Goal: Check status: Check status

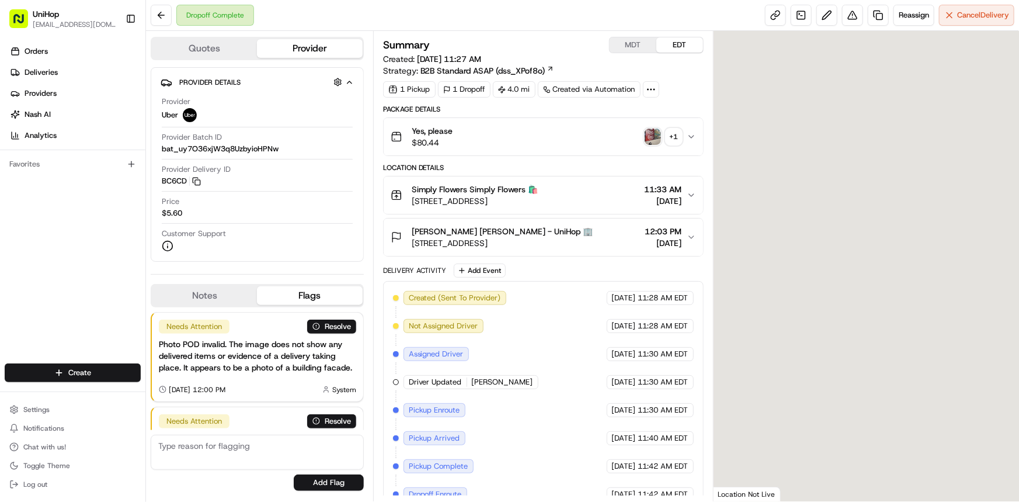
scroll to position [99, 0]
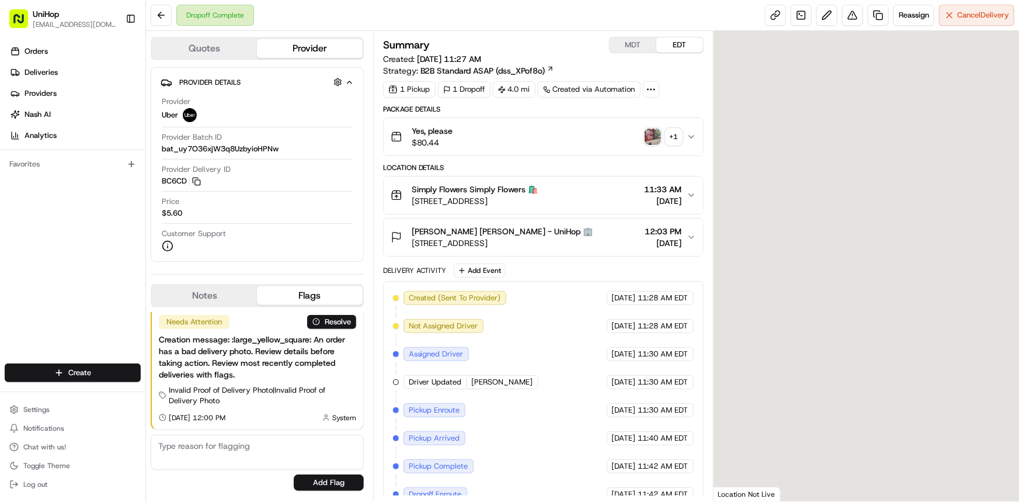
click at [676, 138] on div "+ 1" at bounding box center [674, 137] width 16 height 16
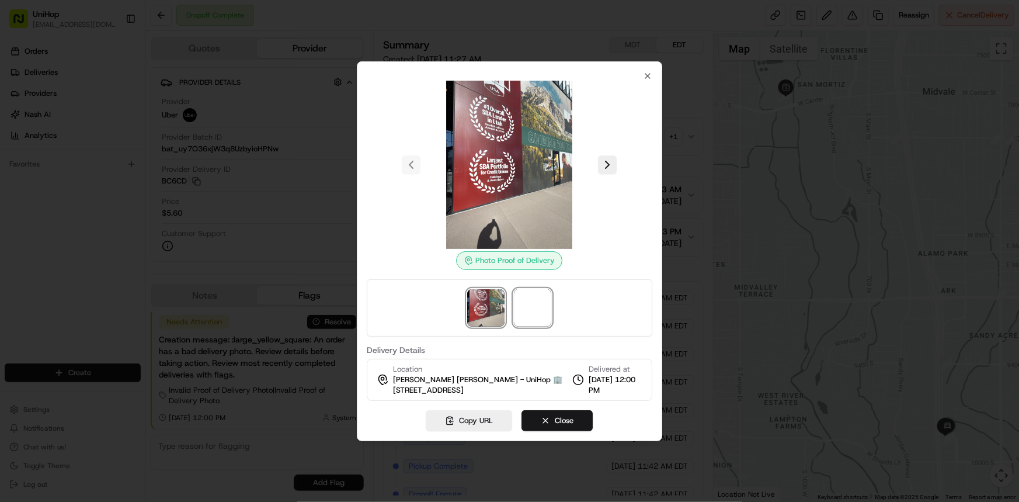
click at [541, 304] on span at bounding box center [533, 307] width 37 height 37
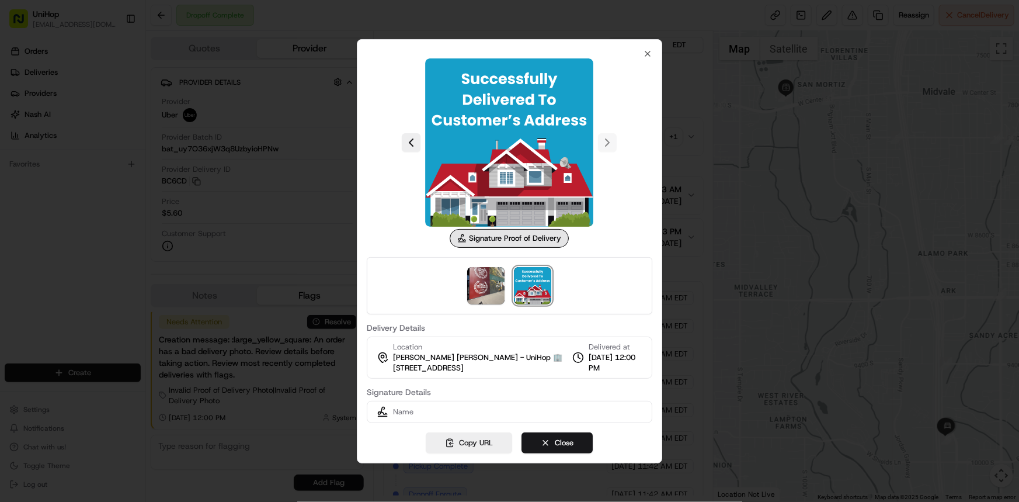
scroll to position [0, 0]
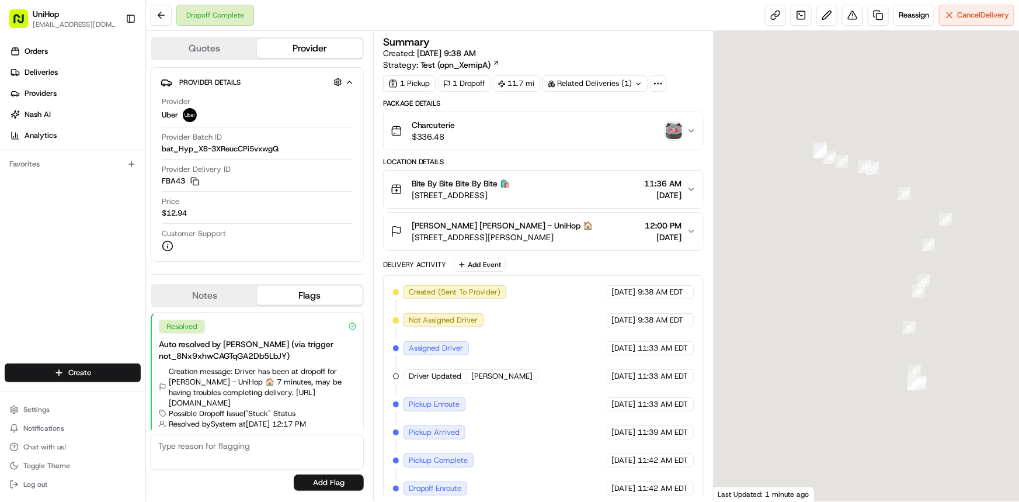
scroll to position [12, 0]
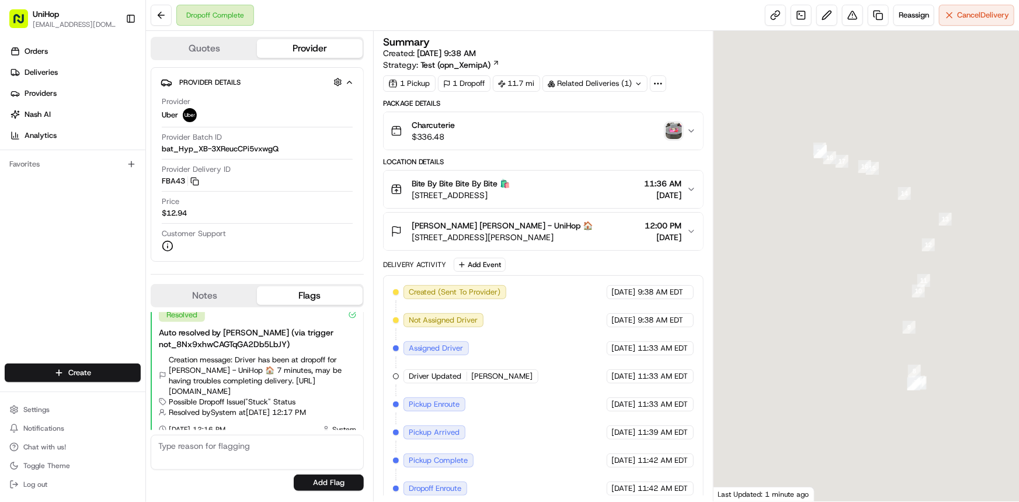
click at [0, 240] on div "Orders Deliveries Providers Nash AI Analytics Favorites" at bounding box center [72, 203] width 145 height 333
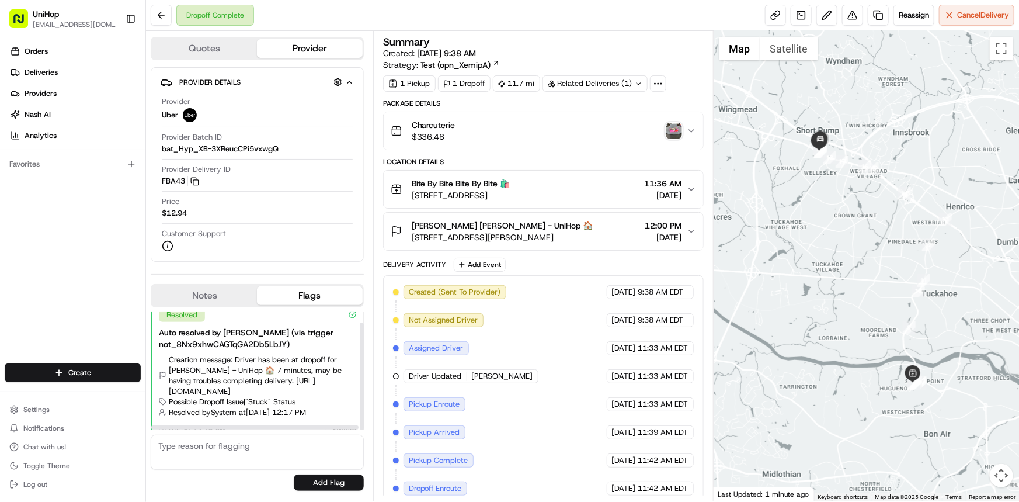
click at [216, 301] on button "Notes" at bounding box center [204, 295] width 105 height 19
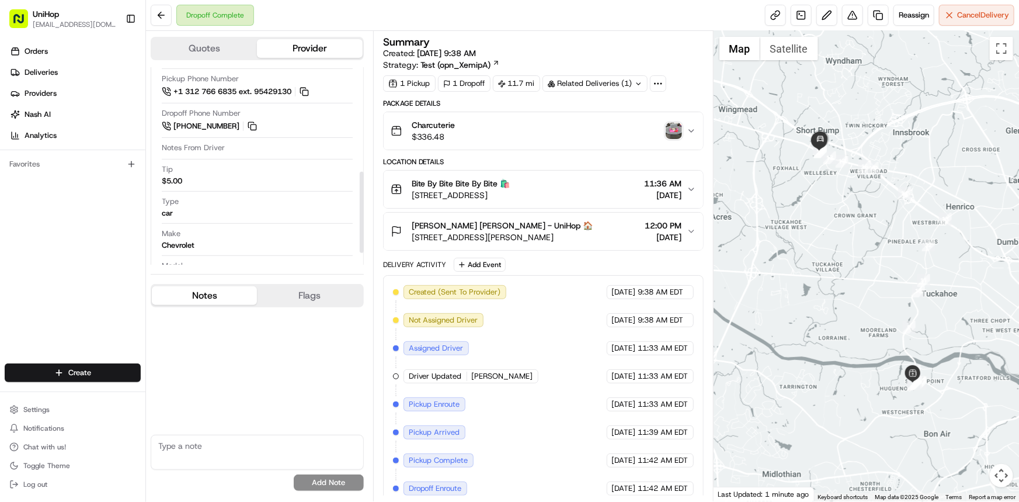
scroll to position [265, 0]
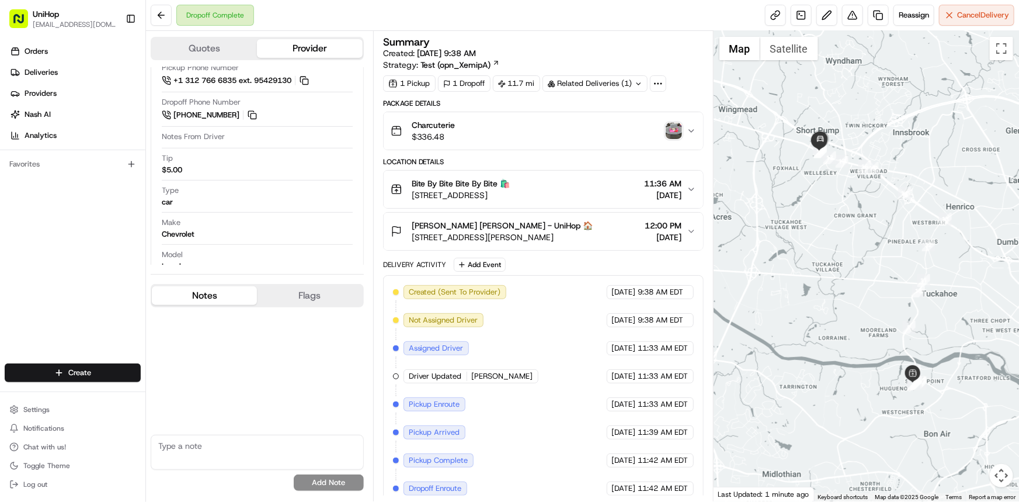
click at [0, 268] on div "Orders Deliveries Providers Nash AI Analytics Favorites" at bounding box center [72, 203] width 145 height 333
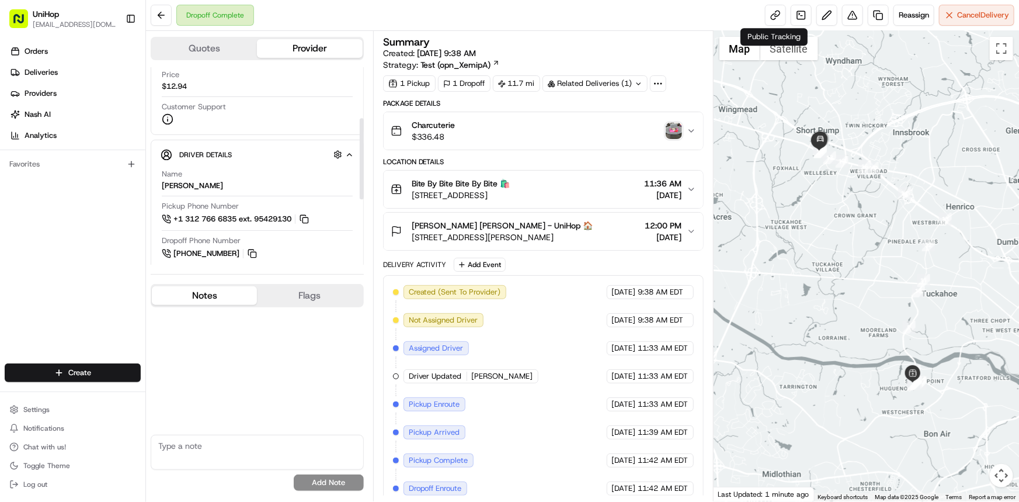
scroll to position [124, 0]
click at [669, 126] on img "button" at bounding box center [674, 131] width 16 height 16
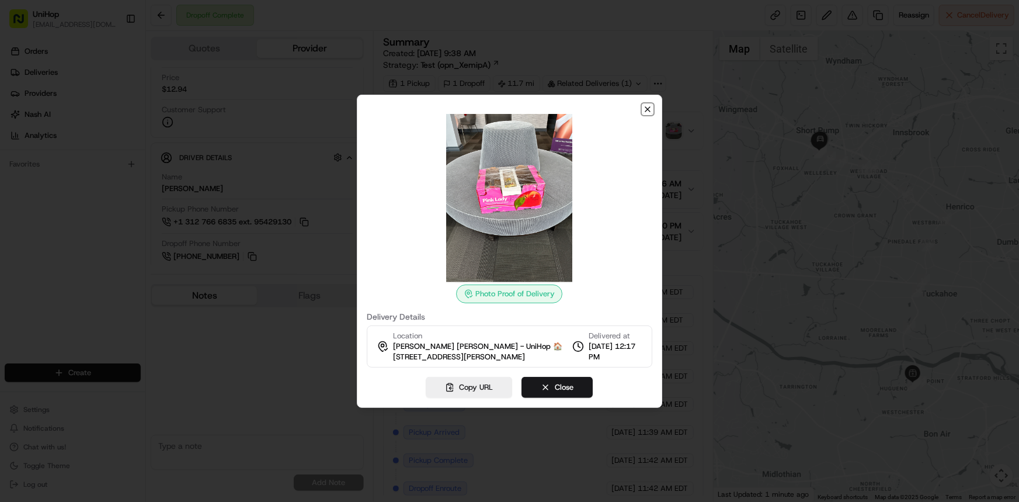
click at [650, 108] on icon "button" at bounding box center [647, 109] width 9 height 9
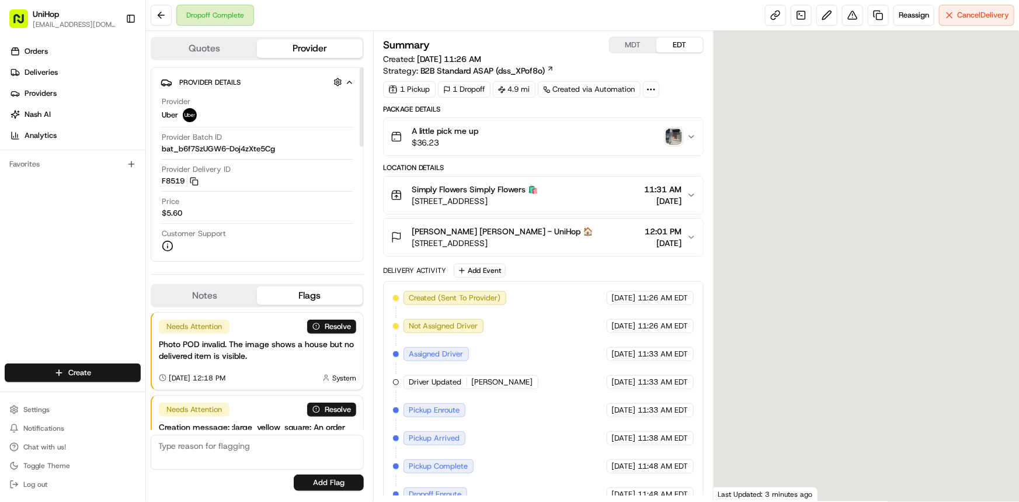
scroll to position [175, 0]
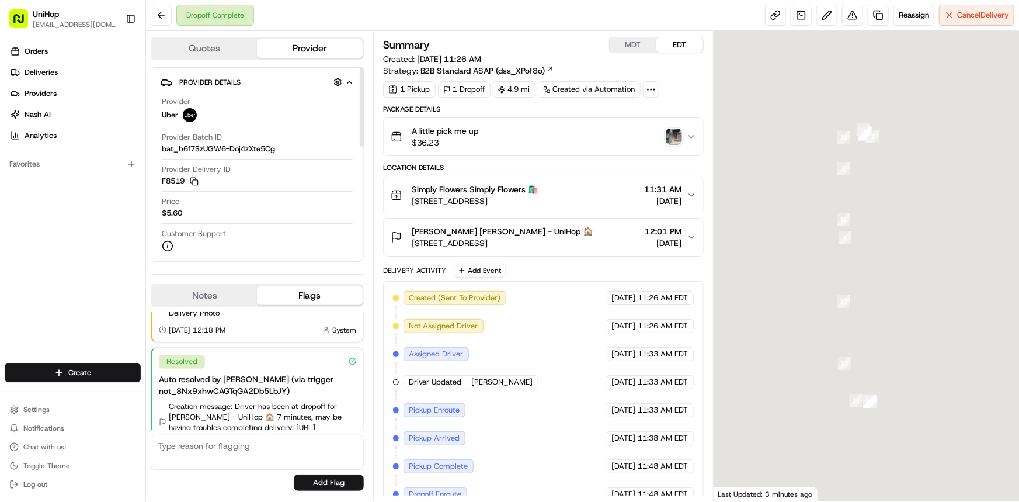
click at [216, 300] on button "Notes" at bounding box center [204, 295] width 105 height 19
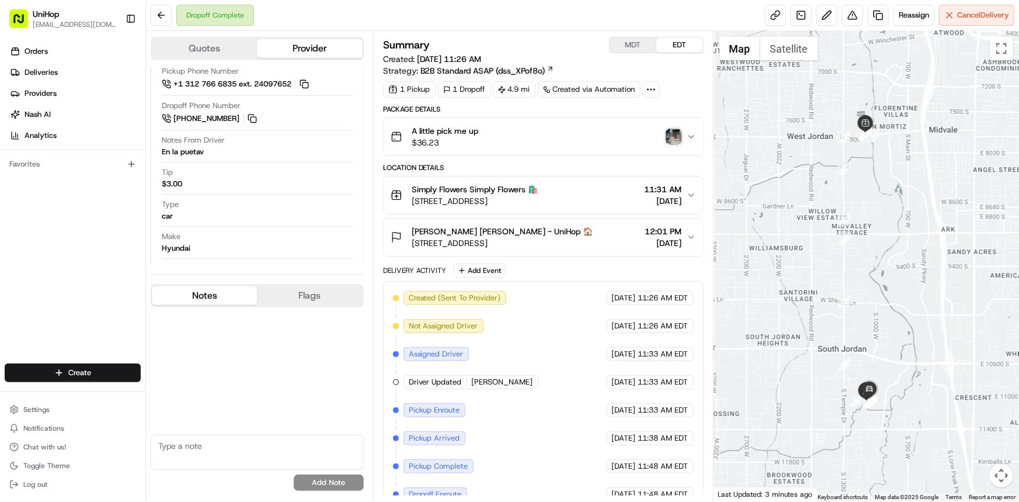
scroll to position [0, 0]
click at [674, 135] on img "button" at bounding box center [674, 137] width 16 height 16
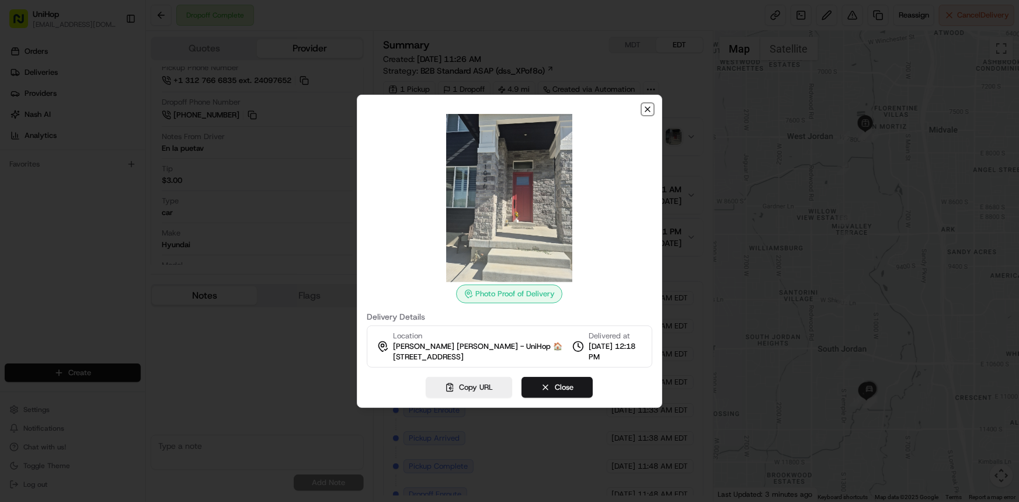
click at [647, 107] on icon "button" at bounding box center [648, 109] width 5 height 5
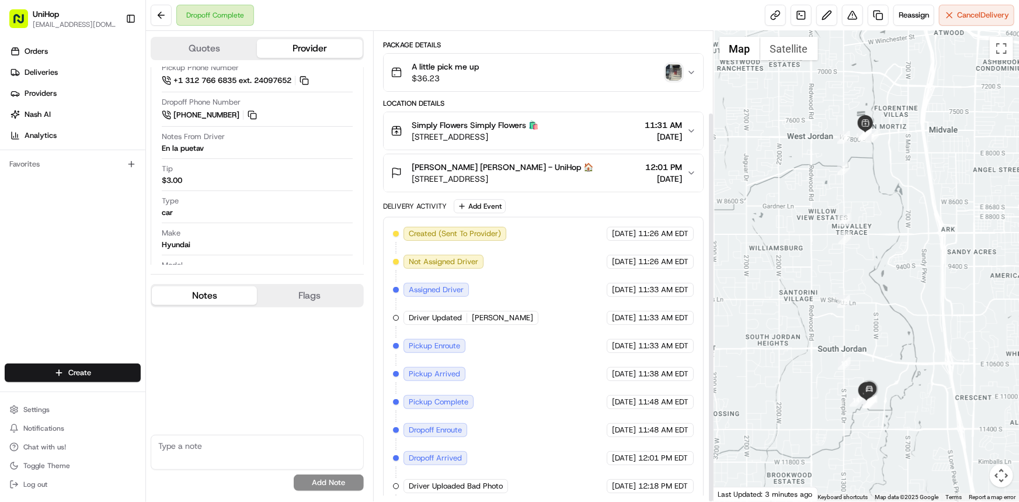
scroll to position [98, 0]
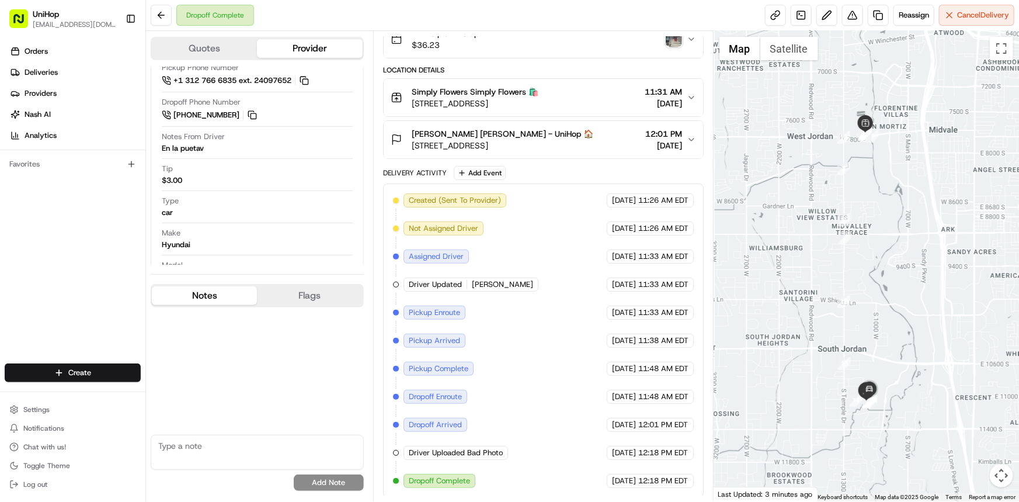
drag, startPoint x: 34, startPoint y: 291, endPoint x: 27, endPoint y: 301, distance: 12.2
click at [34, 291] on div "Orders Deliveries Providers Nash AI Analytics Favorites" at bounding box center [72, 203] width 145 height 333
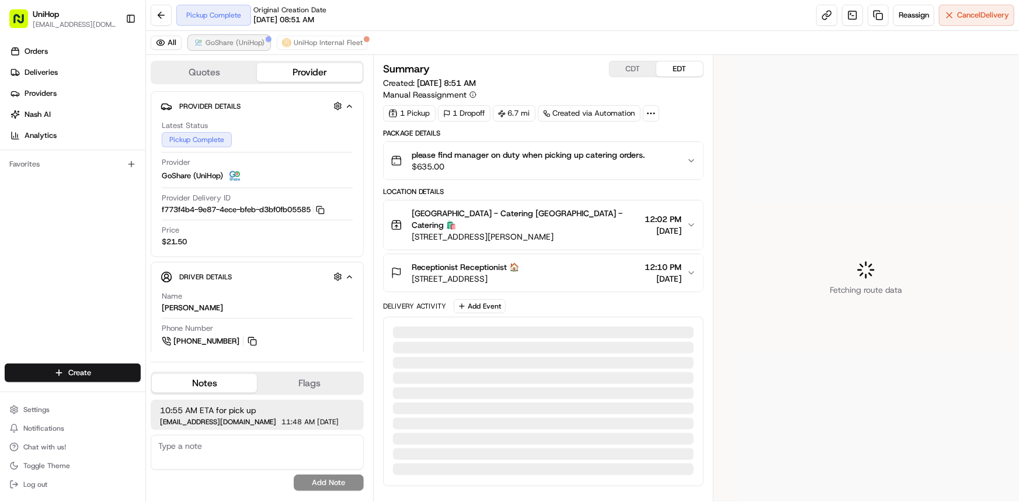
click at [229, 40] on span "GoShare (UniHop)" at bounding box center [235, 42] width 59 height 9
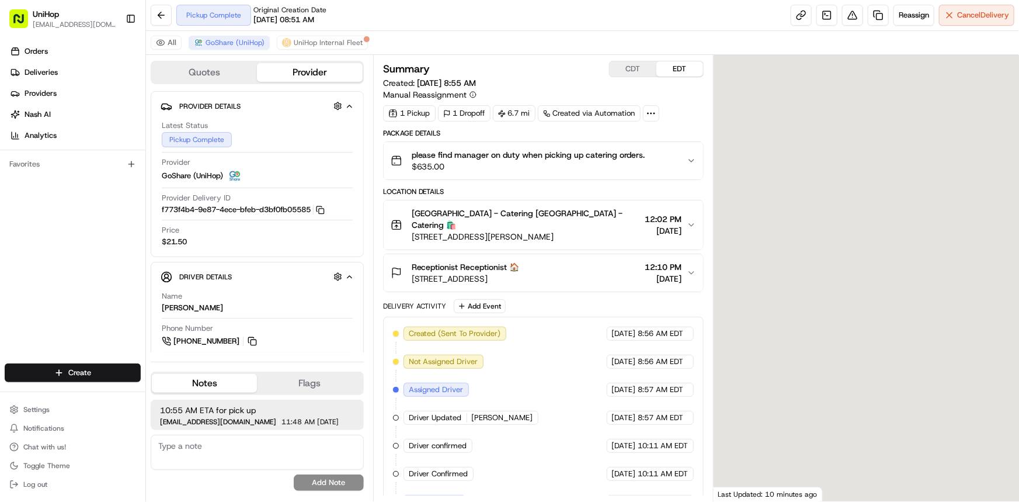
click at [849, 274] on div at bounding box center [867, 278] width 306 height 446
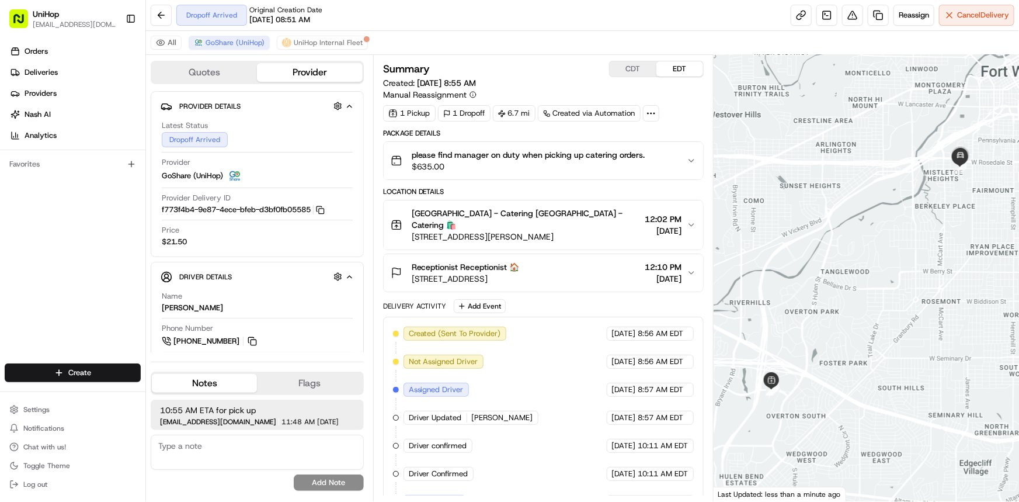
scroll to position [65, 0]
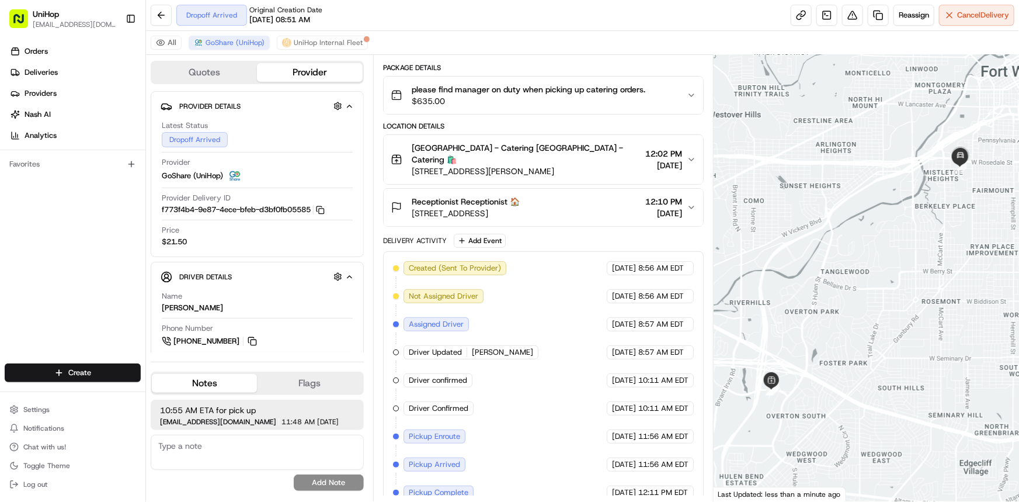
drag, startPoint x: 919, startPoint y: 297, endPoint x: 827, endPoint y: 305, distance: 92.1
click at [911, 297] on div at bounding box center [867, 278] width 306 height 446
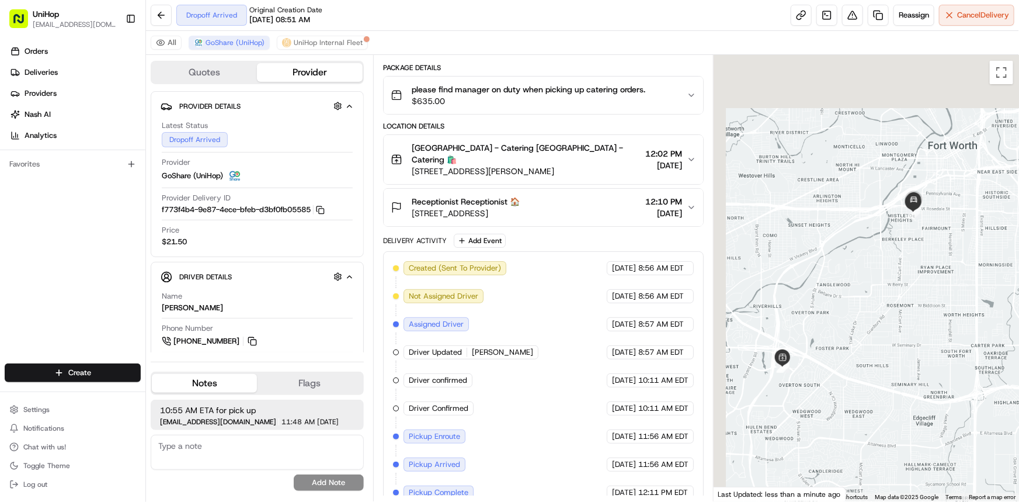
scroll to position [0, 0]
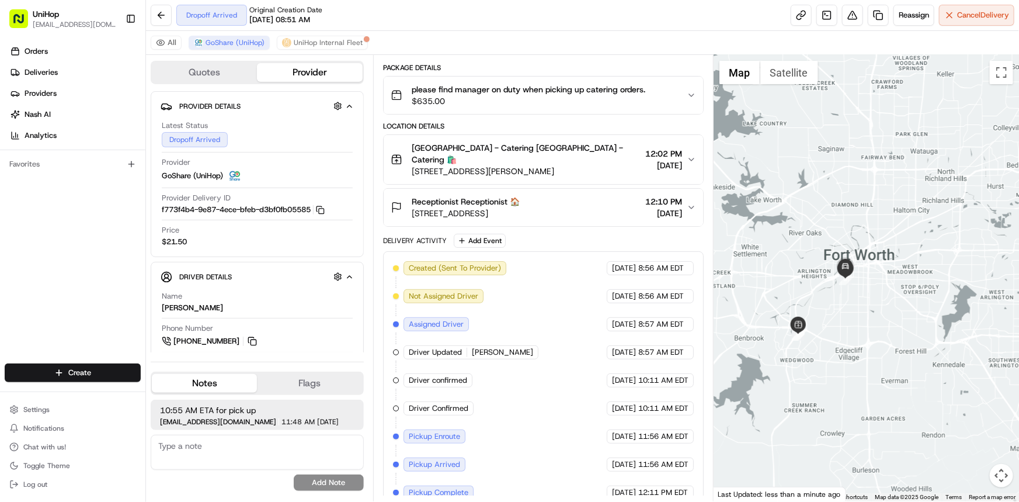
drag, startPoint x: 921, startPoint y: 315, endPoint x: 904, endPoint y: 315, distance: 17.0
click at [907, 315] on div at bounding box center [867, 278] width 306 height 446
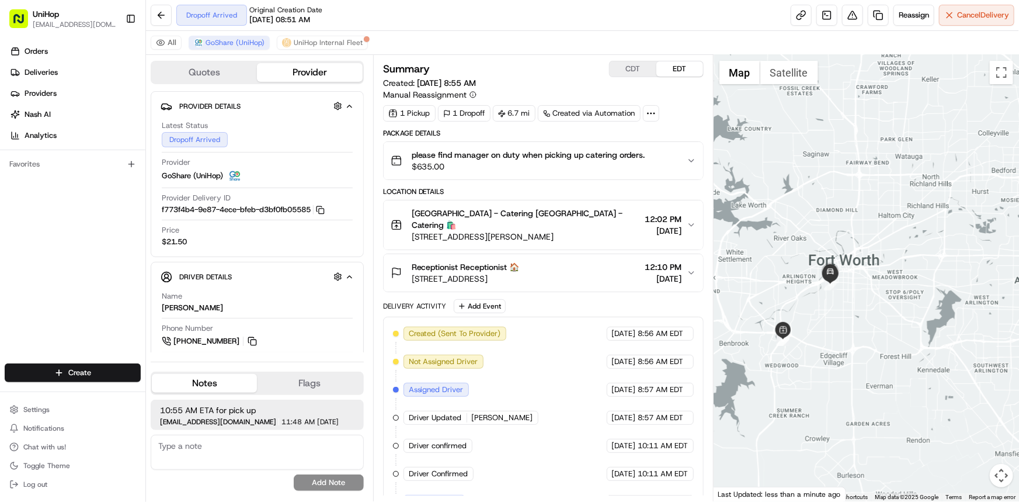
drag, startPoint x: 856, startPoint y: 306, endPoint x: 869, endPoint y: 320, distance: 19.0
click at [868, 318] on div at bounding box center [867, 278] width 306 height 446
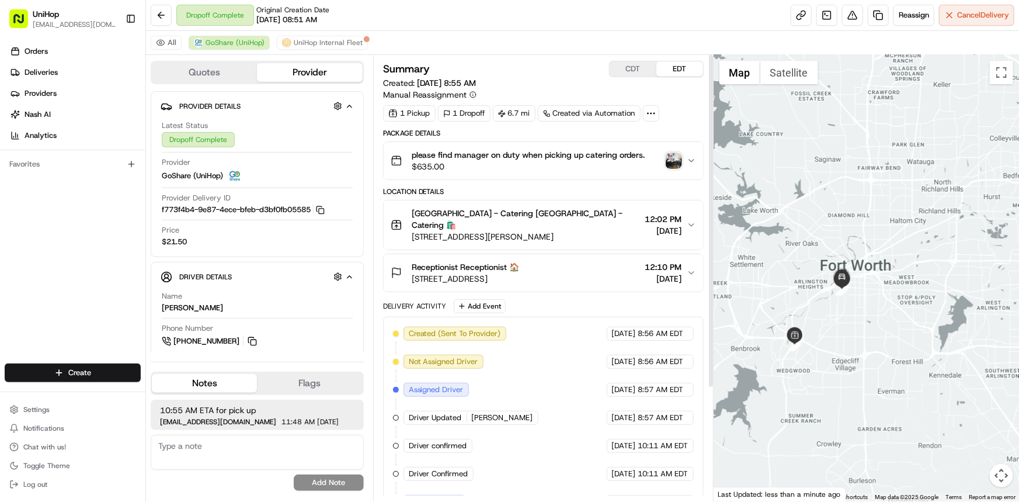
click at [672, 161] on img "button" at bounding box center [674, 160] width 16 height 16
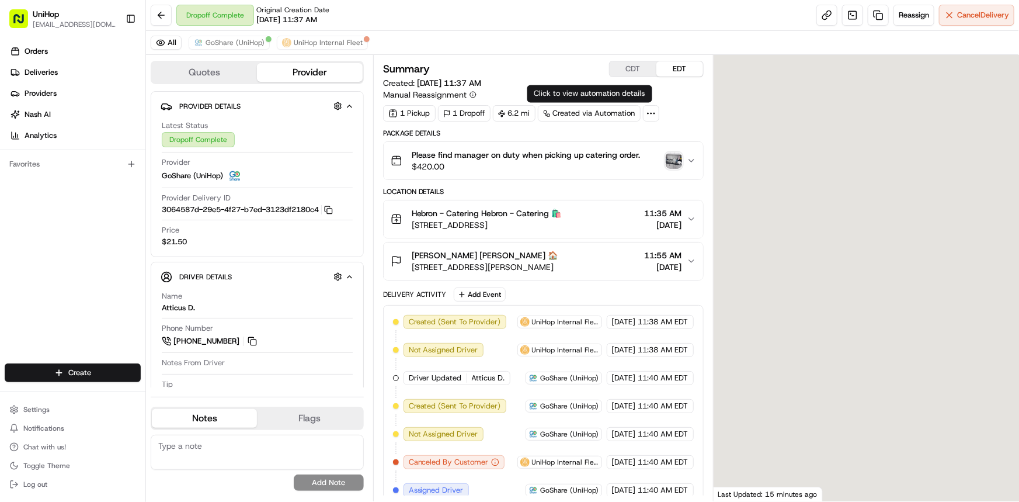
drag, startPoint x: 838, startPoint y: 333, endPoint x: 778, endPoint y: 283, distance: 77.6
click at [835, 344] on div at bounding box center [867, 278] width 306 height 446
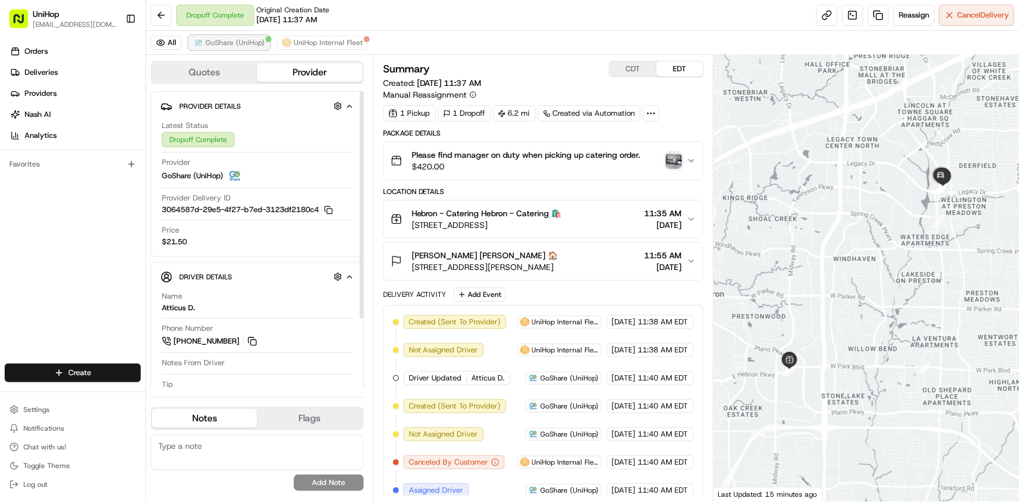
click at [225, 47] on span "GoShare (UniHop)" at bounding box center [235, 42] width 59 height 9
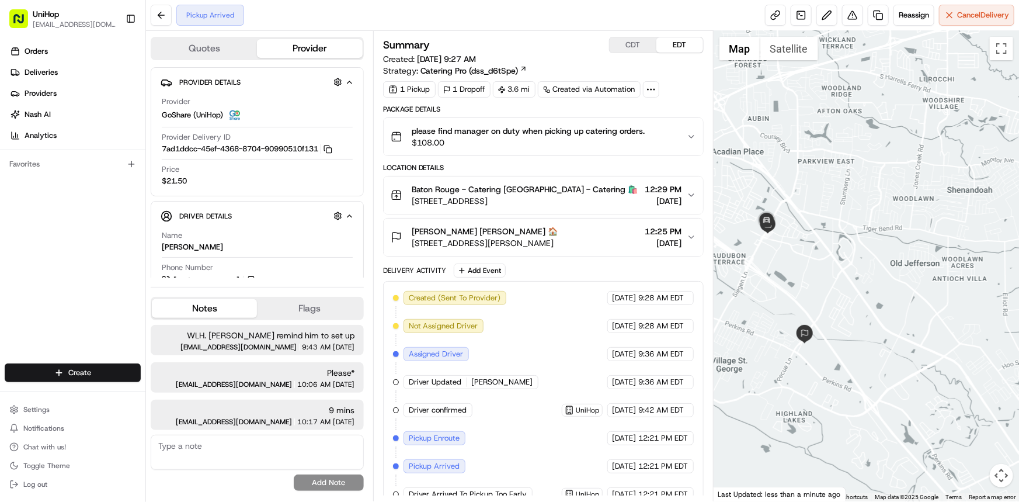
scroll to position [139, 0]
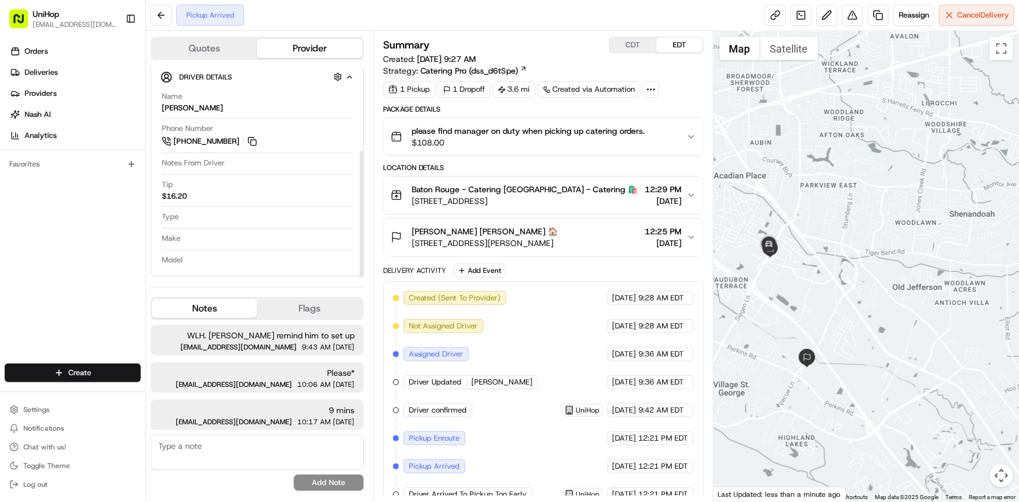
drag, startPoint x: 851, startPoint y: 305, endPoint x: 875, endPoint y: 342, distance: 44.7
click at [879, 346] on div at bounding box center [867, 266] width 306 height 470
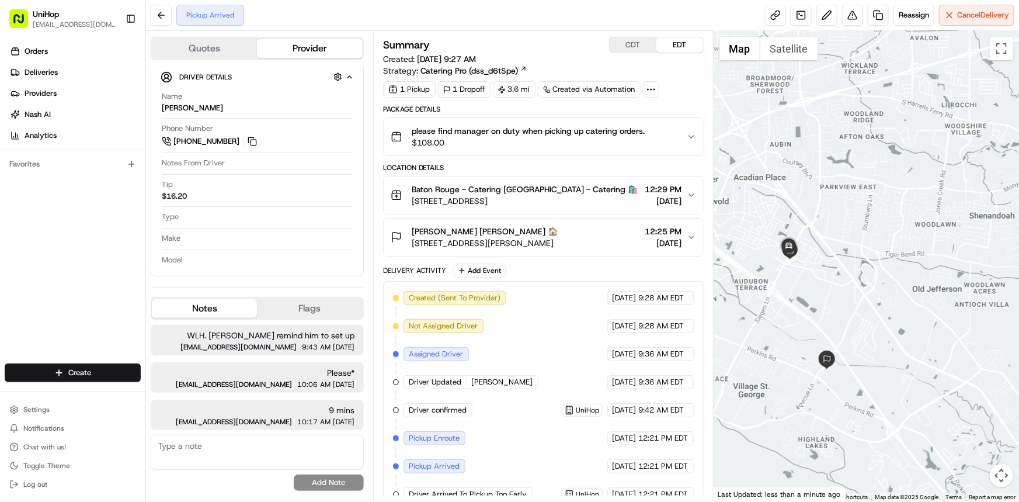
click at [846, 303] on div at bounding box center [867, 266] width 306 height 470
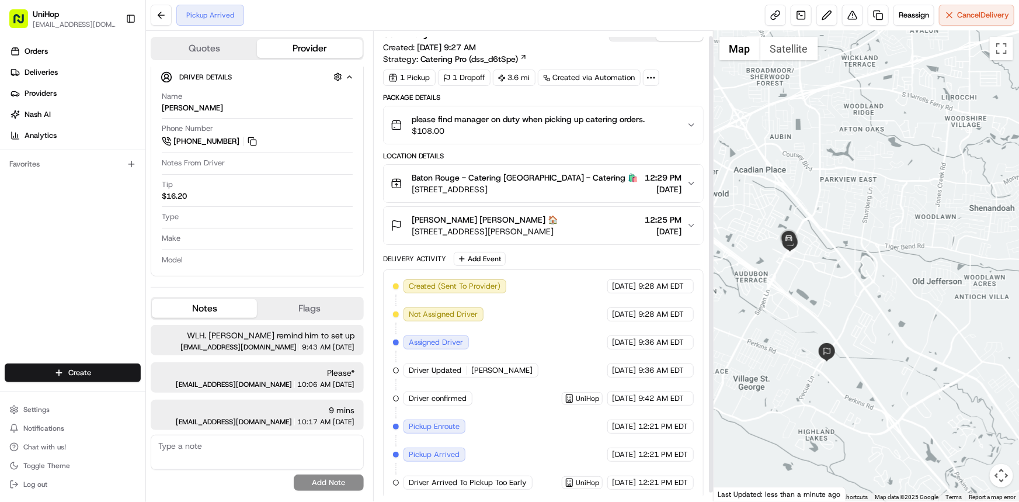
scroll to position [13, 0]
drag, startPoint x: 408, startPoint y: 186, endPoint x: 578, endPoint y: 183, distance: 170.0
click at [584, 190] on div "Baton Rouge - Catering Baton Rouge - Catering 🛍️ 6555 Siegen Ln, Baton Rouge, L…" at bounding box center [515, 181] width 248 height 23
drag, startPoint x: 435, startPoint y: 231, endPoint x: 587, endPoint y: 231, distance: 151.9
click at [592, 233] on div "Lateshia Christophe Lateshia Christophe 🏠 9585 Pecue Ln, Baton Rouge, LA 70810,…" at bounding box center [539, 223] width 296 height 23
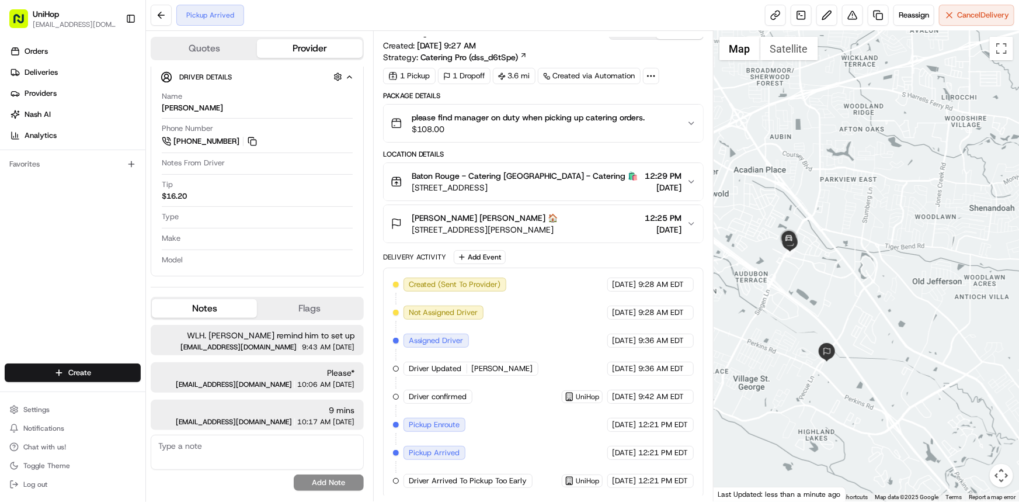
copy span "9585 Pecue Ln, Baton Rouge, LA 70810, USA"
drag, startPoint x: 813, startPoint y: 256, endPoint x: 800, endPoint y: 267, distance: 16.2
click at [800, 267] on div at bounding box center [867, 266] width 306 height 470
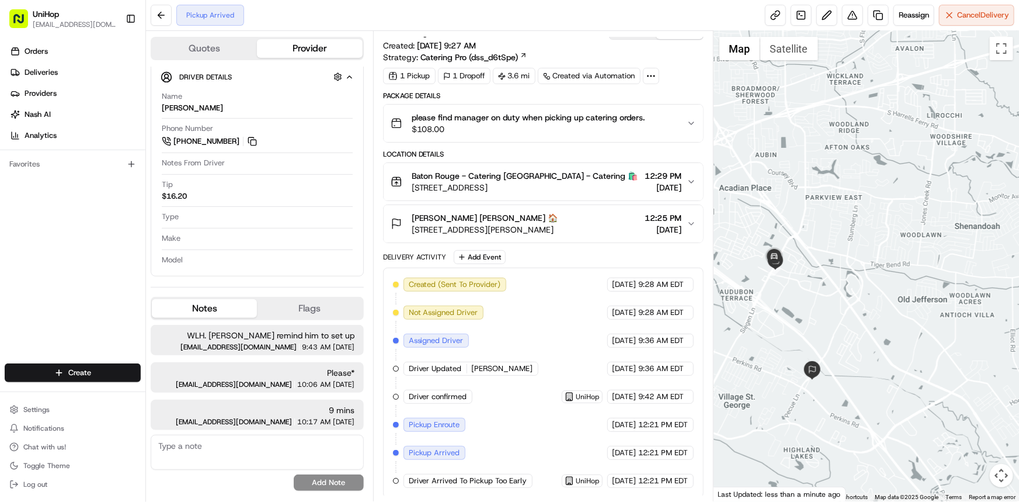
click at [55, 277] on div "Orders Deliveries Providers Nash AI Analytics Favorites" at bounding box center [72, 203] width 145 height 333
drag, startPoint x: 462, startPoint y: 186, endPoint x: 602, endPoint y: 186, distance: 140.2
click at [602, 186] on div "Baton Rouge - Catering Baton Rouge - Catering 🛍️ 6555 Siegen Ln, Baton Rouge, L…" at bounding box center [515, 181] width 248 height 23
drag, startPoint x: 419, startPoint y: 231, endPoint x: 596, endPoint y: 230, distance: 177.6
click at [596, 230] on div "Lateshia Christophe Lateshia Christophe 🏠 9585 Pecue Ln, Baton Rouge, LA 70810,…" at bounding box center [539, 223] width 296 height 23
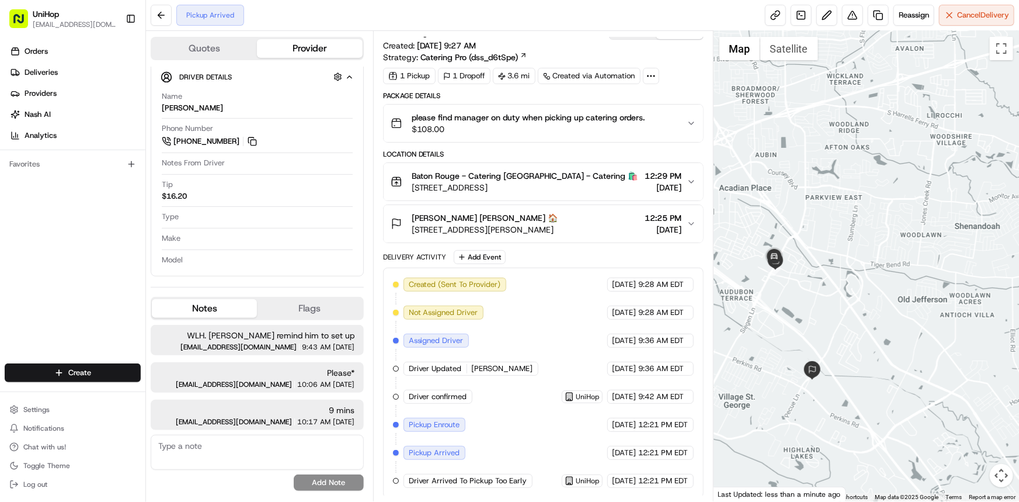
copy span "9585 Pecue Ln, Baton Rouge, LA 70810, USA"
drag, startPoint x: 836, startPoint y: 231, endPoint x: 830, endPoint y: 230, distance: 6.1
click at [830, 230] on div at bounding box center [867, 266] width 306 height 470
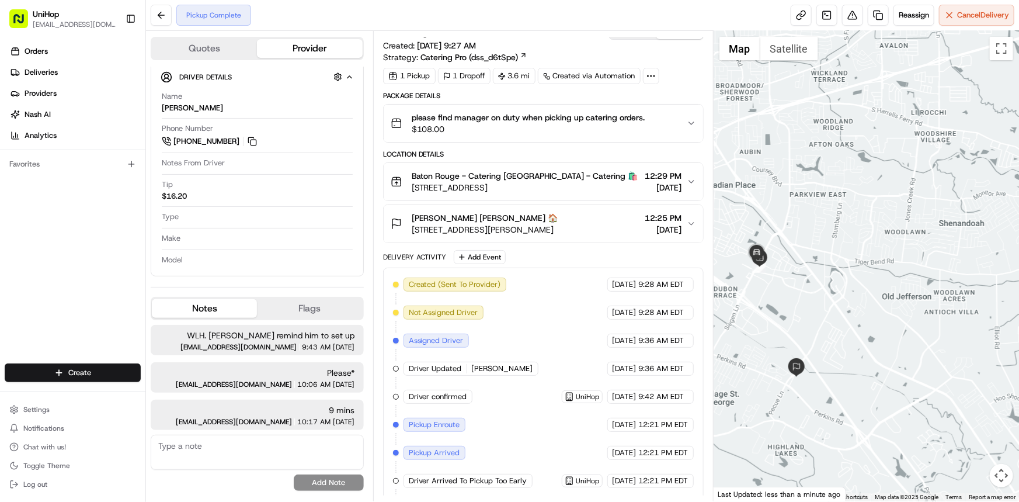
drag, startPoint x: 807, startPoint y: 262, endPoint x: 811, endPoint y: 247, distance: 15.7
click at [811, 247] on div at bounding box center [867, 266] width 306 height 470
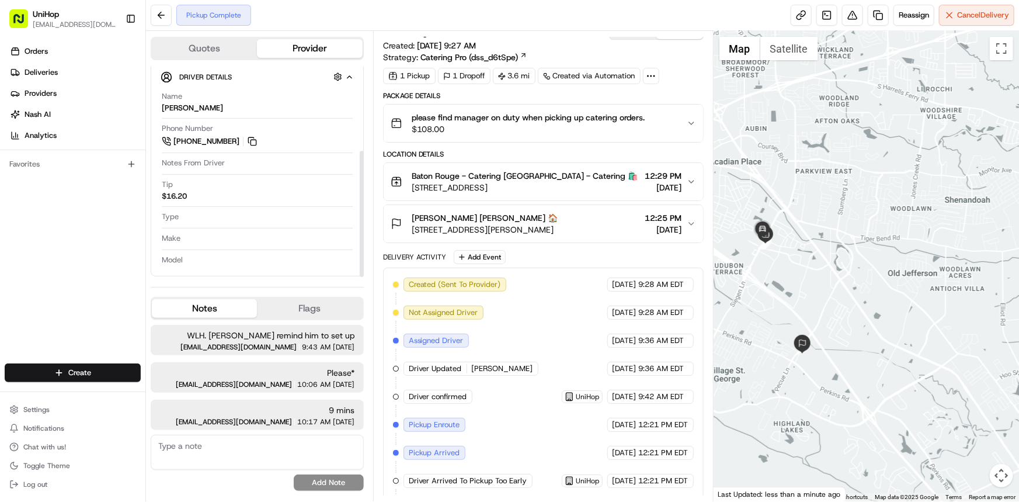
click at [128, 245] on div "Orders Deliveries Providers Nash AI Analytics Favorites" at bounding box center [72, 203] width 145 height 333
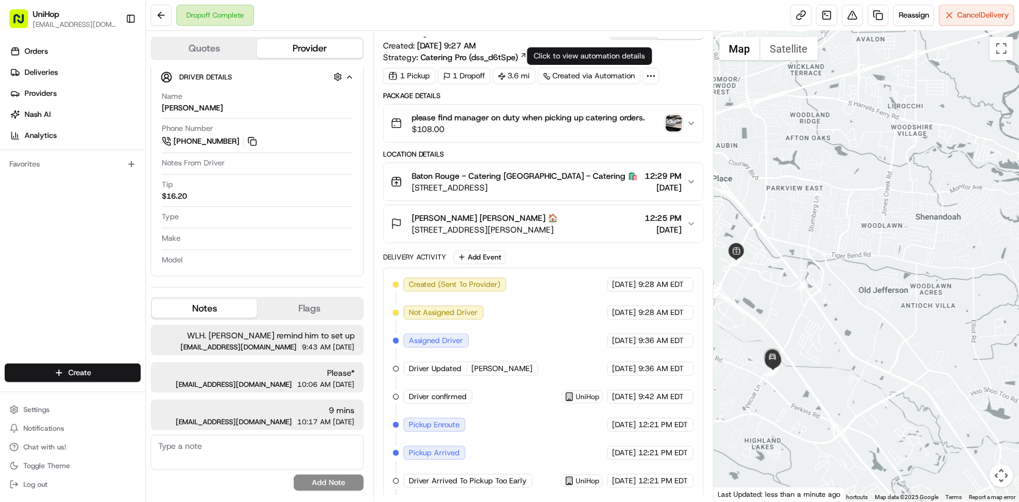
drag, startPoint x: 808, startPoint y: 251, endPoint x: 768, endPoint y: 289, distance: 55.4
click at [768, 283] on div at bounding box center [867, 266] width 306 height 470
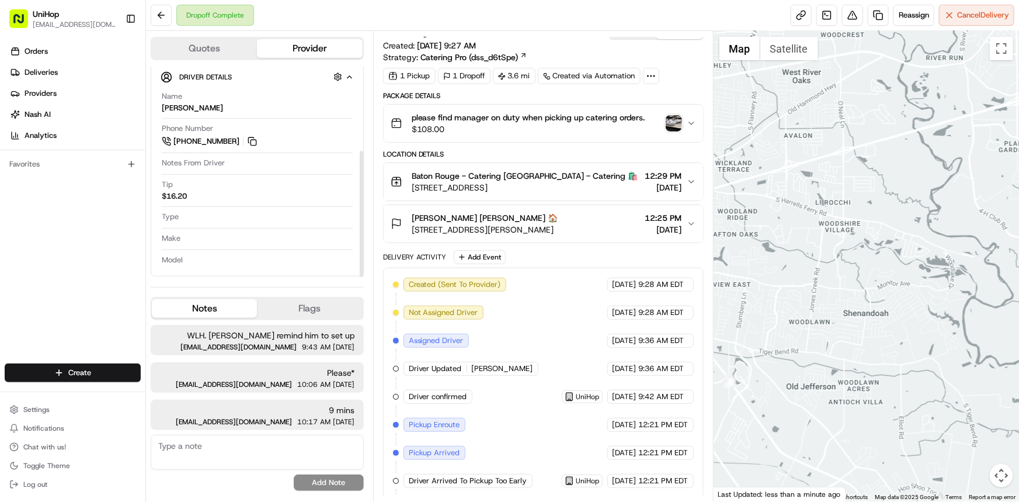
click at [671, 121] on img "button" at bounding box center [674, 123] width 16 height 16
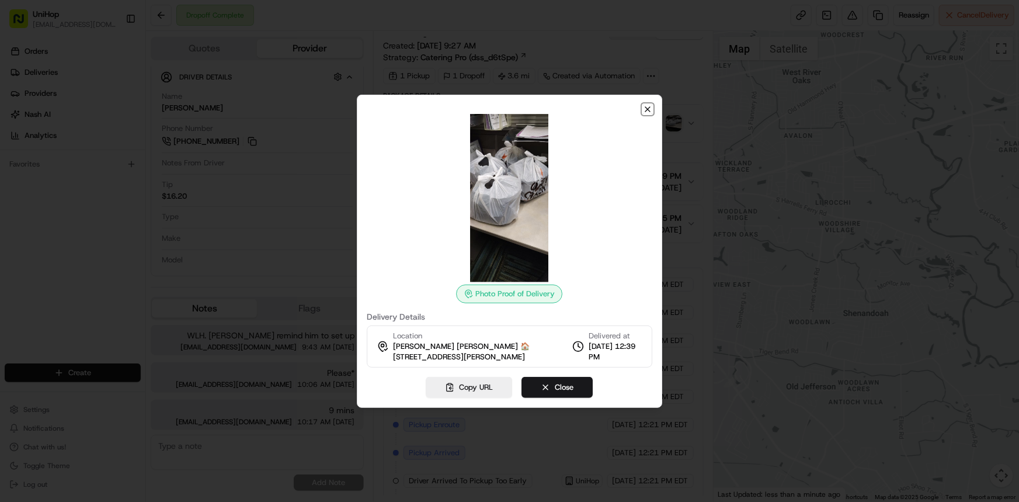
click at [648, 106] on icon "button" at bounding box center [647, 109] width 9 height 9
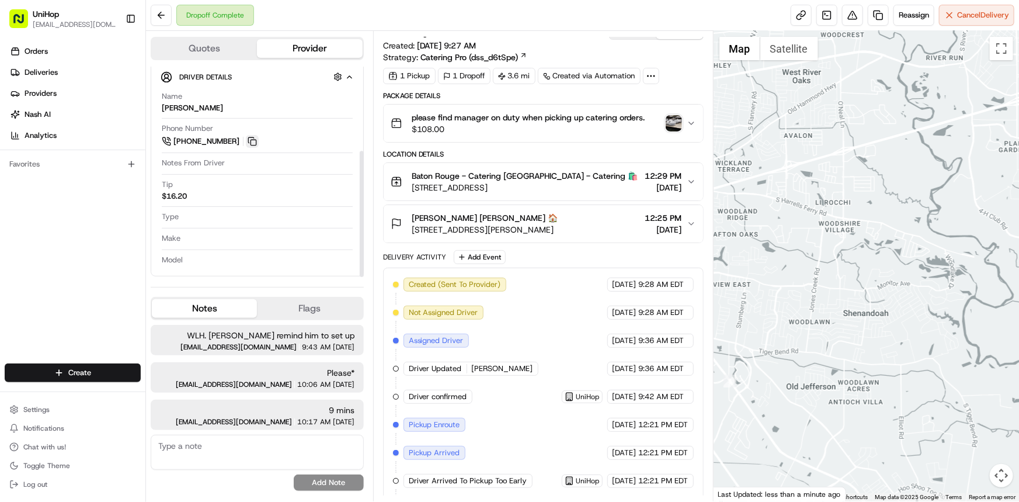
click at [251, 136] on button at bounding box center [252, 141] width 13 height 13
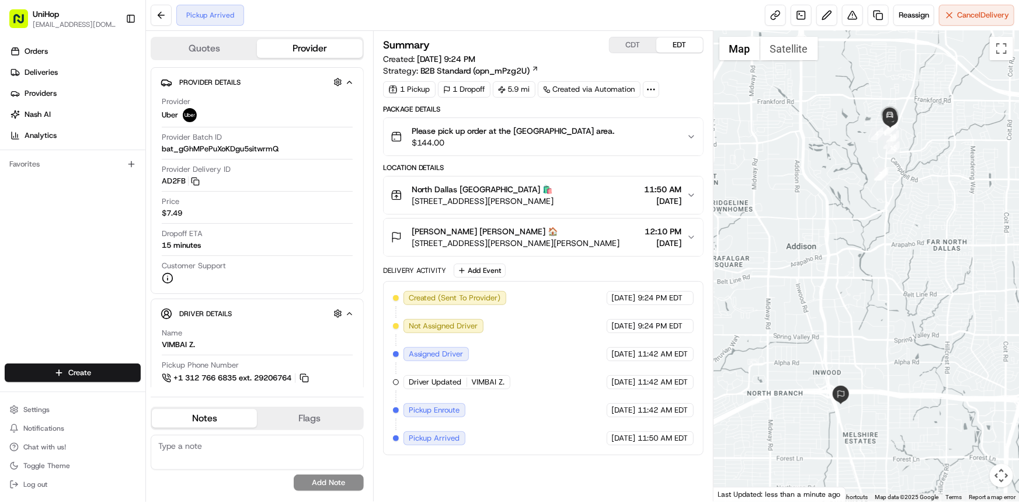
click at [0, 235] on div "Orders Deliveries Providers [PERSON_NAME] Analytics Favorites" at bounding box center [72, 203] width 145 height 333
drag, startPoint x: 859, startPoint y: 256, endPoint x: 846, endPoint y: 254, distance: 12.5
click at [848, 254] on div at bounding box center [867, 266] width 306 height 470
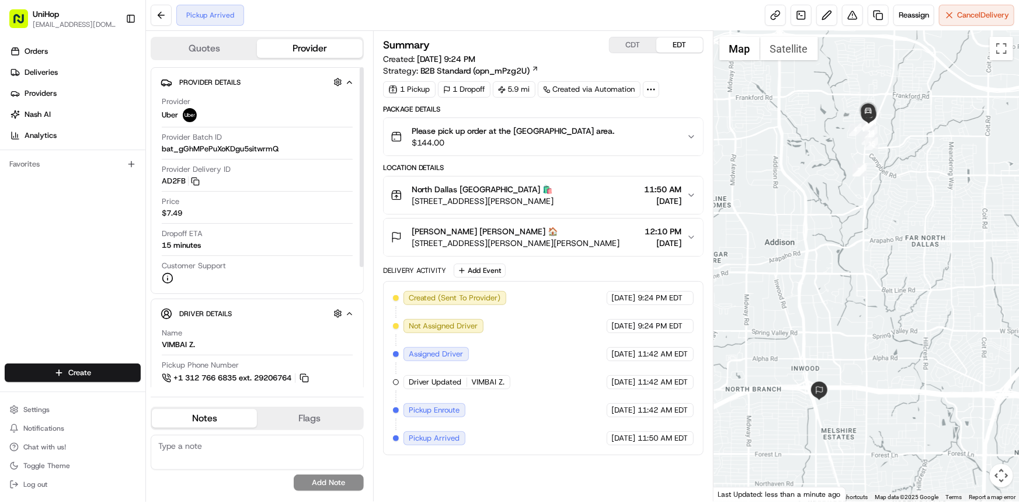
click at [865, 297] on div at bounding box center [867, 266] width 306 height 470
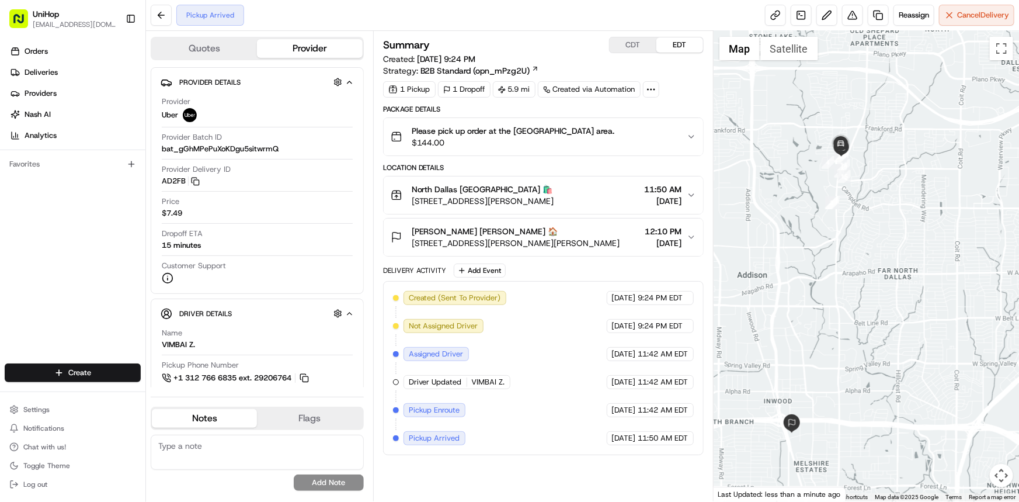
drag, startPoint x: 841, startPoint y: 254, endPoint x: 837, endPoint y: 262, distance: 9.7
click at [837, 260] on div at bounding box center [867, 266] width 306 height 470
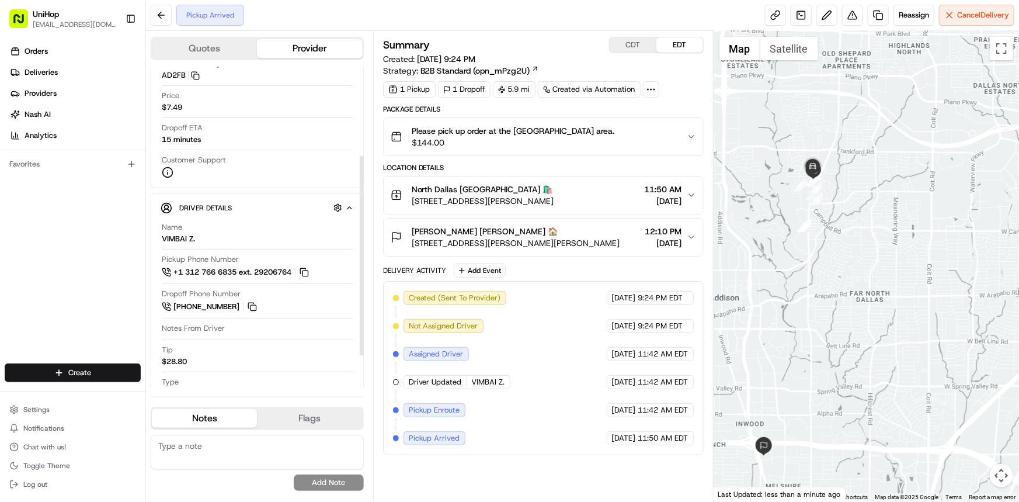
scroll to position [193, 0]
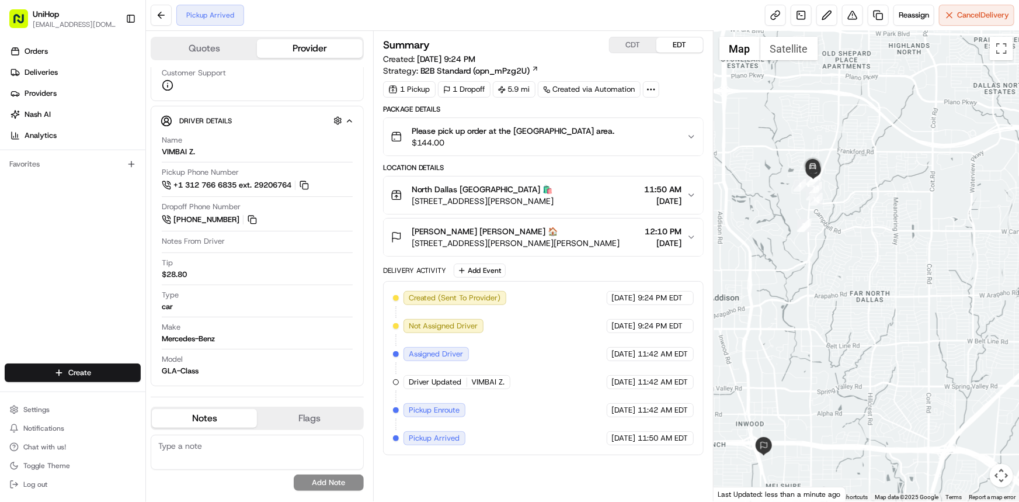
drag, startPoint x: 0, startPoint y: 241, endPoint x: 109, endPoint y: 227, distance: 109.6
click at [0, 241] on div "Orders Deliveries Providers Nash AI Analytics Favorites" at bounding box center [72, 203] width 145 height 333
click at [14, 197] on div "Orders Deliveries Providers Nash AI Analytics Favorites" at bounding box center [72, 203] width 145 height 333
click at [0, 255] on div "Orders Deliveries Providers Nash AI Analytics Favorites" at bounding box center [72, 203] width 145 height 333
click at [869, 277] on div at bounding box center [867, 266] width 306 height 470
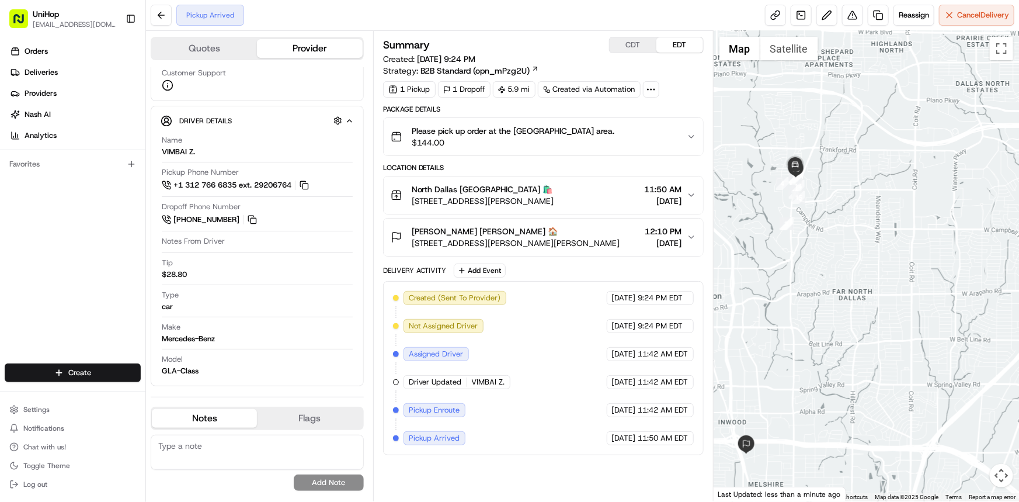
drag, startPoint x: 859, startPoint y: 259, endPoint x: 870, endPoint y: 268, distance: 15.0
click at [859, 259] on div at bounding box center [867, 266] width 306 height 470
click at [51, 152] on div "Favorites" at bounding box center [72, 164] width 145 height 28
click at [774, 351] on div at bounding box center [867, 266] width 306 height 470
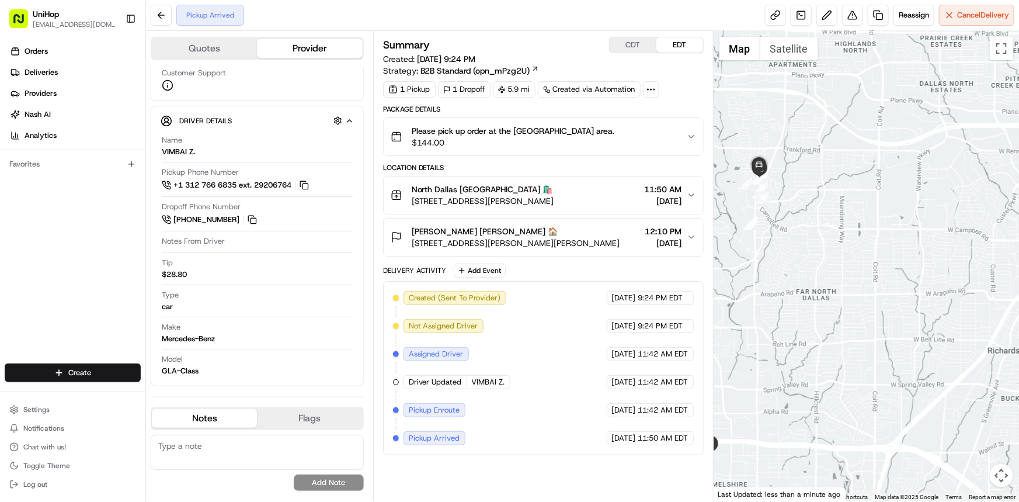
click at [613, 421] on div "Created (Sent To Provider) Uber Aug 18 2025 9:24 PM EDT Not Assigned Driver Ube…" at bounding box center [543, 368] width 301 height 154
click at [65, 248] on div "Orders Deliveries Providers [PERSON_NAME] Analytics Favorites" at bounding box center [72, 203] width 145 height 333
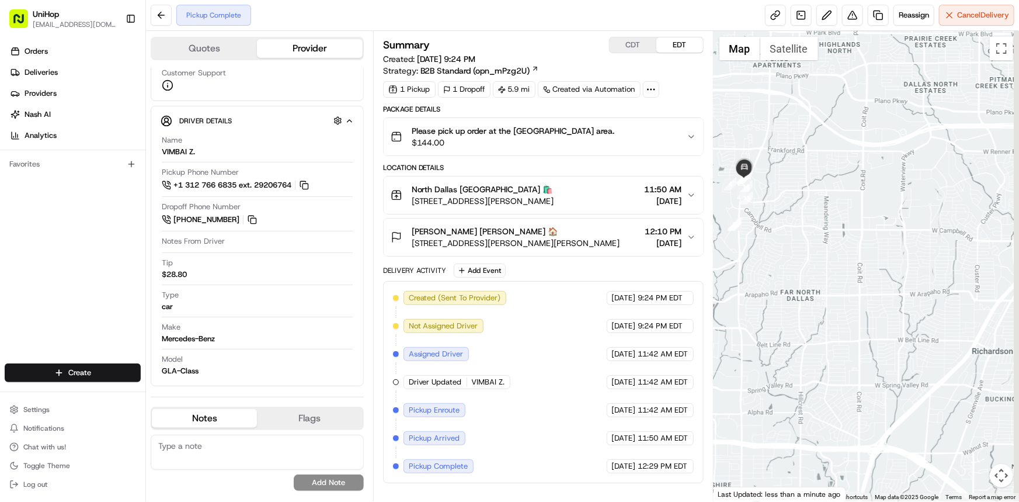
drag, startPoint x: 879, startPoint y: 227, endPoint x: 859, endPoint y: 229, distance: 19.9
click at [859, 229] on div at bounding box center [867, 266] width 306 height 470
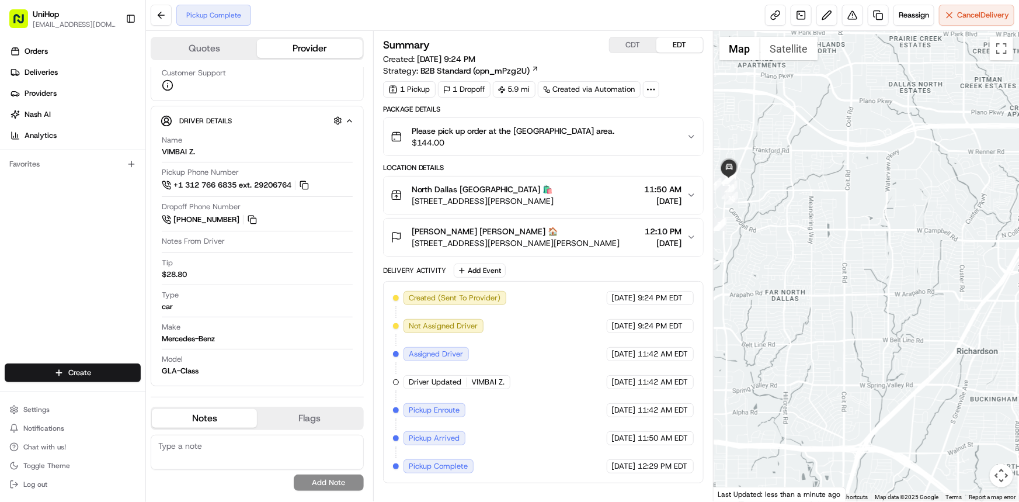
drag, startPoint x: 911, startPoint y: 258, endPoint x: 927, endPoint y: 266, distance: 17.5
click at [918, 259] on div at bounding box center [867, 266] width 306 height 470
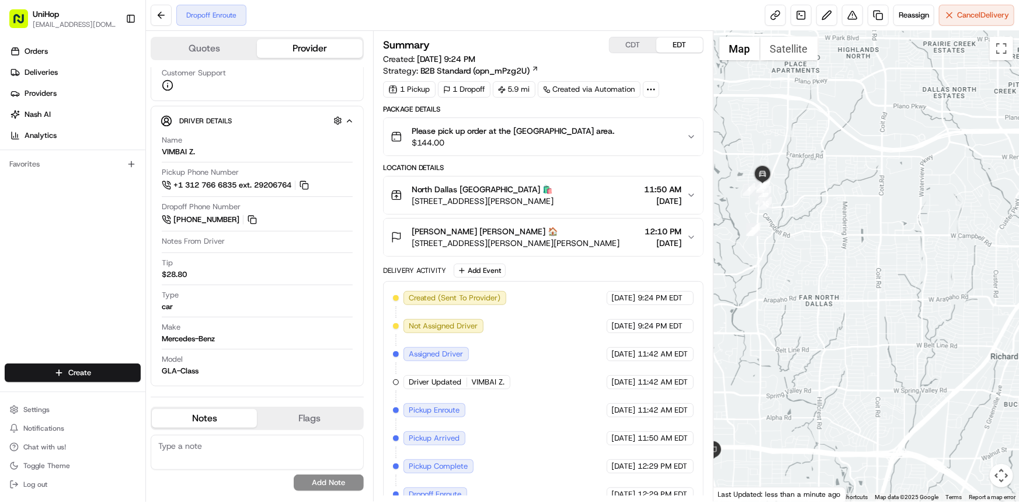
drag, startPoint x: 820, startPoint y: 313, endPoint x: 814, endPoint y: 315, distance: 6.5
click at [816, 313] on div at bounding box center [867, 266] width 306 height 470
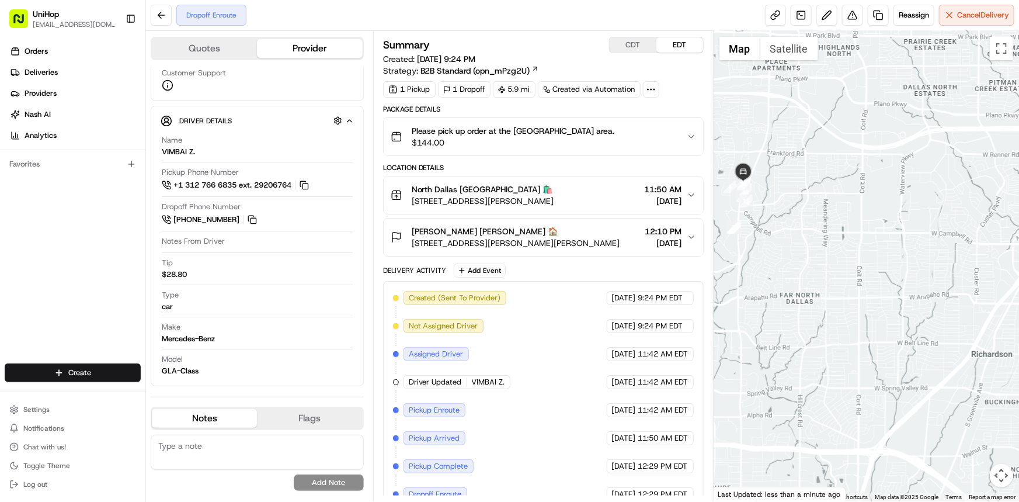
click at [802, 286] on div at bounding box center [867, 266] width 306 height 470
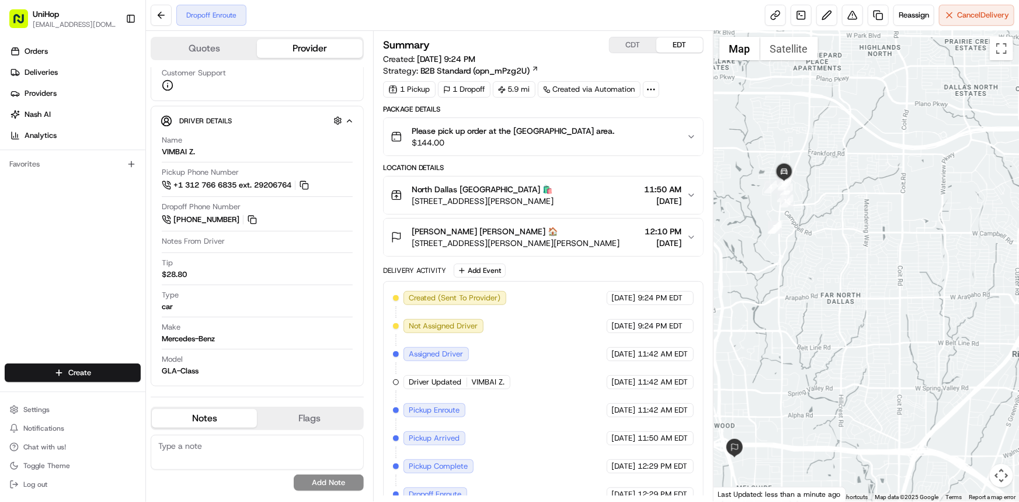
scroll to position [13, 0]
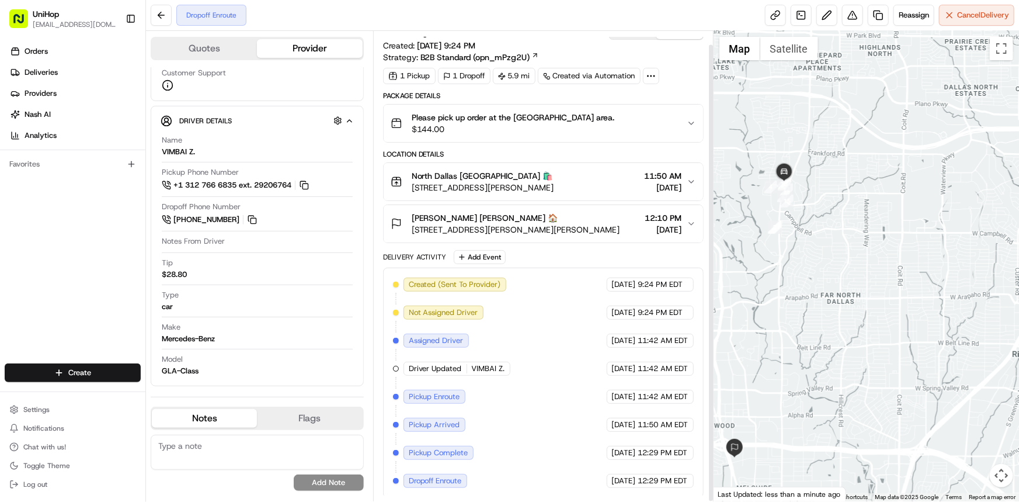
drag, startPoint x: 785, startPoint y: 241, endPoint x: 785, endPoint y: 249, distance: 7.6
click at [785, 248] on div at bounding box center [867, 266] width 306 height 470
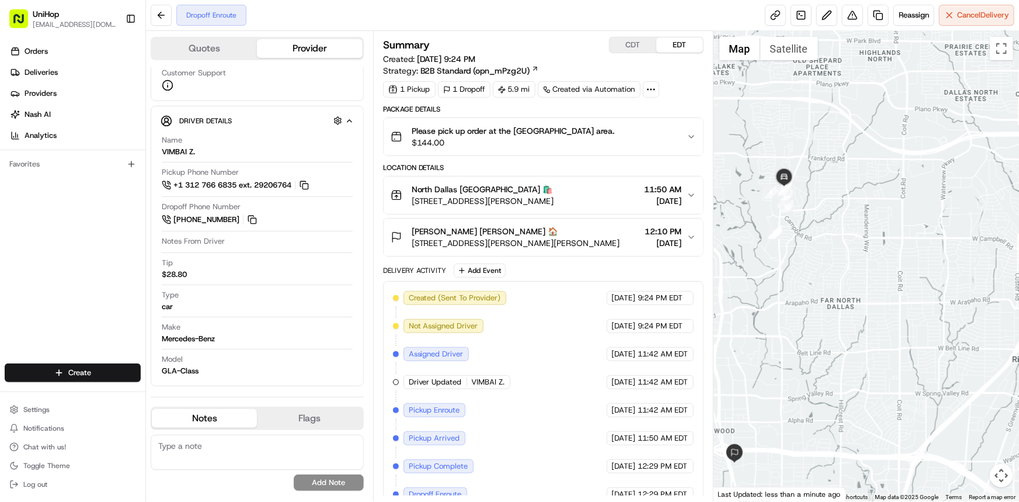
drag, startPoint x: 805, startPoint y: 229, endPoint x: 814, endPoint y: 244, distance: 17.0
click at [814, 244] on div at bounding box center [867, 266] width 306 height 470
click at [25, 245] on div "Orders Deliveries Providers Nash AI Analytics Favorites" at bounding box center [72, 203] width 145 height 333
drag, startPoint x: 818, startPoint y: 277, endPoint x: 818, endPoint y: 294, distance: 16.9
click at [818, 293] on div at bounding box center [867, 266] width 306 height 470
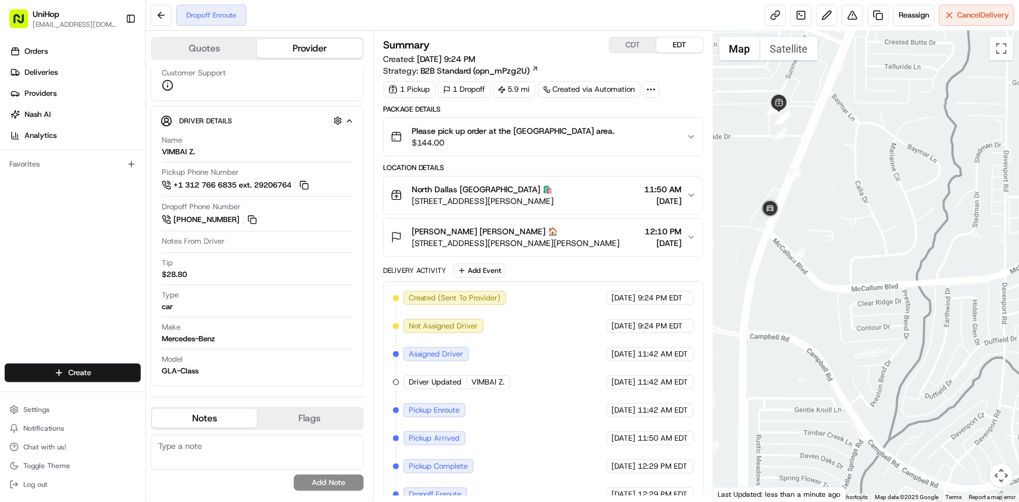
drag, startPoint x: 858, startPoint y: 234, endPoint x: 879, endPoint y: 180, distance: 57.9
click at [879, 181] on div at bounding box center [867, 266] width 306 height 470
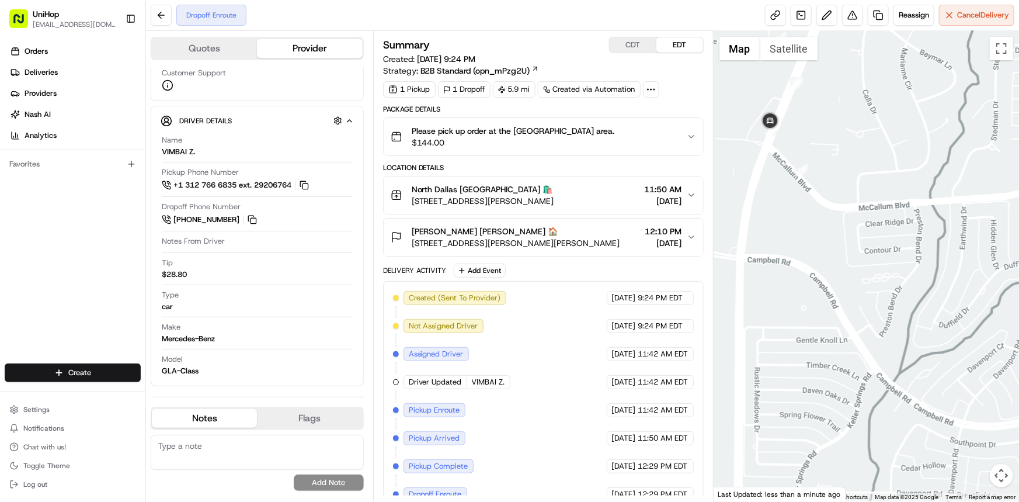
scroll to position [13, 0]
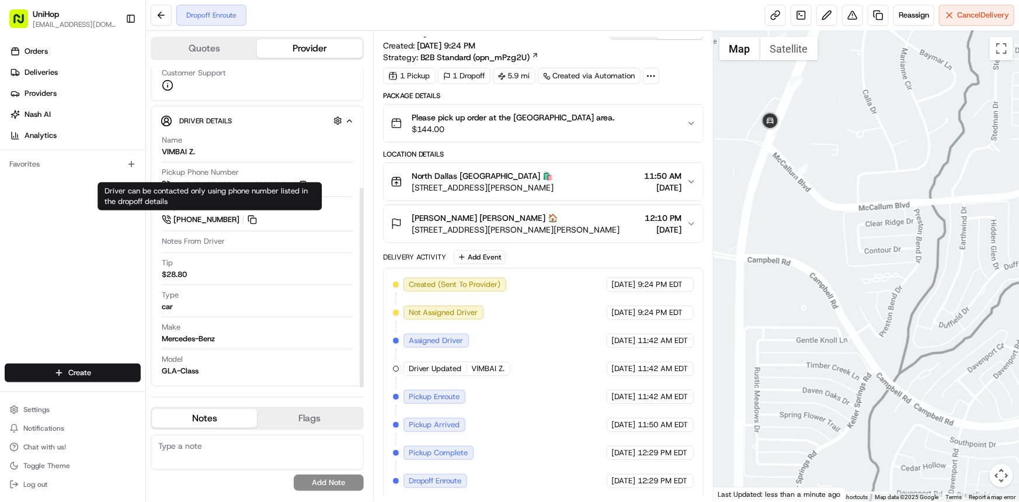
click at [0, 301] on div "Orders Deliveries Providers Nash AI Analytics Favorites" at bounding box center [72, 203] width 145 height 333
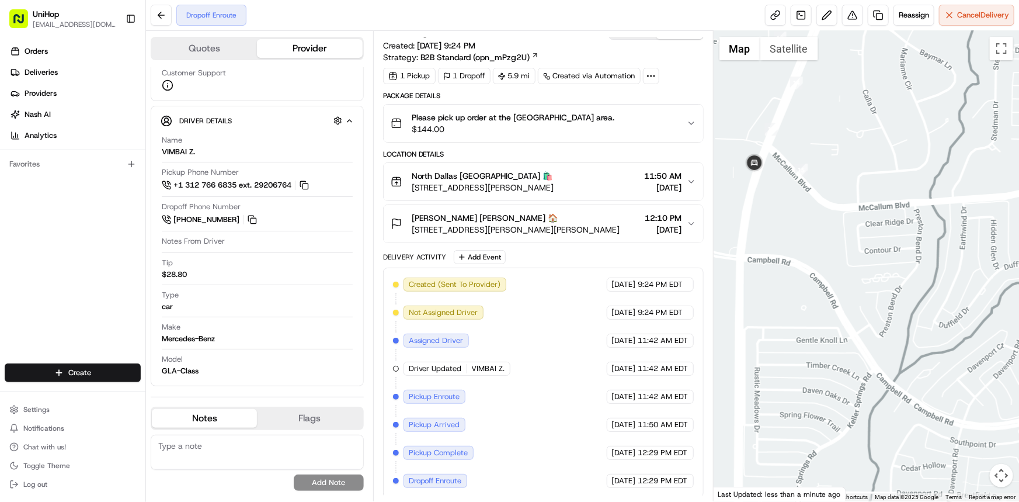
drag, startPoint x: 34, startPoint y: 268, endPoint x: 67, endPoint y: 252, distance: 36.8
click at [34, 268] on div "Orders Deliveries Providers Nash AI Analytics Favorites" at bounding box center [72, 203] width 145 height 333
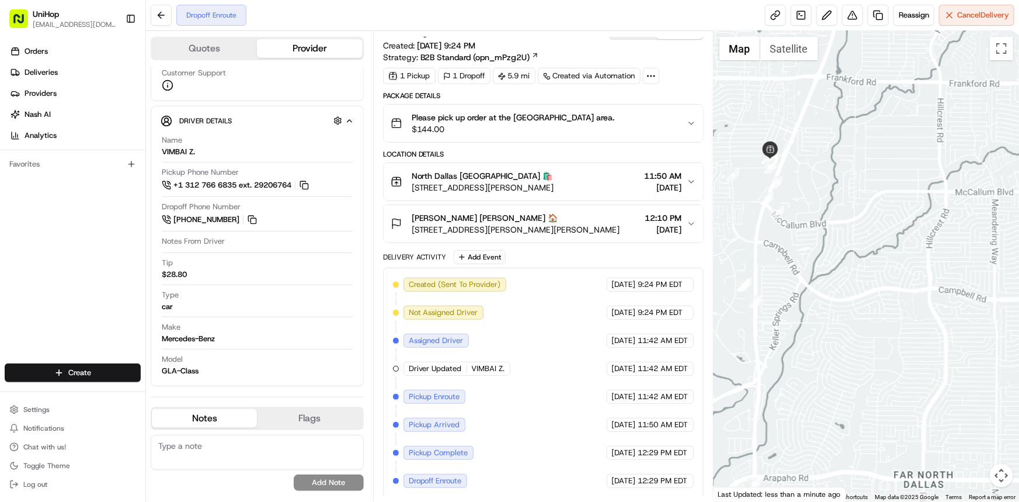
drag, startPoint x: 822, startPoint y: 334, endPoint x: 835, endPoint y: 196, distance: 138.5
click at [834, 200] on div at bounding box center [867, 266] width 306 height 470
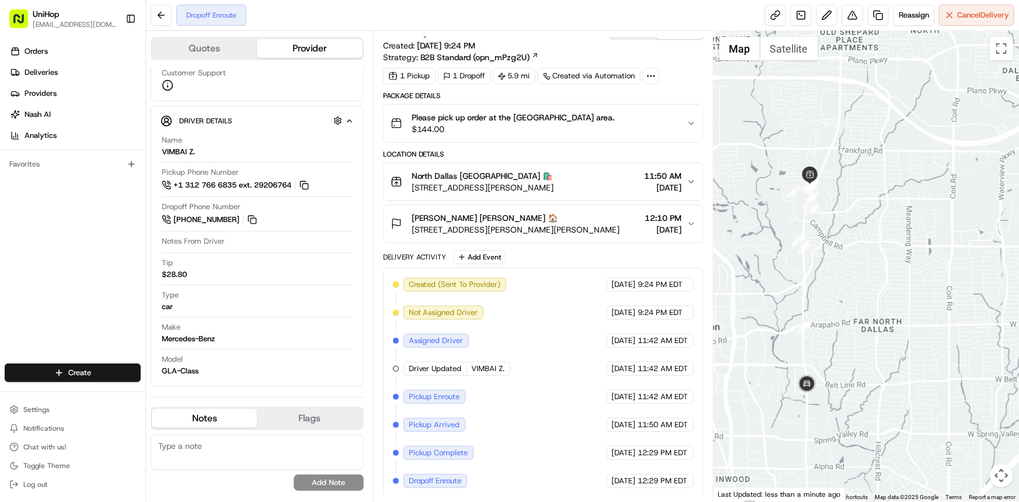
drag, startPoint x: 837, startPoint y: 335, endPoint x: 842, endPoint y: 211, distance: 123.9
click at [841, 217] on div at bounding box center [867, 266] width 306 height 470
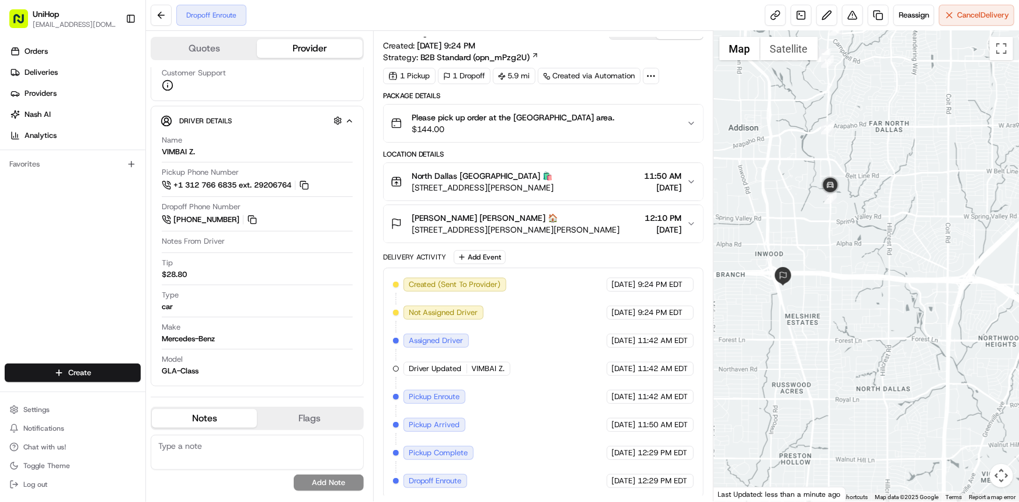
click at [2, 228] on div "Orders Deliveries Providers Nash AI Analytics Favorites" at bounding box center [72, 203] width 145 height 333
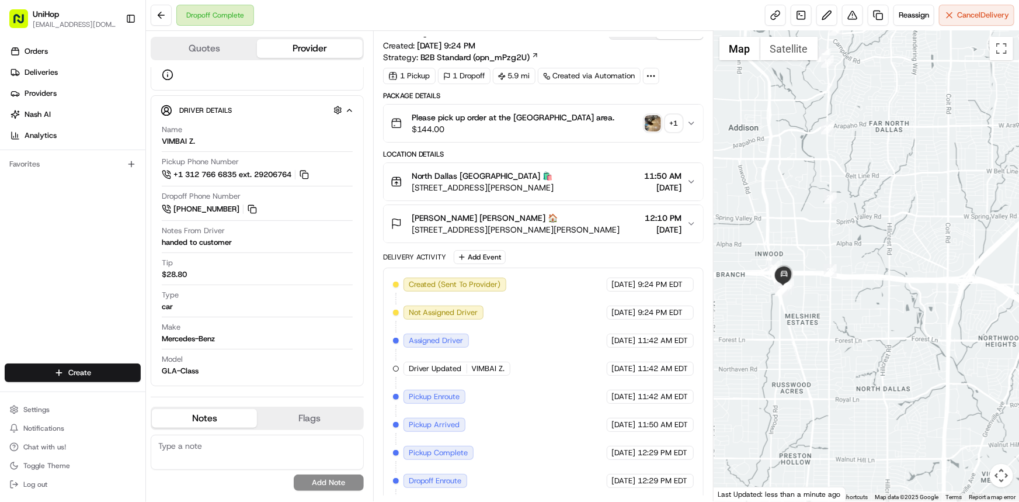
scroll to position [182, 0]
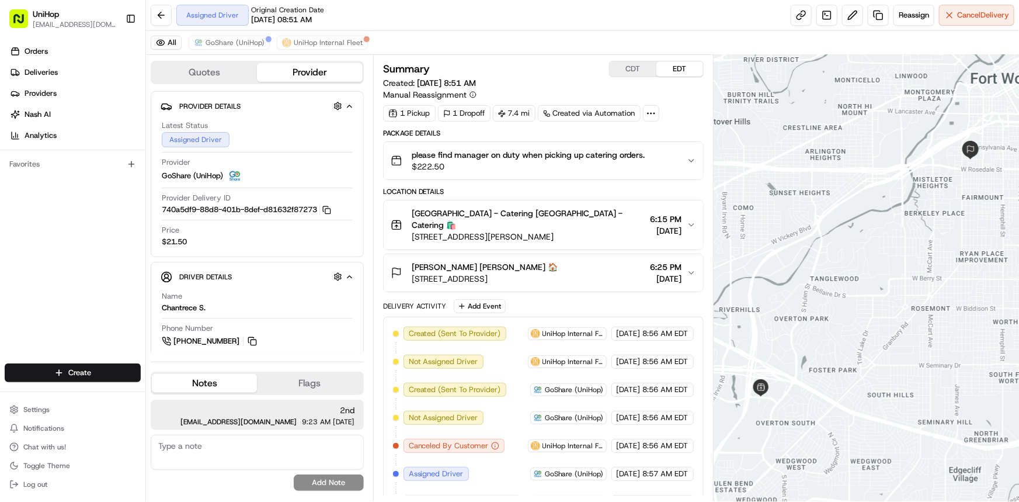
click at [834, 184] on div at bounding box center [867, 278] width 306 height 446
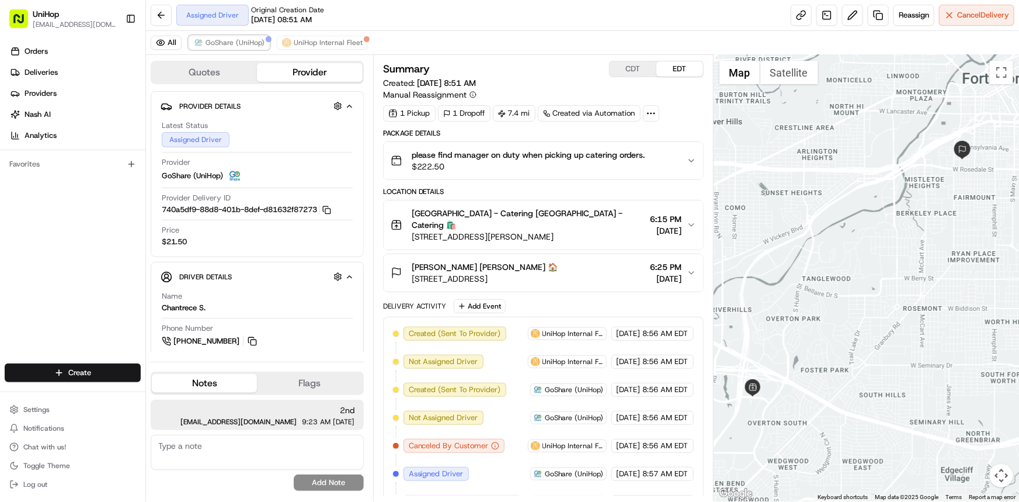
click at [242, 47] on span "GoShare (UniHop)" at bounding box center [235, 42] width 59 height 9
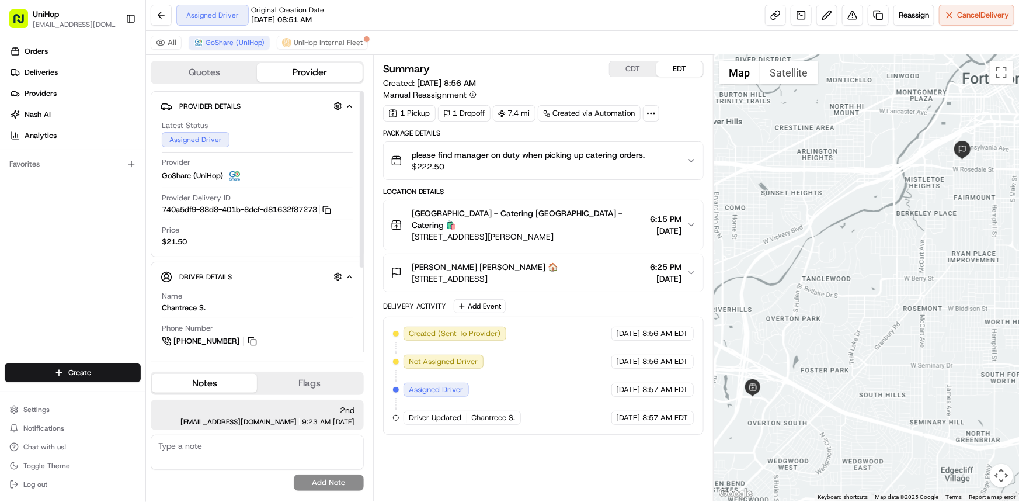
click at [853, 252] on div at bounding box center [867, 278] width 306 height 446
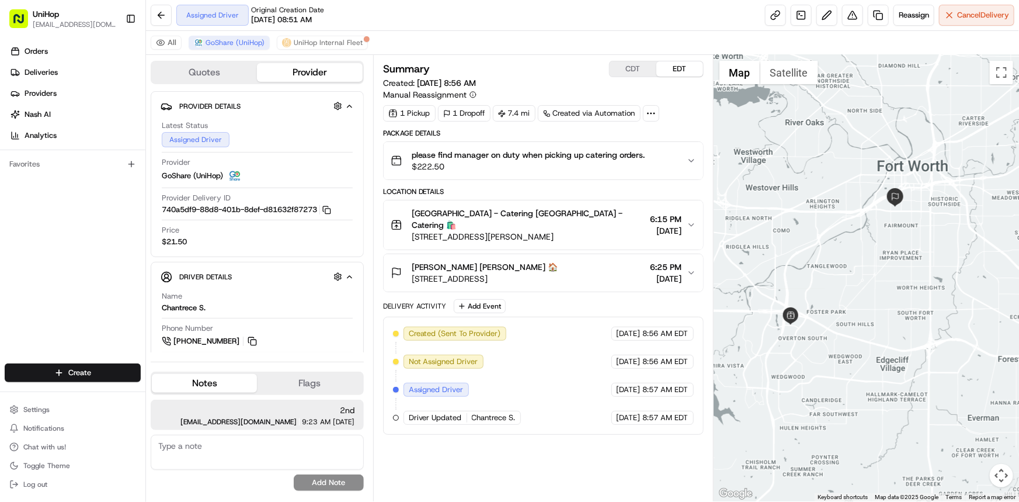
click at [930, 322] on div at bounding box center [867, 278] width 306 height 446
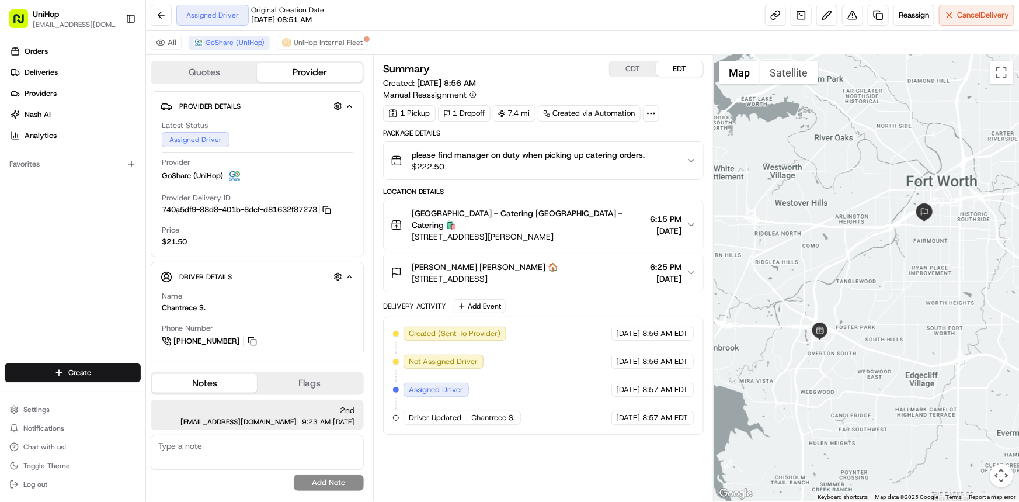
click at [0, 233] on div "Orders Deliveries Providers [PERSON_NAME] Analytics Favorites" at bounding box center [72, 203] width 145 height 333
drag, startPoint x: 762, startPoint y: 272, endPoint x: 737, endPoint y: 297, distance: 36.4
click at [745, 285] on div at bounding box center [867, 278] width 306 height 446
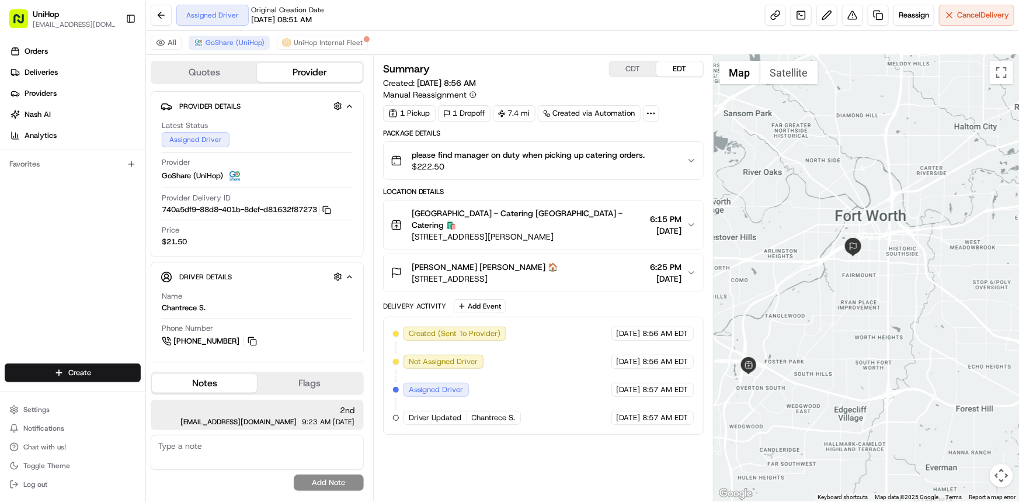
click at [872, 283] on div at bounding box center [867, 278] width 306 height 446
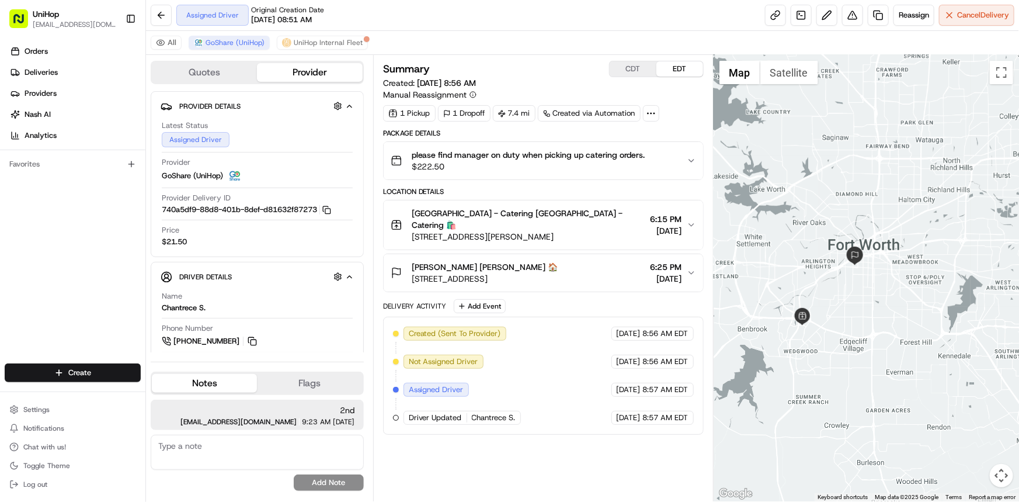
drag, startPoint x: 863, startPoint y: 299, endPoint x: 858, endPoint y: 294, distance: 7.0
click at [859, 294] on div at bounding box center [867, 278] width 306 height 446
click at [871, 333] on div at bounding box center [867, 278] width 306 height 446
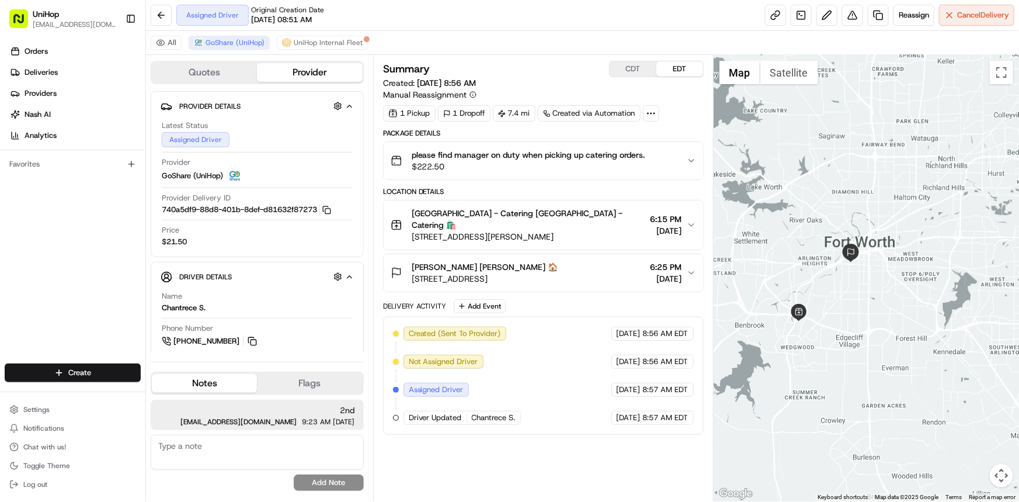
drag, startPoint x: 785, startPoint y: 225, endPoint x: 784, endPoint y: 216, distance: 8.8
click at [784, 224] on div at bounding box center [867, 278] width 306 height 446
drag, startPoint x: 911, startPoint y: 225, endPoint x: 889, endPoint y: 220, distance: 22.2
click at [910, 208] on div at bounding box center [867, 278] width 306 height 446
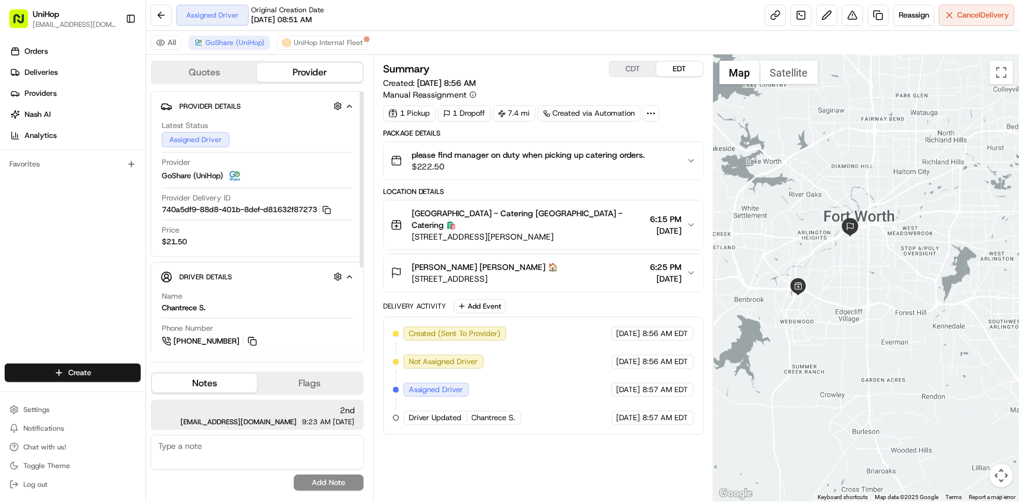
click at [5, 259] on div "Orders Deliveries Providers Nash AI Analytics Favorites" at bounding box center [72, 203] width 145 height 333
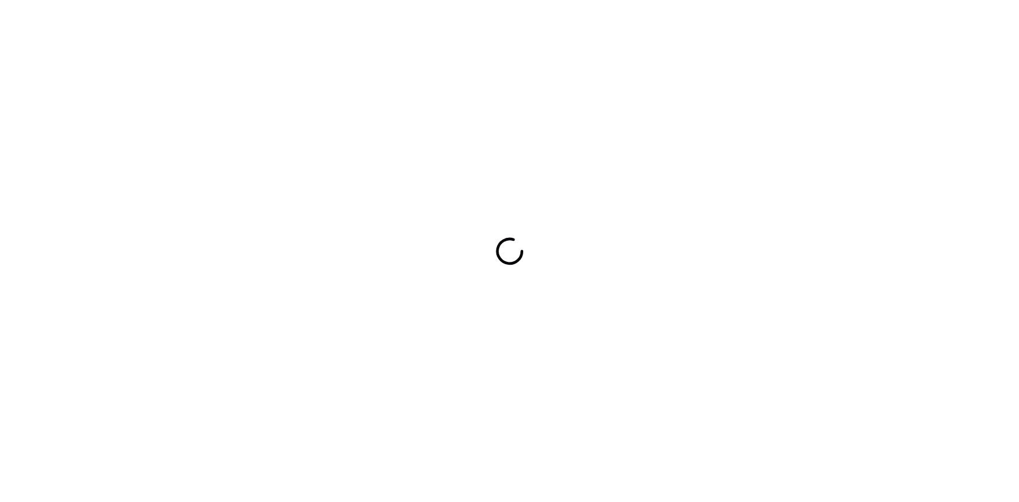
click at [0, 187] on div at bounding box center [509, 251] width 1019 height 502
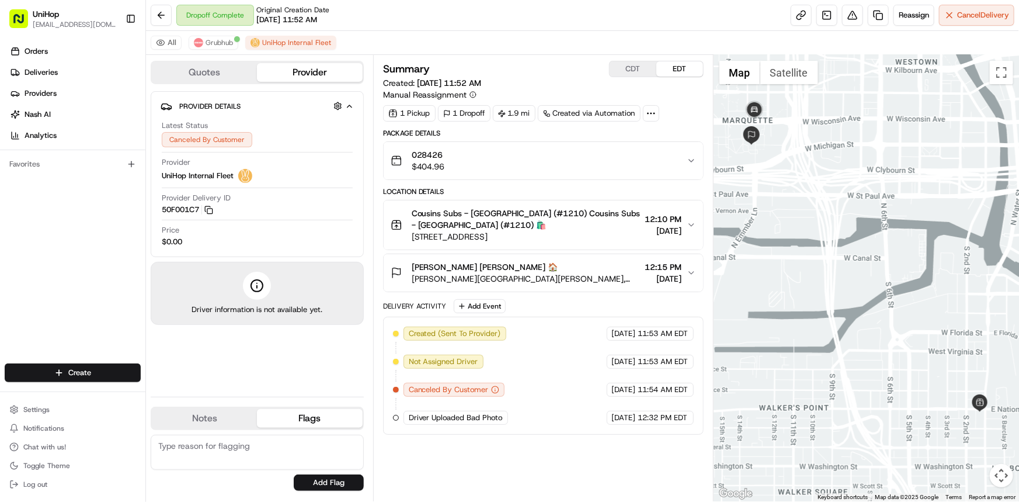
click at [0, 202] on div "Orders Deliveries Providers [PERSON_NAME] Analytics Favorites" at bounding box center [72, 203] width 145 height 333
click at [227, 38] on span "Grubhub" at bounding box center [219, 42] width 27 height 9
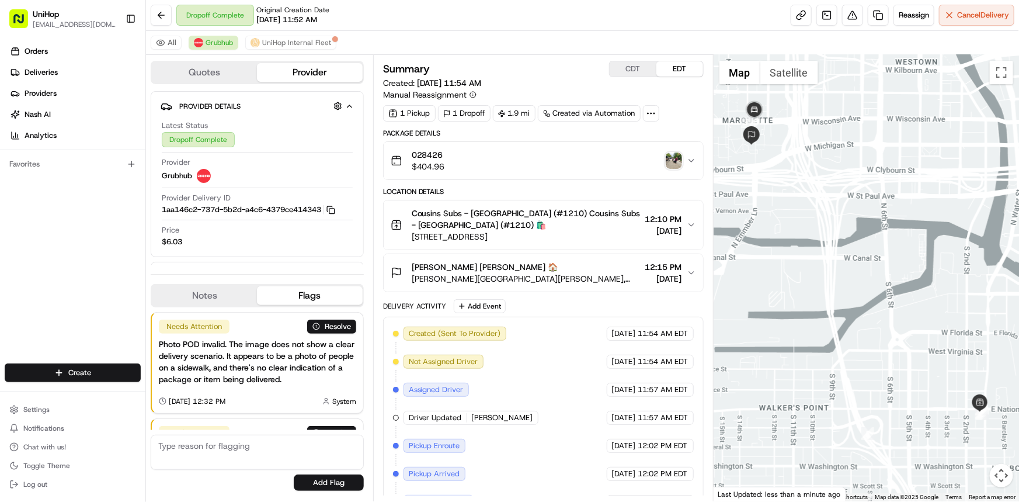
click at [678, 162] on img "button" at bounding box center [674, 160] width 16 height 16
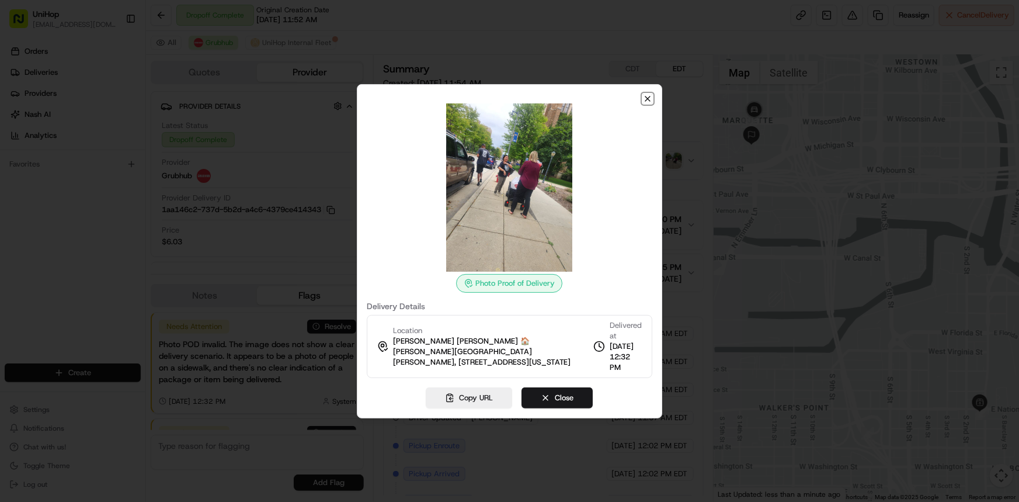
click at [648, 103] on icon "button" at bounding box center [647, 98] width 9 height 9
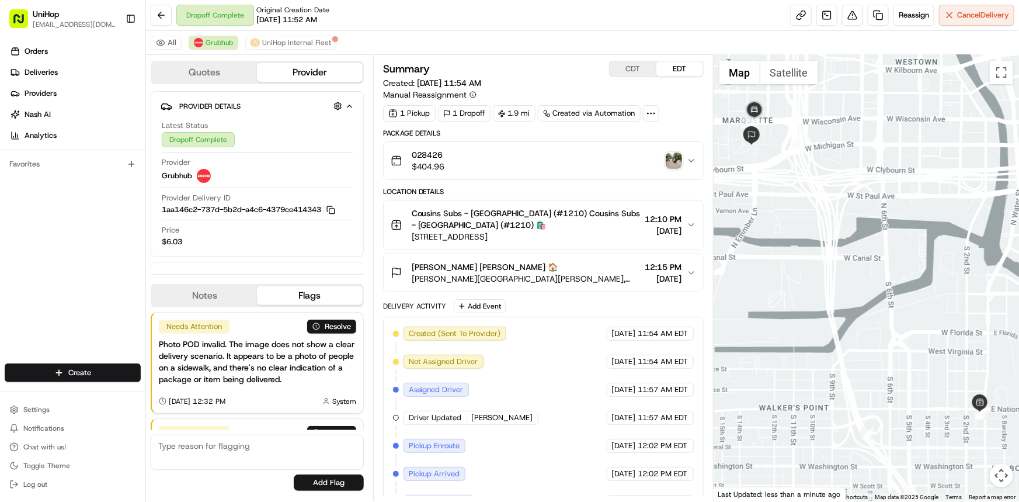
click at [213, 297] on button "Notes" at bounding box center [204, 295] width 105 height 19
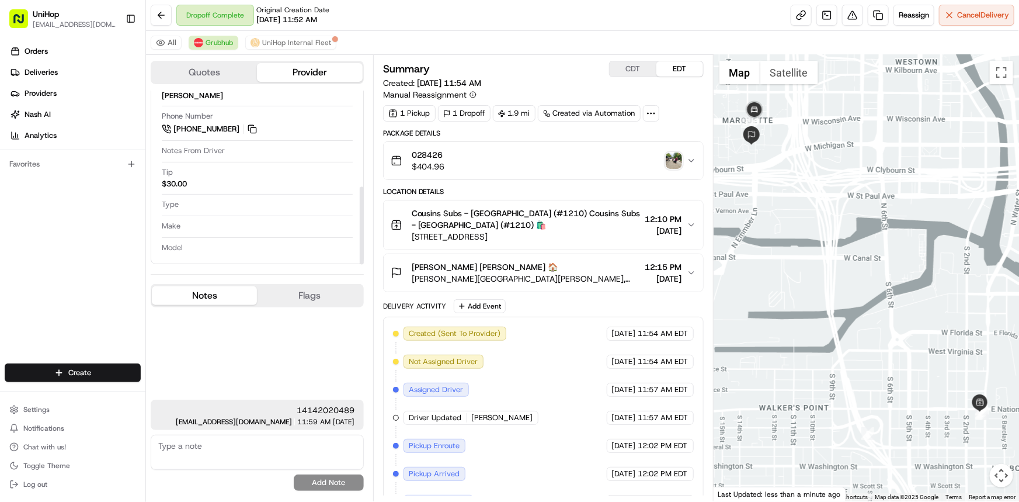
scroll to position [213, 0]
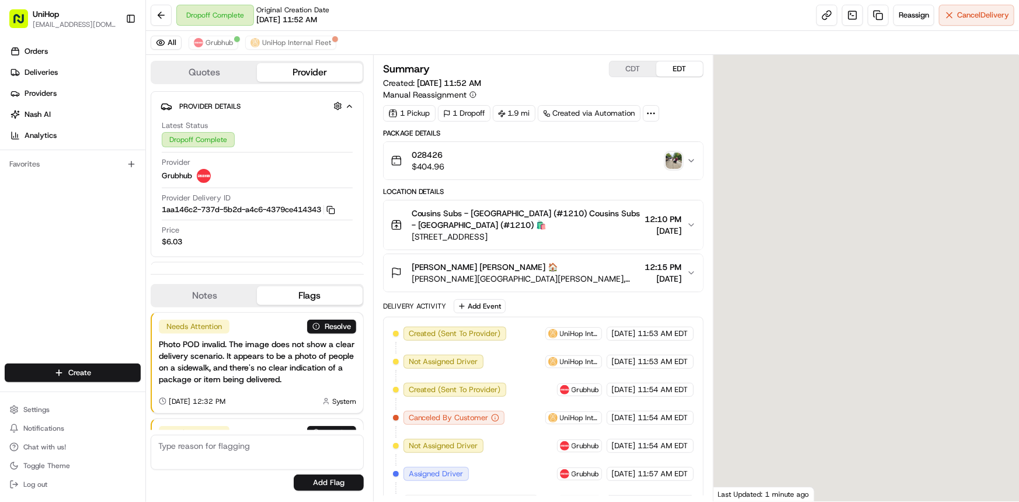
scroll to position [111, 0]
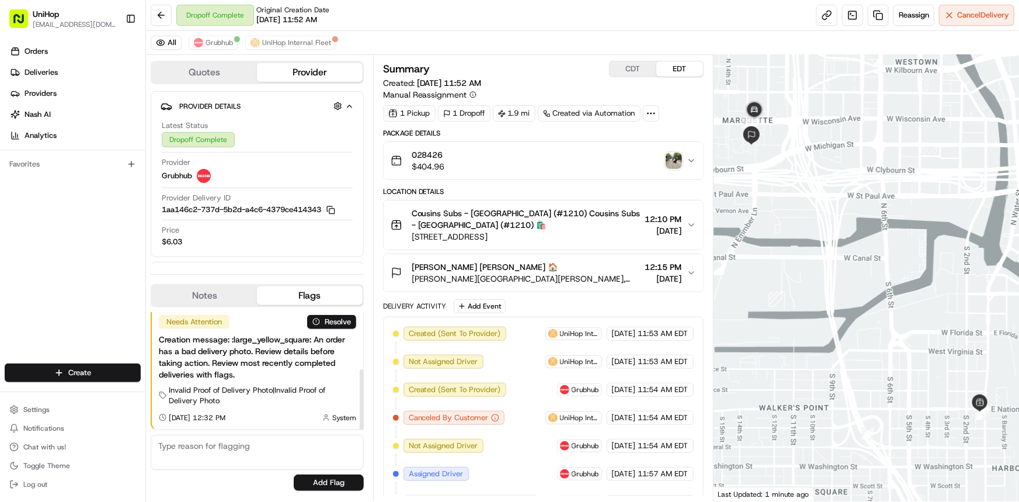
click at [196, 299] on button "Notes" at bounding box center [204, 295] width 105 height 19
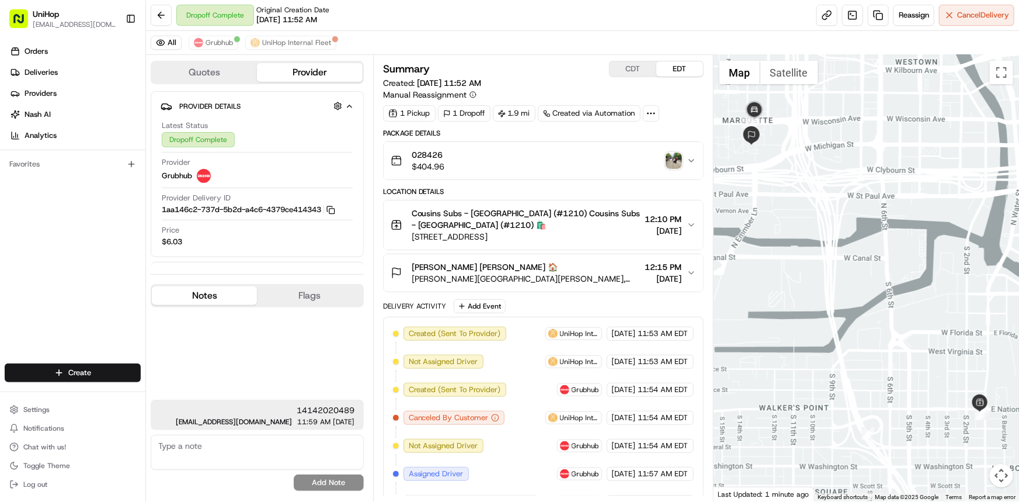
click at [252, 447] on textarea at bounding box center [257, 452] width 213 height 35
paste textarea "[PHONE_NUMBER]"
type textarea "[PHONE_NUMBER] alt phone number of driver"
click at [321, 480] on button "Add Note" at bounding box center [329, 482] width 70 height 16
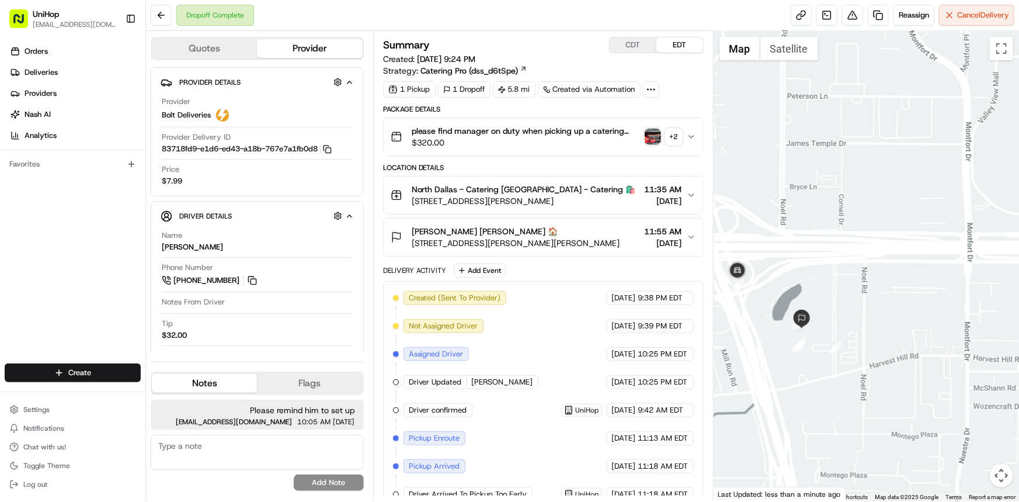
click at [655, 135] on img "button" at bounding box center [653, 137] width 16 height 16
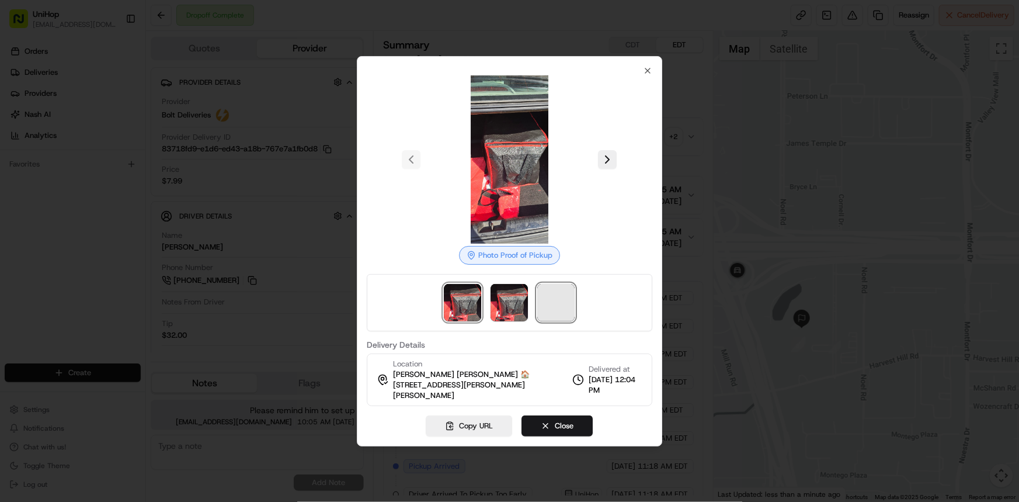
click at [549, 314] on span at bounding box center [556, 302] width 37 height 37
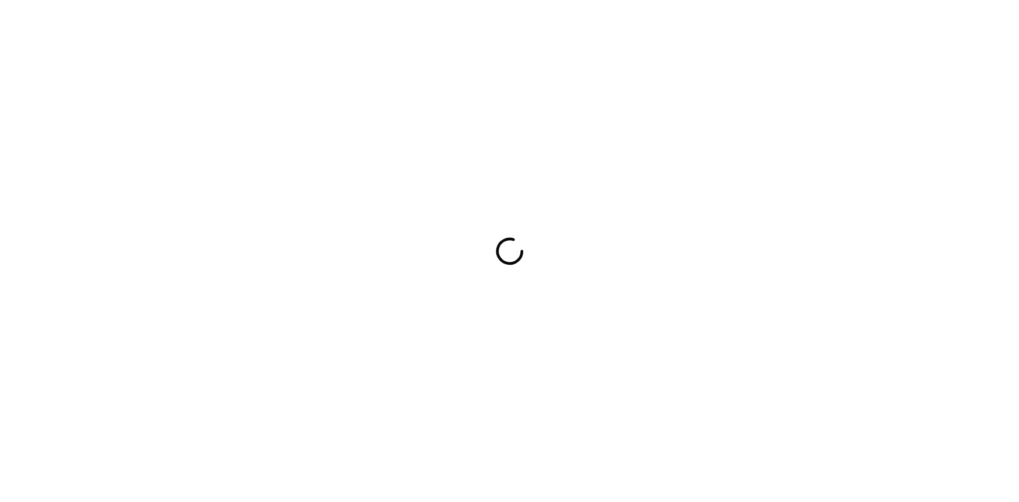
drag, startPoint x: 30, startPoint y: 281, endPoint x: 509, endPoint y: 134, distance: 501.1
click at [30, 281] on div at bounding box center [509, 251] width 1019 height 502
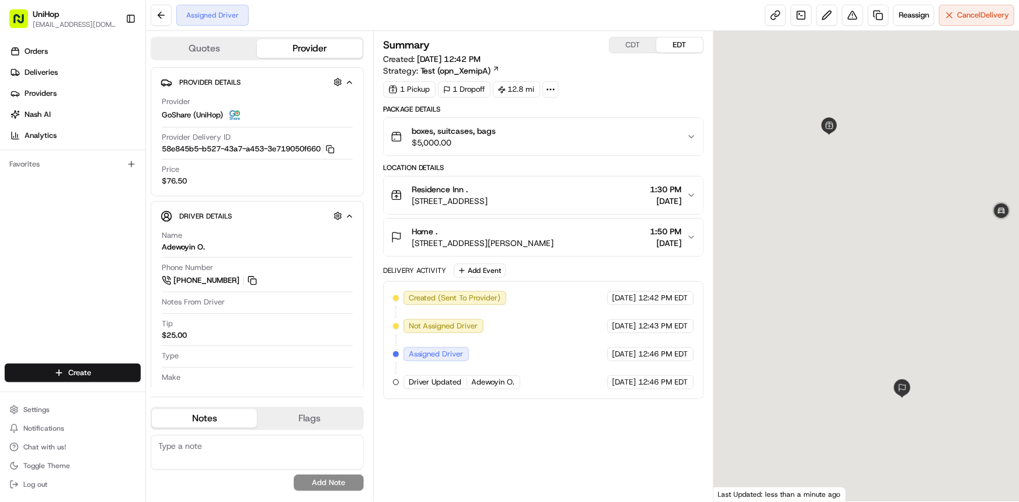
click at [882, 314] on div at bounding box center [867, 266] width 306 height 470
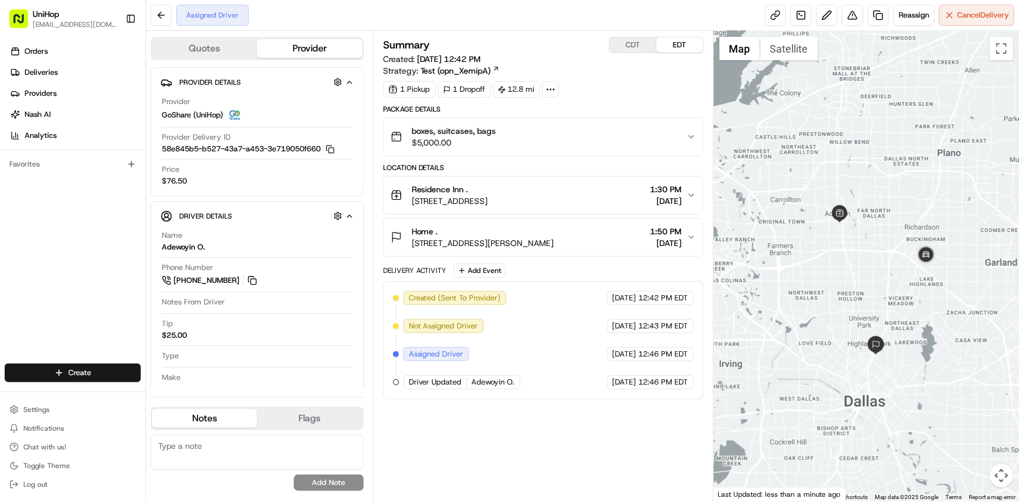
drag, startPoint x: 901, startPoint y: 313, endPoint x: 894, endPoint y: 322, distance: 11.7
click at [898, 315] on div at bounding box center [867, 266] width 306 height 470
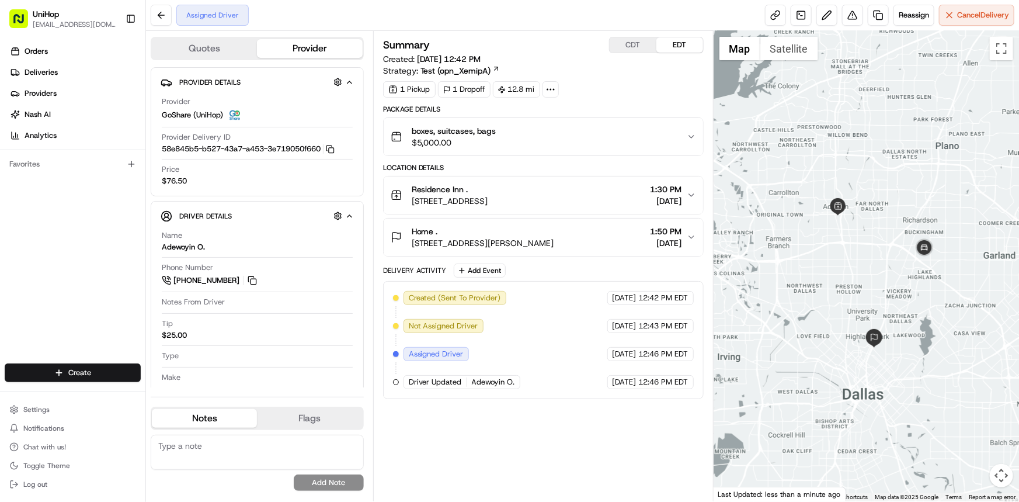
drag, startPoint x: 913, startPoint y: 220, endPoint x: 912, endPoint y: 208, distance: 12.3
click at [913, 209] on div at bounding box center [867, 266] width 306 height 470
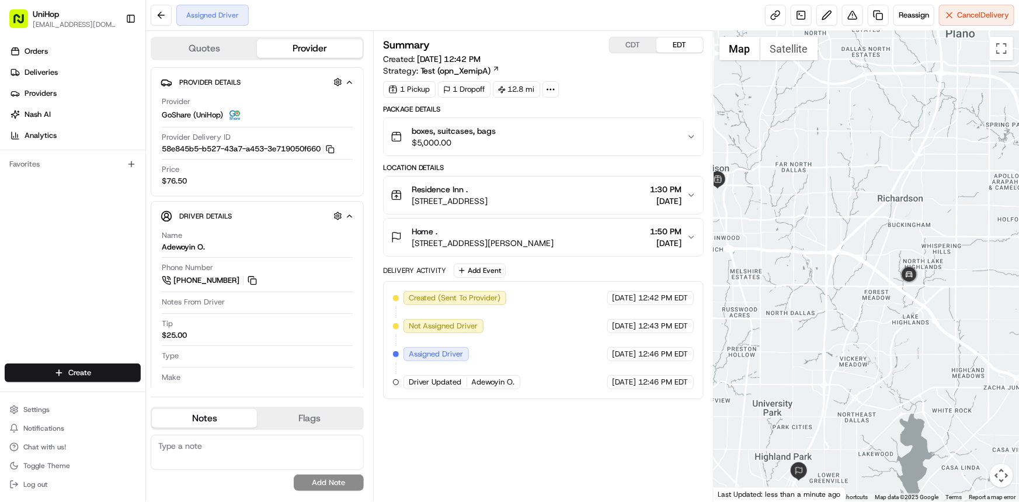
click at [929, 358] on div at bounding box center [867, 266] width 306 height 470
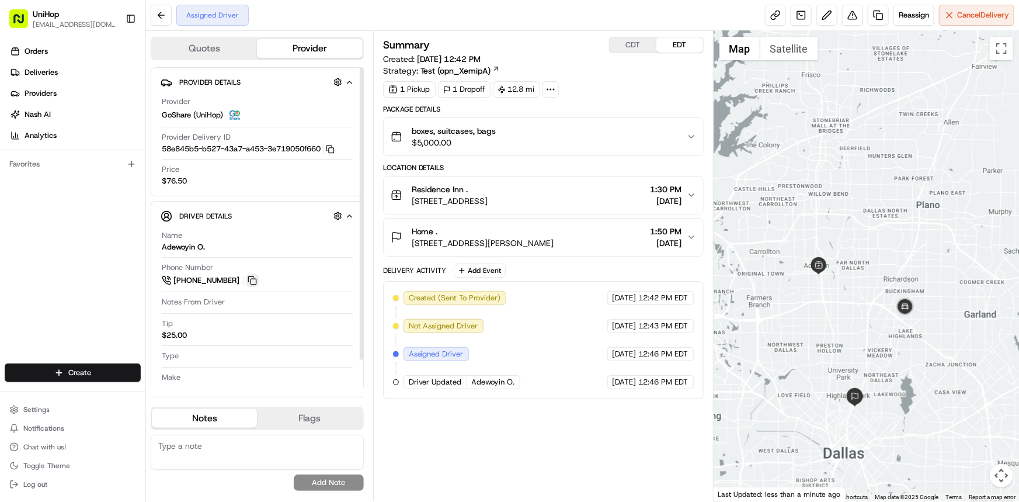
click at [252, 275] on button at bounding box center [252, 280] width 13 height 13
click at [0, 237] on div "Orders Deliveries Providers [PERSON_NAME] Analytics Favorites" at bounding box center [72, 203] width 145 height 333
click at [977, 328] on div at bounding box center [867, 266] width 306 height 470
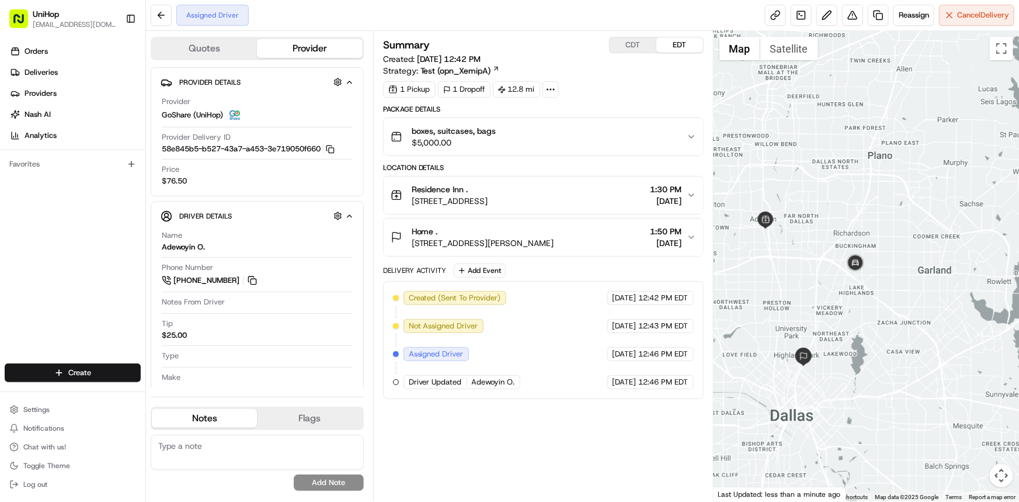
drag, startPoint x: 875, startPoint y: 354, endPoint x: 886, endPoint y: 319, distance: 36.9
click at [886, 319] on div at bounding box center [867, 266] width 306 height 470
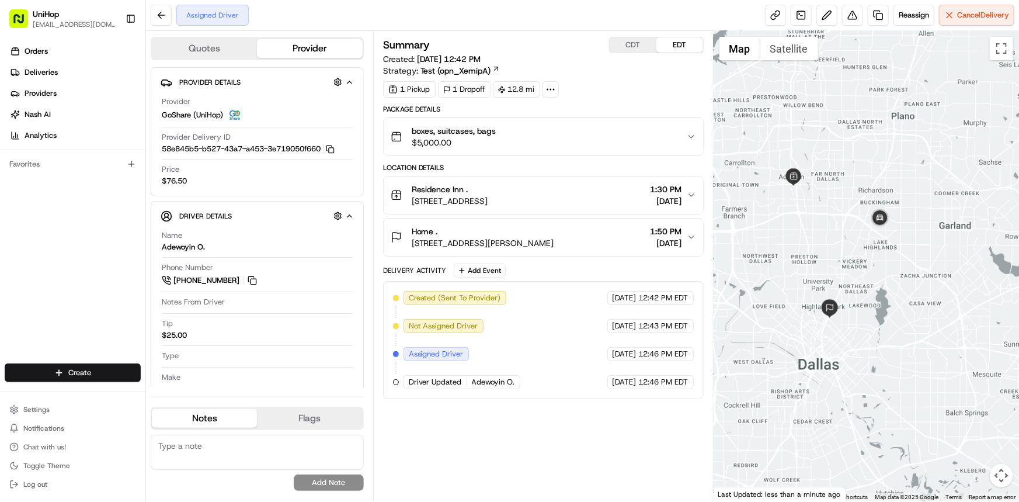
drag, startPoint x: 895, startPoint y: 280, endPoint x: 894, endPoint y: 311, distance: 31.6
click at [894, 311] on div at bounding box center [867, 266] width 306 height 470
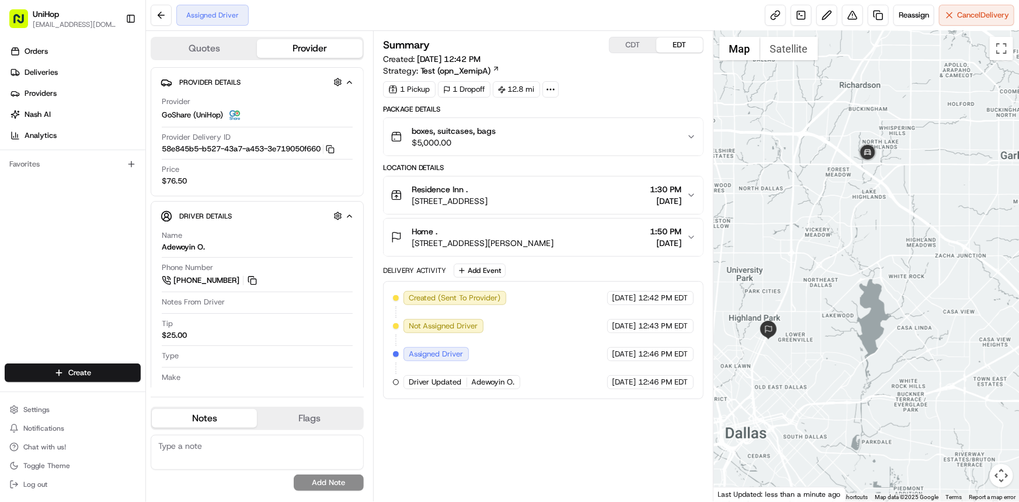
drag, startPoint x: 872, startPoint y: 250, endPoint x: 876, endPoint y: 275, distance: 24.9
click at [876, 275] on div at bounding box center [867, 266] width 306 height 470
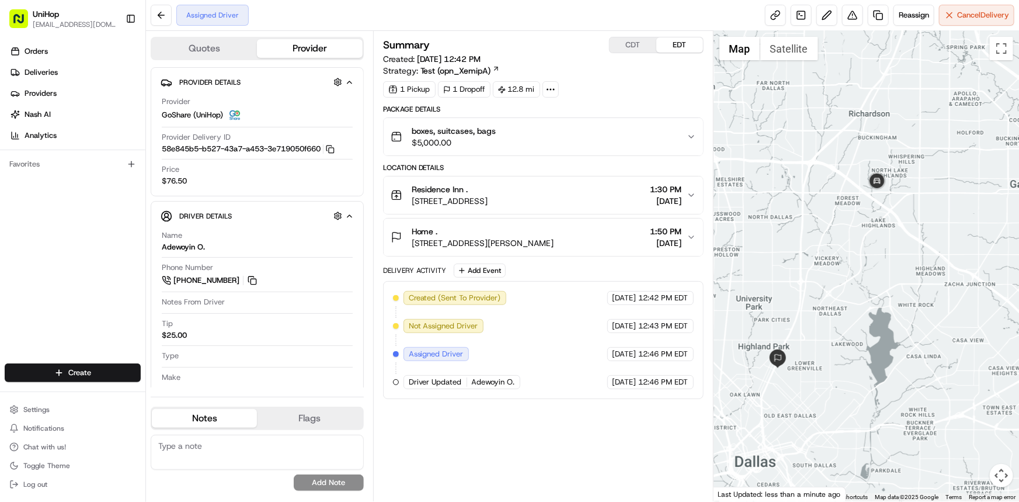
drag, startPoint x: 868, startPoint y: 249, endPoint x: 873, endPoint y: 242, distance: 8.4
click at [873, 242] on div at bounding box center [867, 266] width 306 height 470
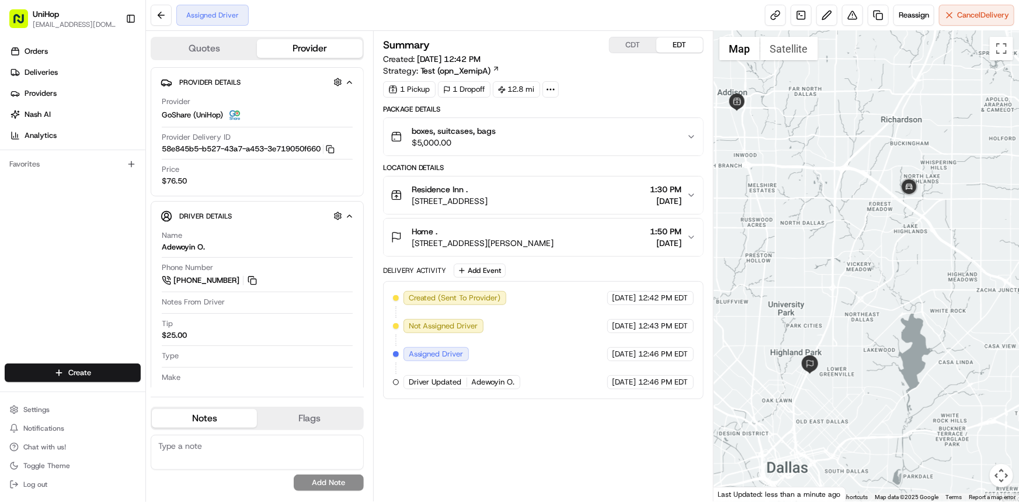
click at [0, 231] on div "Orders Deliveries Providers Nash AI Analytics Favorites" at bounding box center [72, 203] width 145 height 333
click at [846, 288] on div at bounding box center [867, 266] width 306 height 470
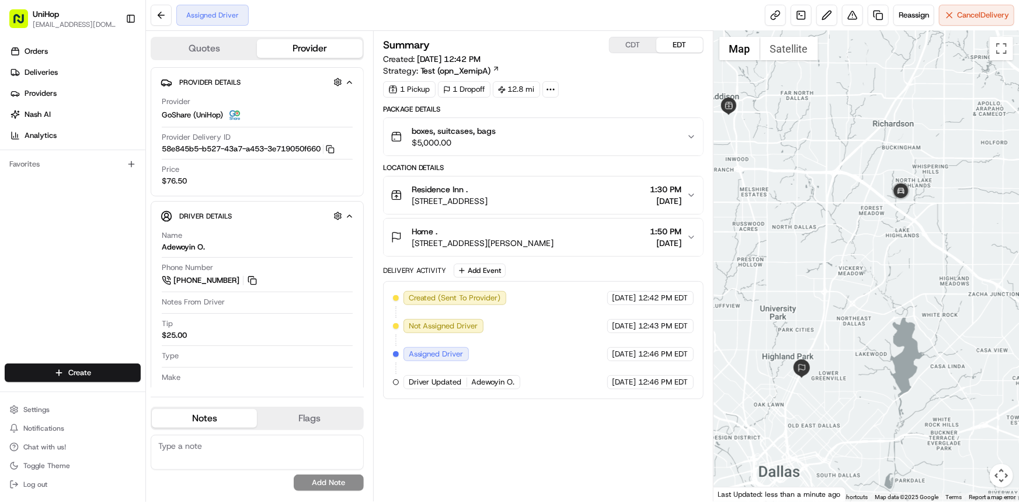
click at [689, 186] on button "Residence Inn . 14975 Quorum Dr #232, Dallas, TX 75254, USA 1:30 PM Aug 19 2025" at bounding box center [544, 194] width 320 height 37
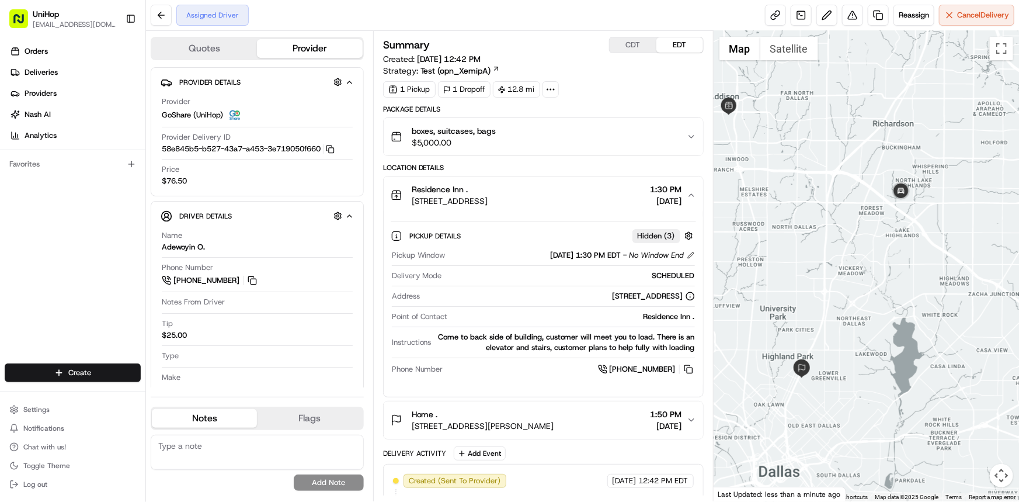
click at [691, 194] on icon "button" at bounding box center [691, 195] width 5 height 2
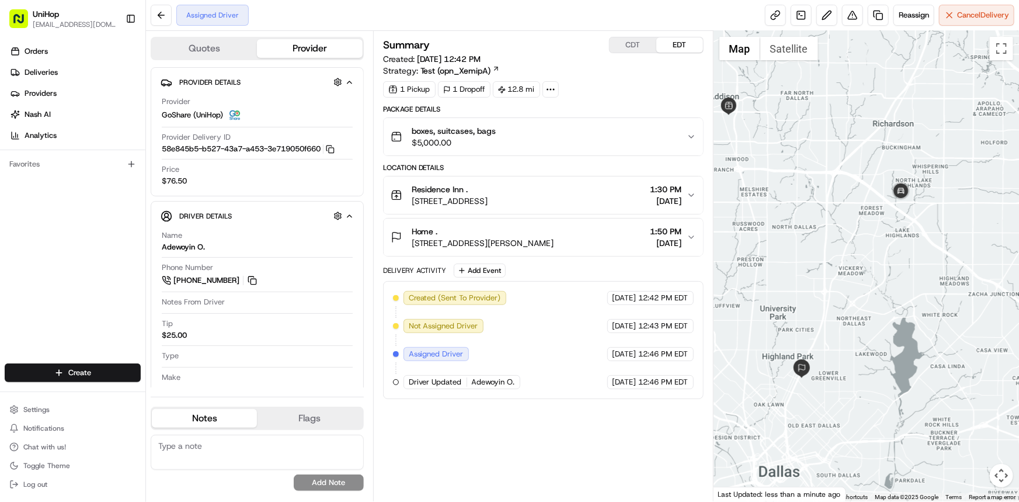
click at [687, 240] on icon "button" at bounding box center [691, 237] width 9 height 9
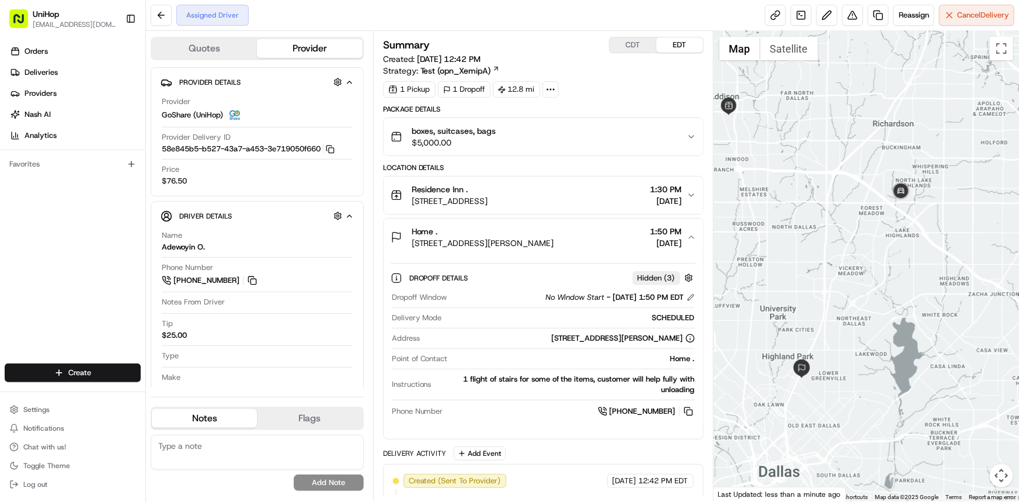
click at [686, 240] on div "Home . 5119 Vickery Blvd Apartment 102, Dallas, TX 75206, USA 1:50 PM Aug 19 20…" at bounding box center [539, 236] width 296 height 23
click at [952, 304] on div at bounding box center [867, 266] width 306 height 470
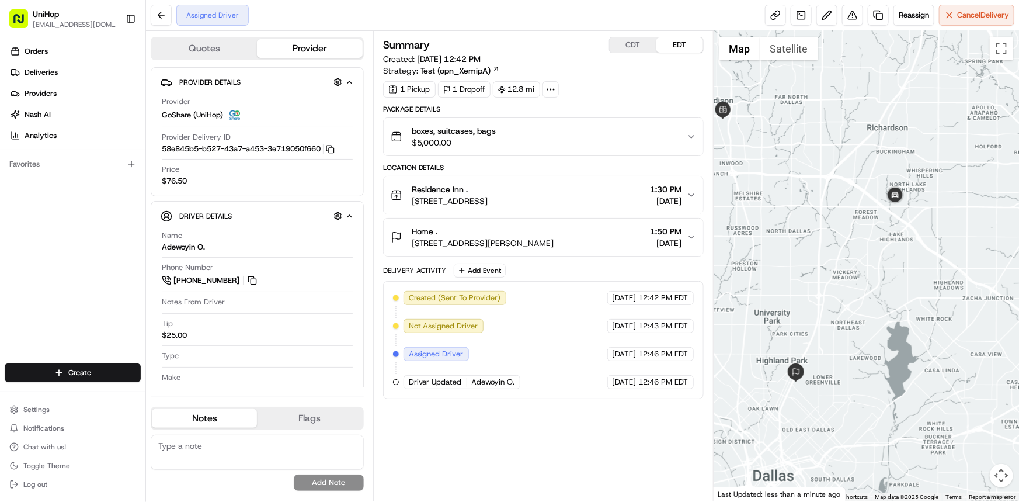
click at [0, 143] on div "Orders Deliveries Providers Nash AI Analytics" at bounding box center [72, 93] width 145 height 112
drag, startPoint x: 893, startPoint y: 282, endPoint x: 883, endPoint y: 303, distance: 23.3
click at [882, 301] on div at bounding box center [867, 266] width 306 height 470
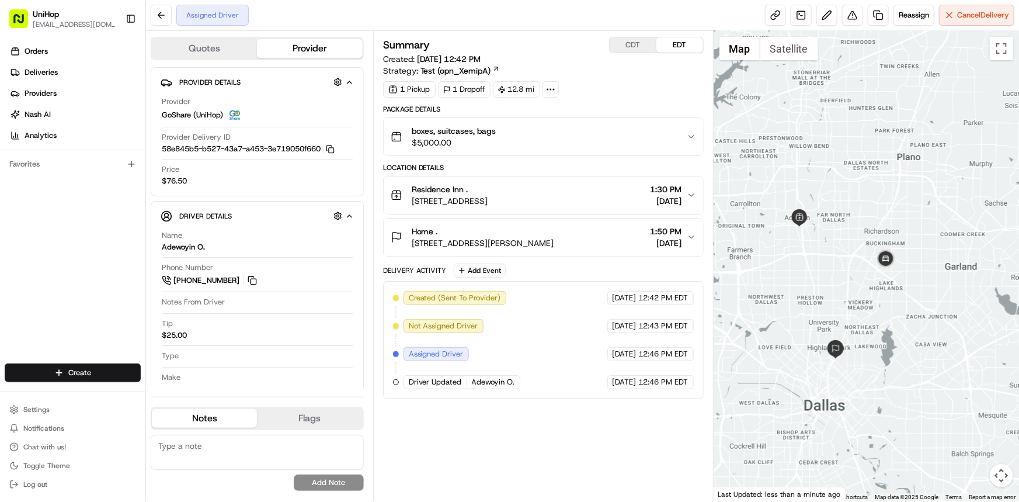
click at [0, 237] on div "Orders Deliveries Providers Nash AI Analytics Favorites" at bounding box center [72, 203] width 145 height 333
click at [630, 47] on button "CDT" at bounding box center [633, 44] width 47 height 15
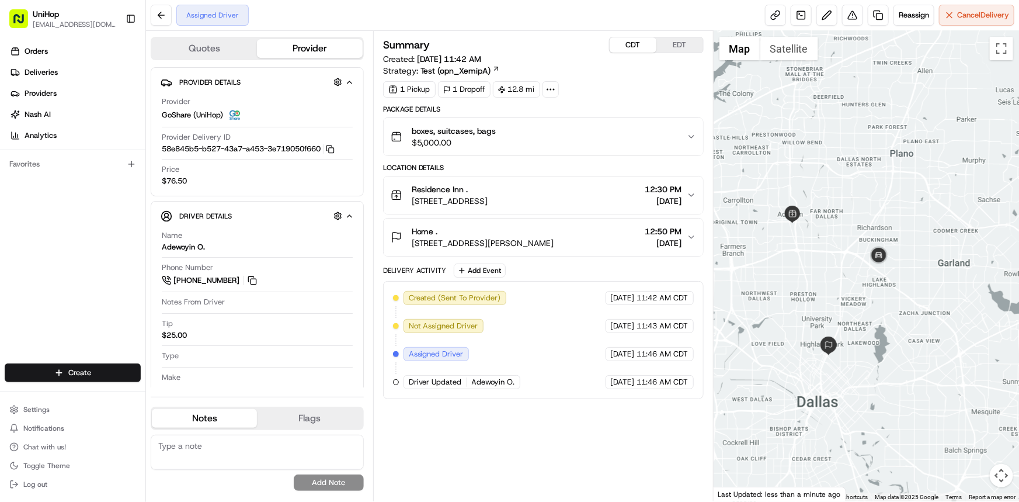
click at [830, 268] on div at bounding box center [867, 266] width 306 height 470
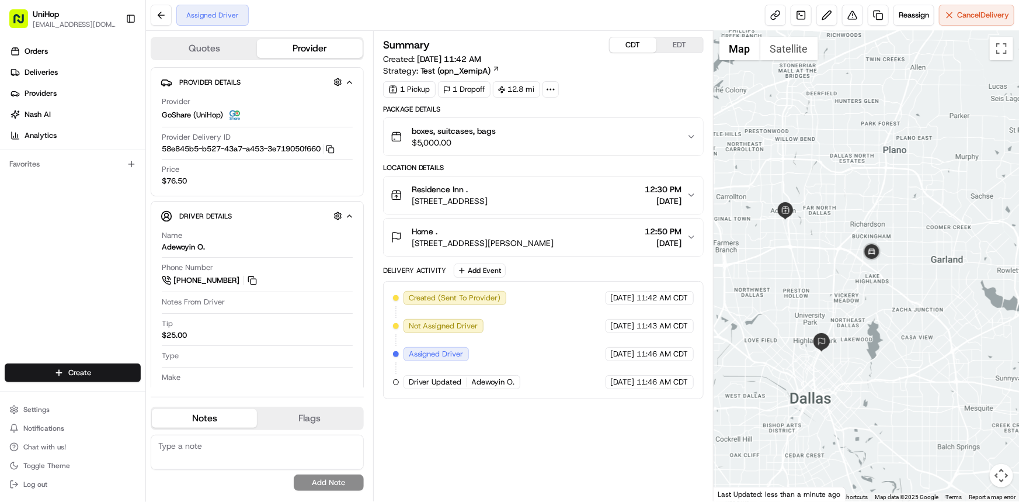
click at [847, 275] on div at bounding box center [867, 266] width 306 height 470
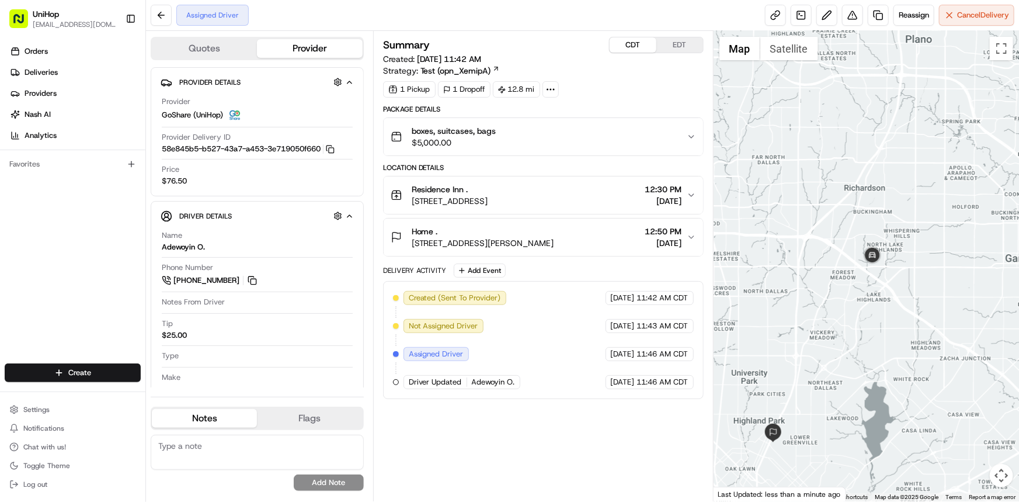
drag, startPoint x: 875, startPoint y: 288, endPoint x: 863, endPoint y: 308, distance: 23.5
click at [863, 304] on div at bounding box center [867, 266] width 306 height 470
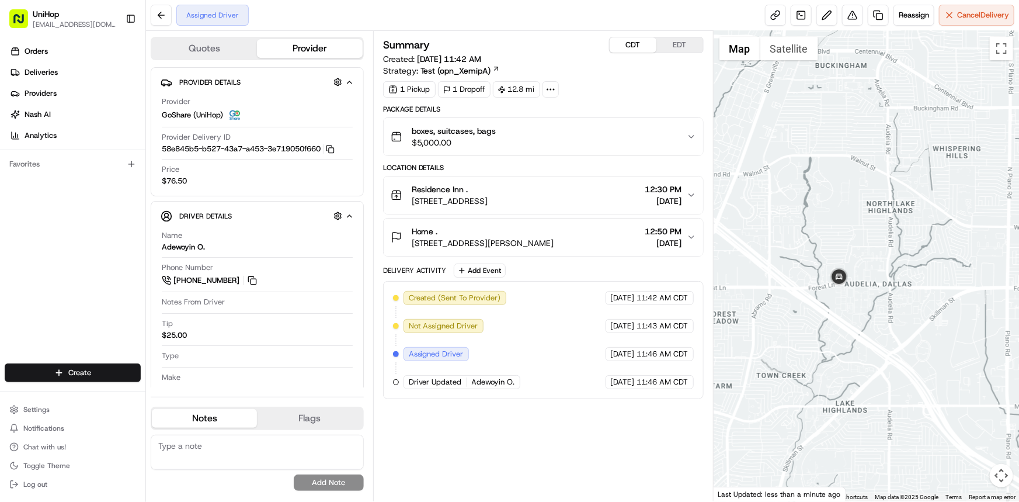
drag, startPoint x: 859, startPoint y: 309, endPoint x: 869, endPoint y: 292, distance: 20.1
click at [869, 296] on div at bounding box center [867, 266] width 306 height 470
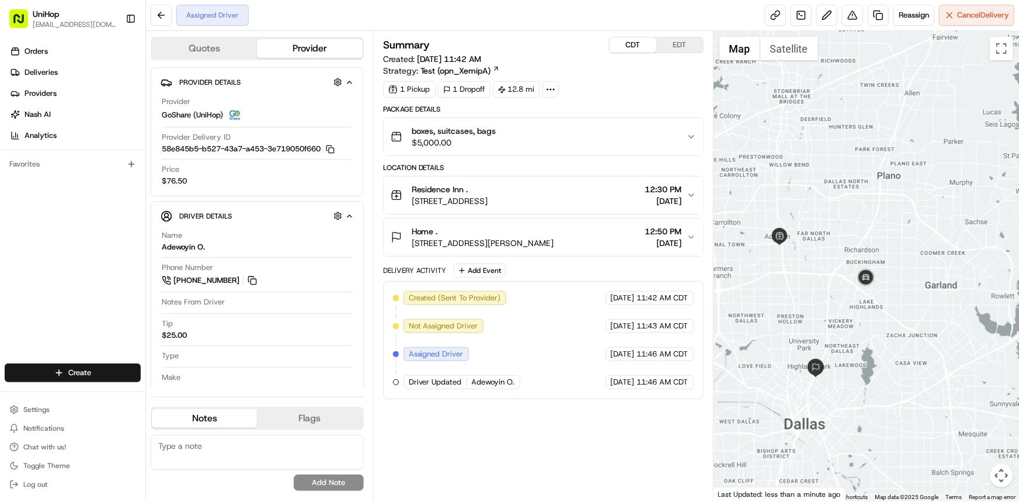
click at [678, 42] on button "EDT" at bounding box center [680, 44] width 47 height 15
click at [642, 44] on button "CDT" at bounding box center [633, 44] width 47 height 15
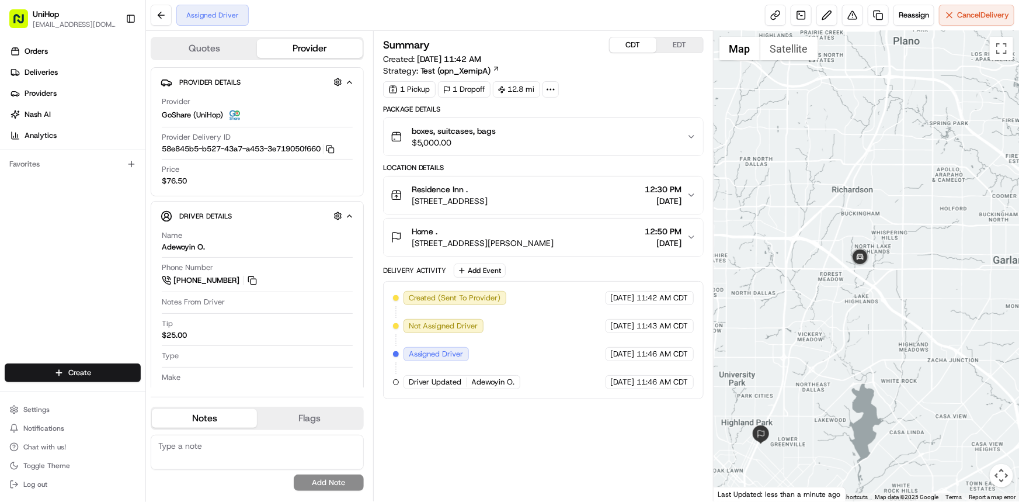
click at [49, 241] on div "Orders Deliveries Providers Nash AI Analytics Favorites" at bounding box center [72, 203] width 145 height 333
drag, startPoint x: 979, startPoint y: 311, endPoint x: 991, endPoint y: 308, distance: 13.1
click at [994, 308] on div at bounding box center [867, 266] width 306 height 470
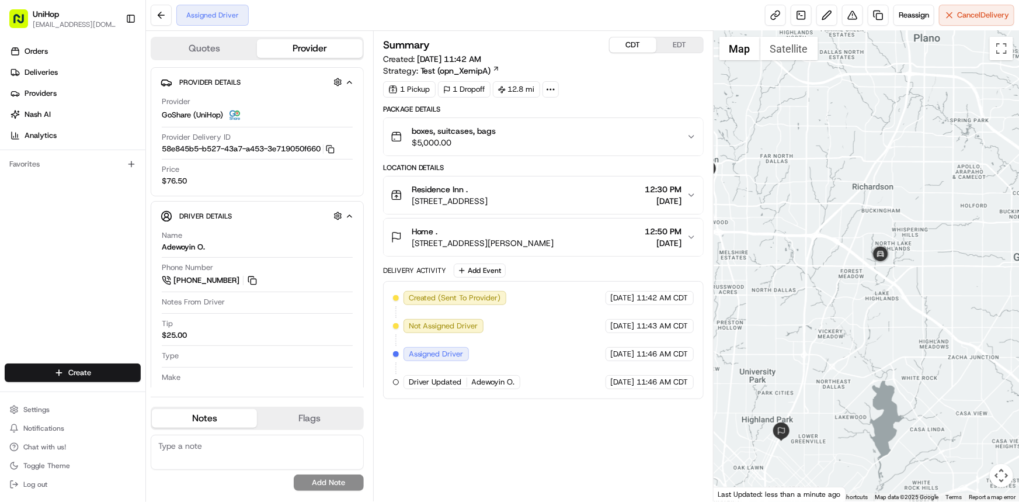
click at [0, 234] on div "Orders Deliveries Providers Nash AI Analytics Favorites" at bounding box center [72, 203] width 145 height 333
click at [0, 193] on div "Orders Deliveries Providers Nash AI Analytics Favorites" at bounding box center [72, 203] width 145 height 333
click at [884, 282] on div at bounding box center [867, 266] width 306 height 470
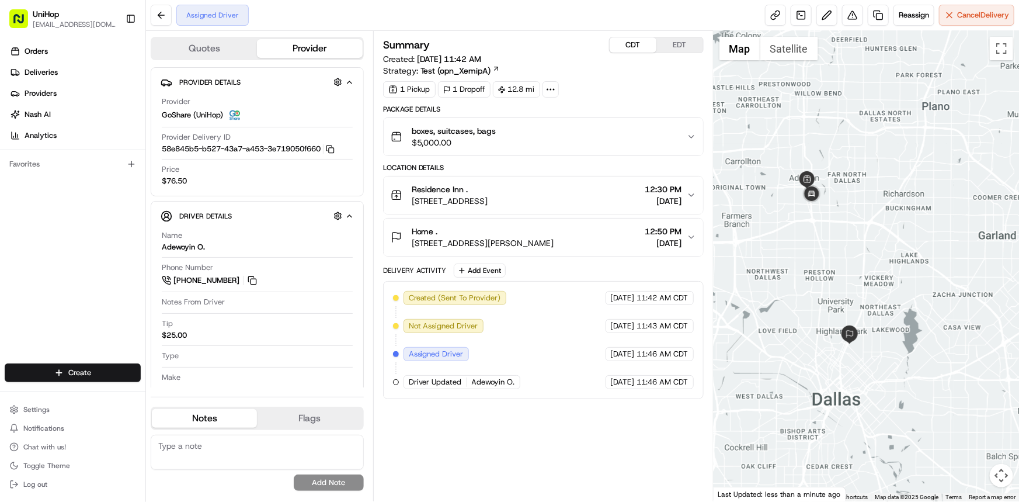
click at [897, 265] on div at bounding box center [867, 266] width 306 height 470
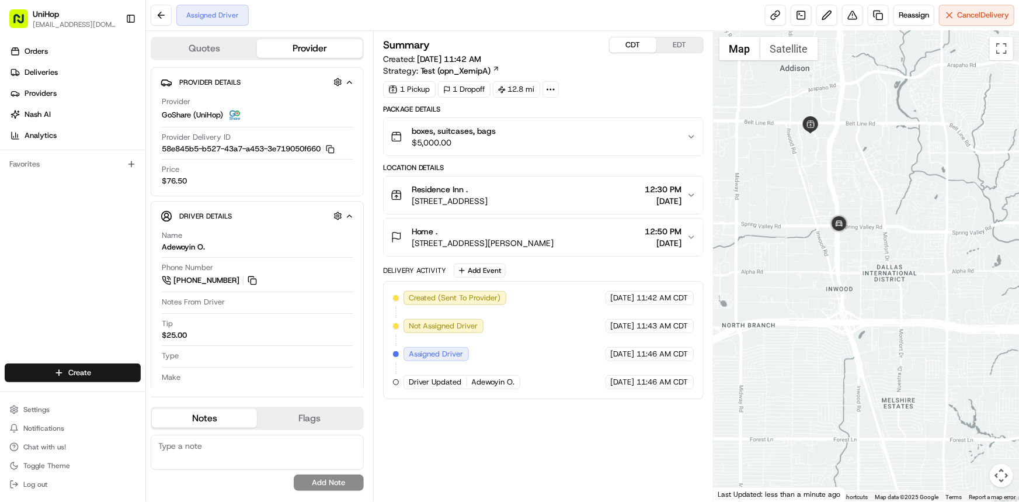
drag, startPoint x: 813, startPoint y: 212, endPoint x: 842, endPoint y: 238, distance: 39.3
click at [841, 238] on div at bounding box center [867, 266] width 306 height 470
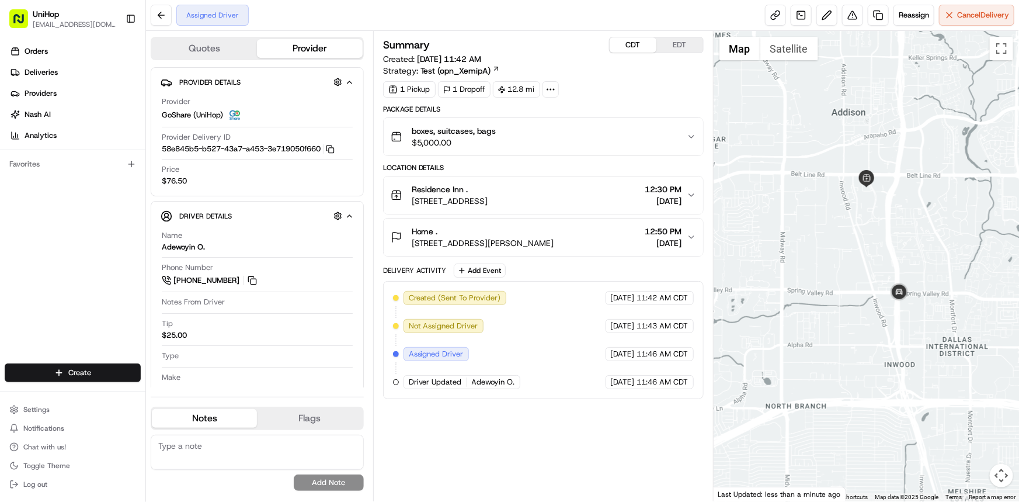
click at [665, 199] on span "Aug 19 2025" at bounding box center [664, 201] width 37 height 12
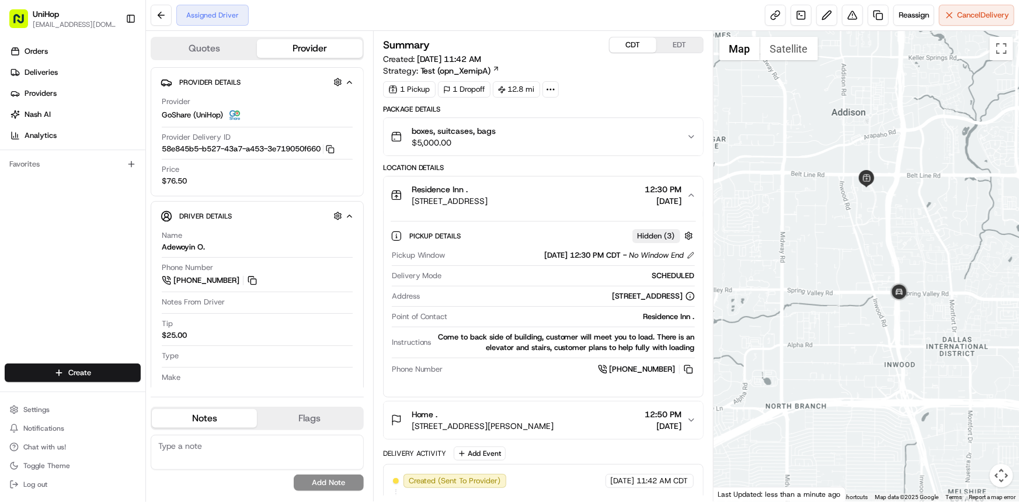
click at [665, 199] on span "Aug 19 2025" at bounding box center [664, 201] width 37 height 12
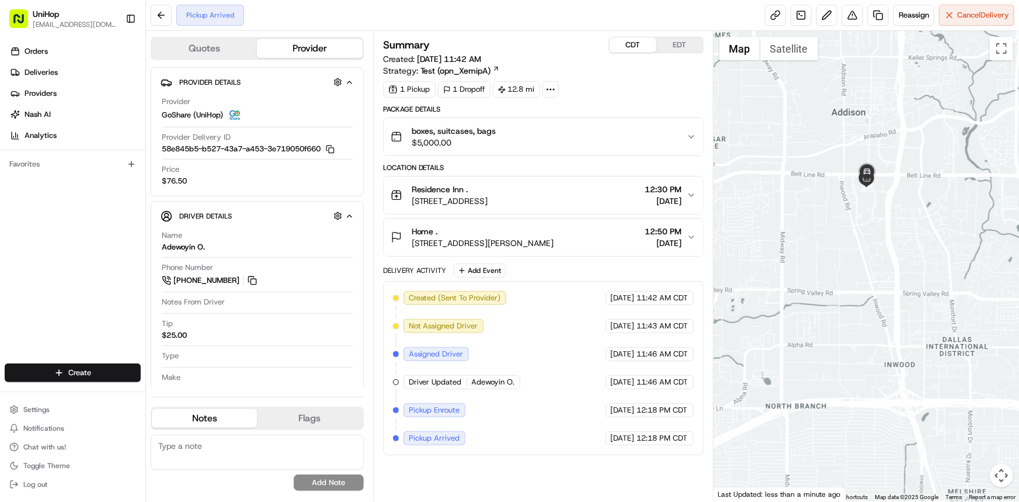
click at [682, 152] on button "boxes, suitcases, bags $5,000.00" at bounding box center [544, 136] width 320 height 37
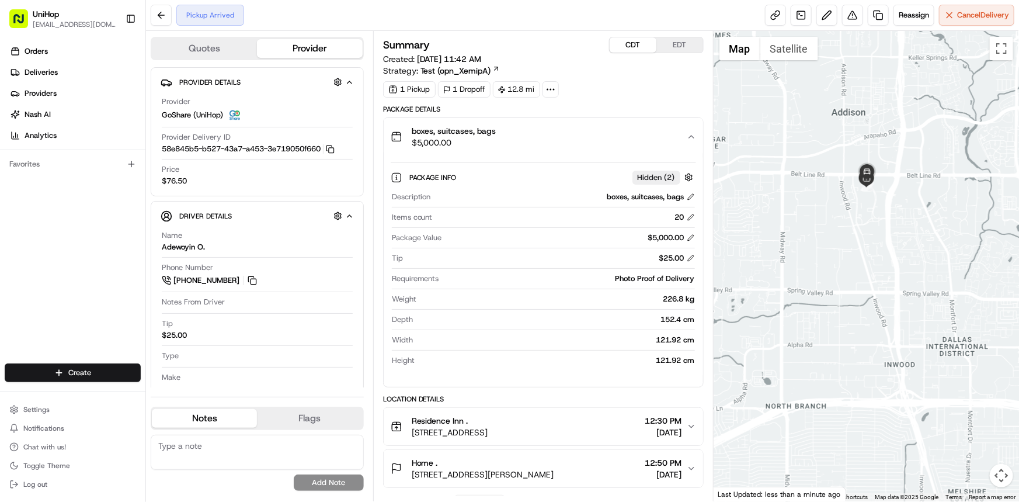
click at [682, 152] on button "boxes, suitcases, bags $5,000.00" at bounding box center [544, 136] width 320 height 37
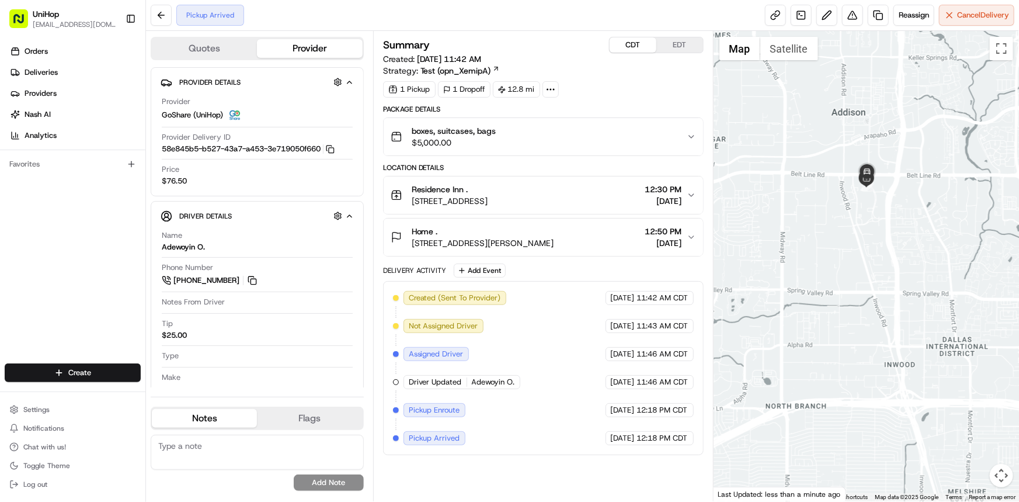
click at [687, 209] on button "Residence Inn . 14975 Quorum Dr #232, Dallas, TX 75254, USA 12:30 PM Aug 19 2025" at bounding box center [544, 194] width 320 height 37
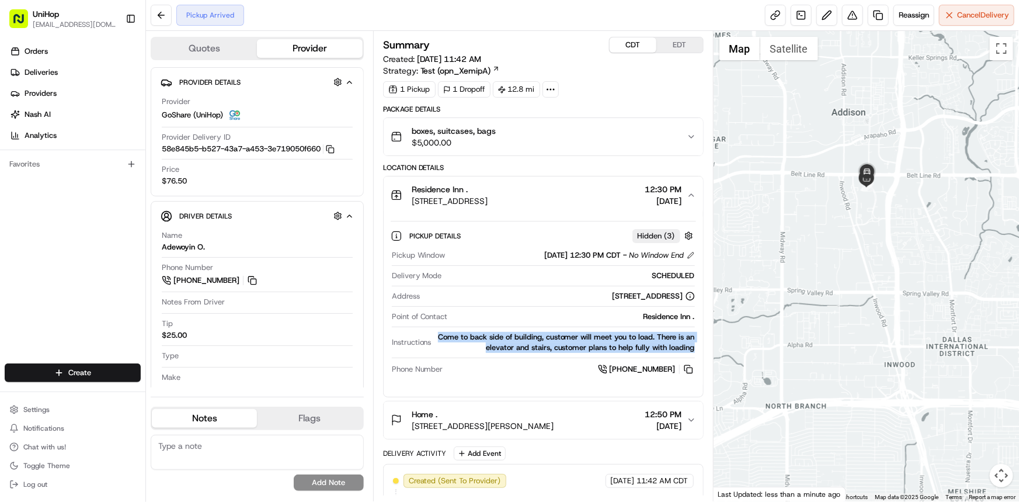
copy div "Come to back side of building, customer will meet you to load. There is an elev…"
copy div "Come to back side of building, customer will meet you to load."
drag, startPoint x: 438, startPoint y: 334, endPoint x: 654, endPoint y: 340, distance: 216.8
click at [654, 340] on div "Come to back side of building, customer will meet you to load. There is an elev…" at bounding box center [565, 342] width 259 height 21
drag, startPoint x: 0, startPoint y: 272, endPoint x: 464, endPoint y: 337, distance: 468.4
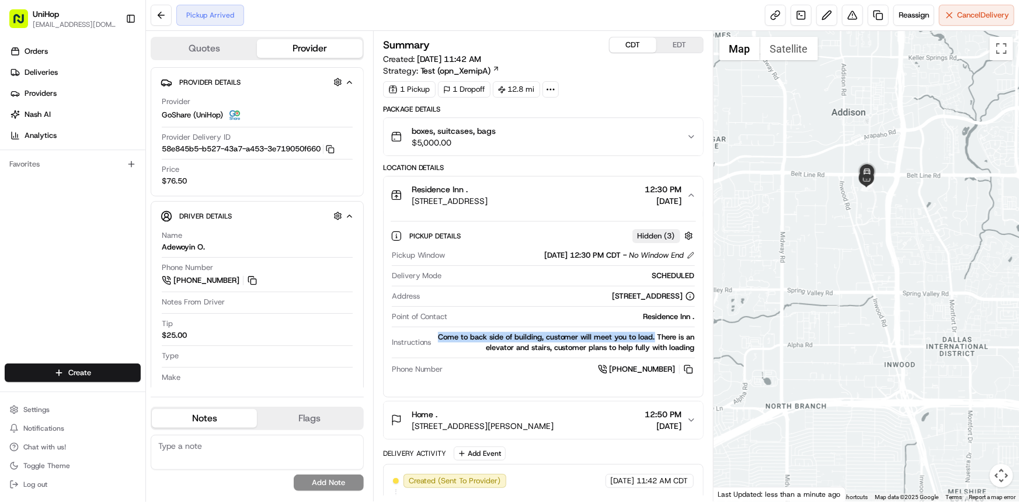
click at [0, 272] on div "Orders Deliveries Providers Nash AI Analytics Favorites" at bounding box center [72, 203] width 145 height 333
click at [691, 192] on icon "button" at bounding box center [691, 194] width 9 height 9
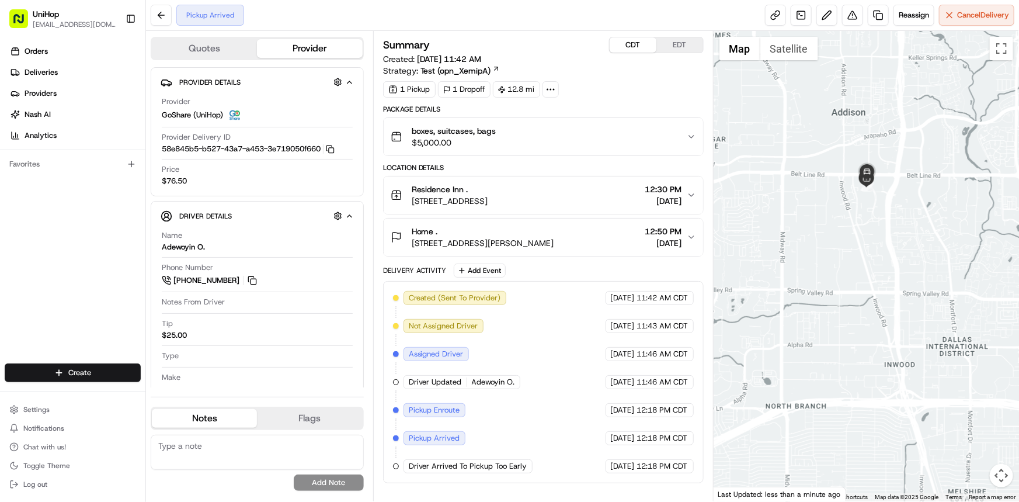
click at [683, 245] on div "Home . 5119 Vickery Blvd Apartment 102, Dallas, TX 75206, USA 12:50 PM Aug 19 2…" at bounding box center [539, 236] width 296 height 23
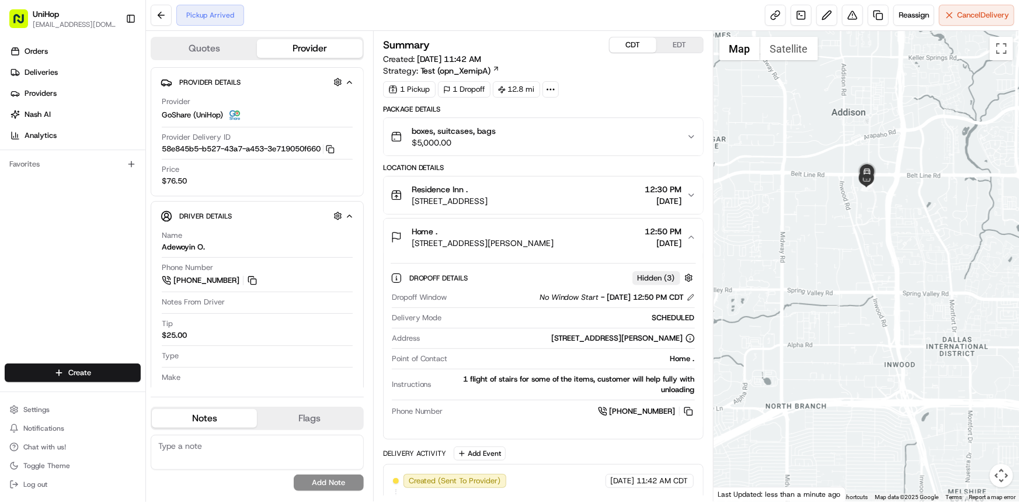
click at [683, 245] on div "Home . 5119 Vickery Blvd Apartment 102, Dallas, TX 75206, USA 12:50 PM Aug 19 2…" at bounding box center [539, 236] width 296 height 23
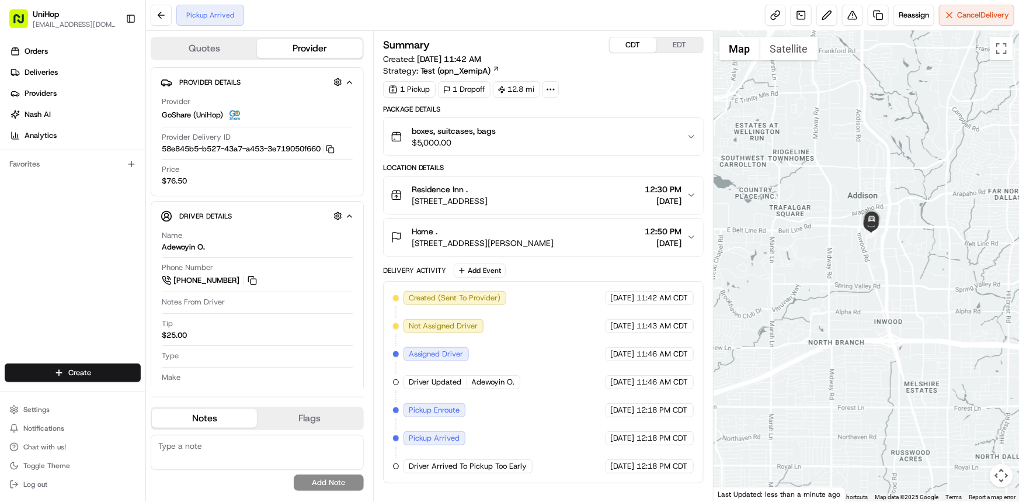
drag, startPoint x: 827, startPoint y: 181, endPoint x: 812, endPoint y: 192, distance: 18.3
click at [813, 177] on div at bounding box center [867, 266] width 306 height 470
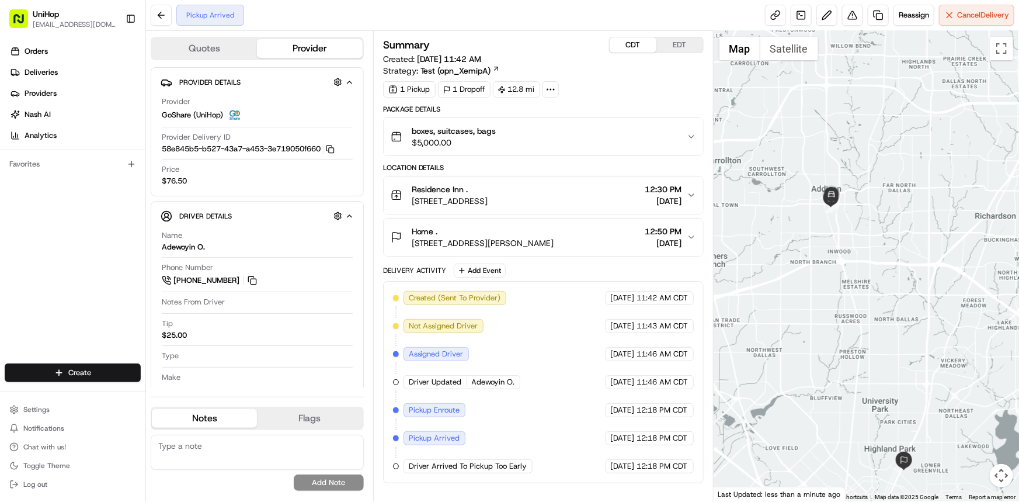
click at [860, 336] on div at bounding box center [867, 266] width 306 height 470
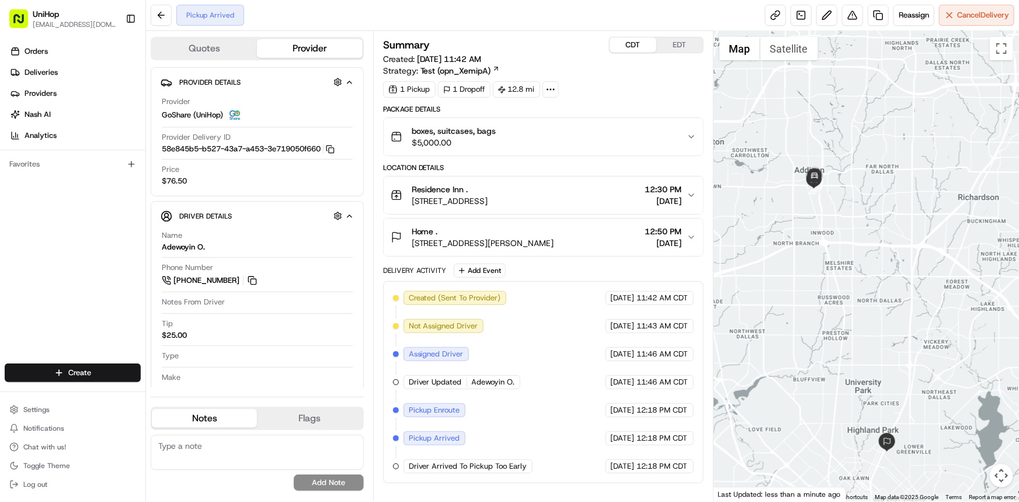
click at [909, 255] on div at bounding box center [867, 266] width 306 height 470
click at [678, 193] on span "12:30 PM" at bounding box center [664, 189] width 37 height 12
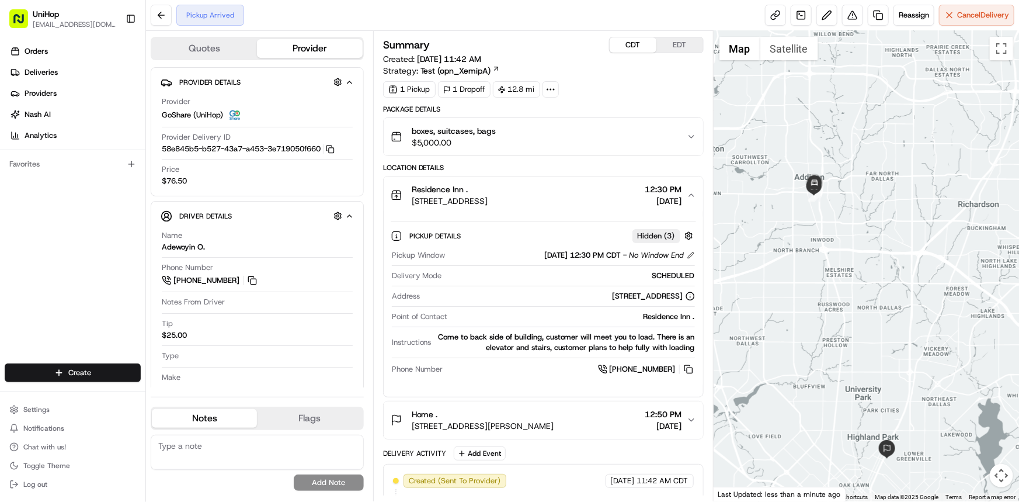
drag, startPoint x: 843, startPoint y: 230, endPoint x: 836, endPoint y: 261, distance: 31.7
click at [836, 261] on div at bounding box center [867, 266] width 306 height 470
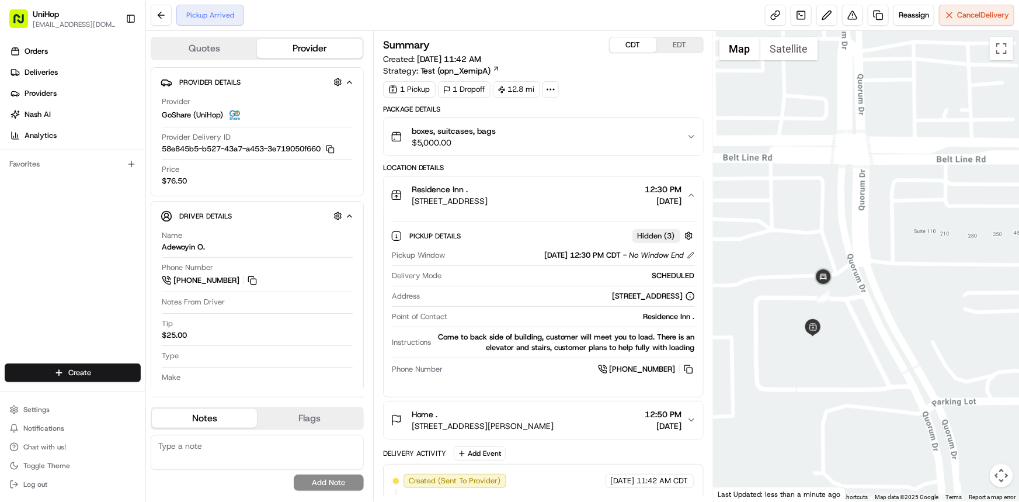
drag, startPoint x: 868, startPoint y: 398, endPoint x: 886, endPoint y: 266, distance: 133.2
click at [886, 266] on div at bounding box center [867, 266] width 306 height 470
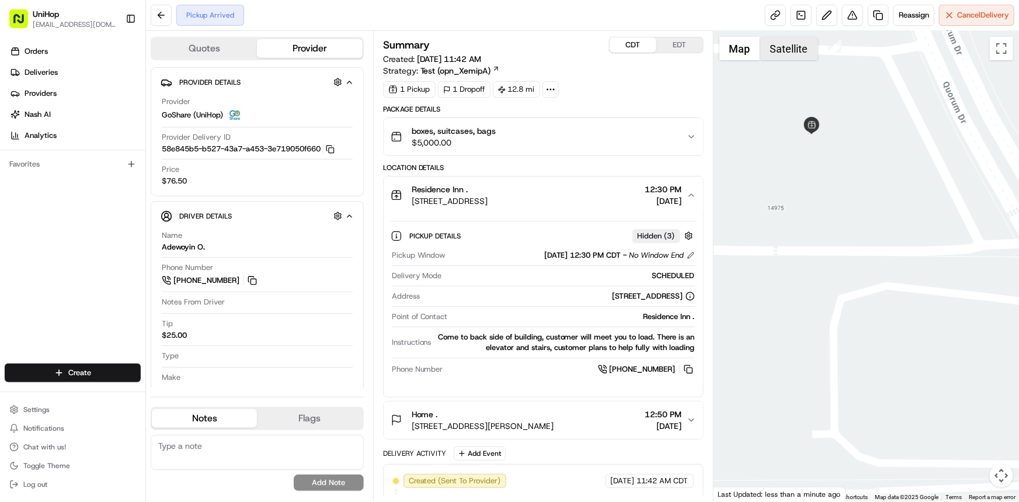
click at [796, 40] on button "Satellite" at bounding box center [790, 48] width 58 height 23
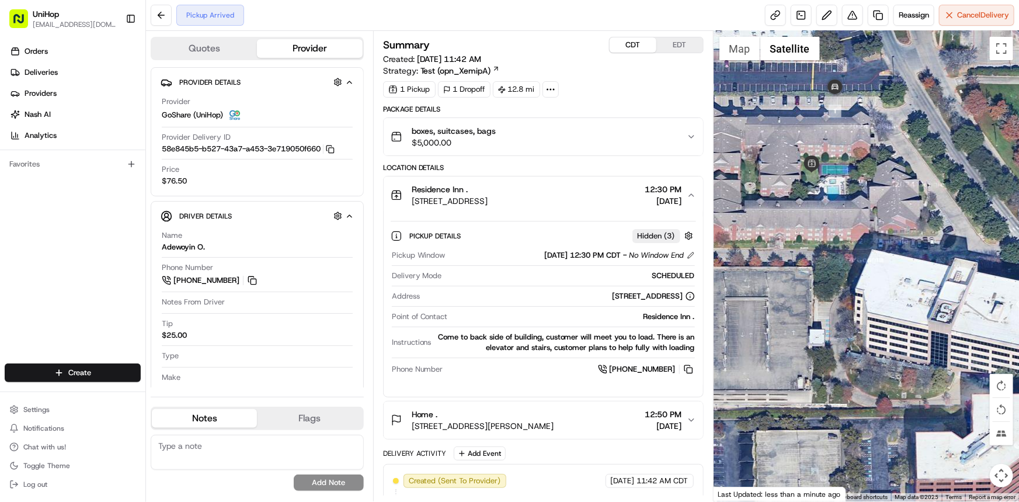
drag, startPoint x: 884, startPoint y: 199, endPoint x: 892, endPoint y: 232, distance: 34.3
click at [892, 222] on div at bounding box center [867, 266] width 306 height 470
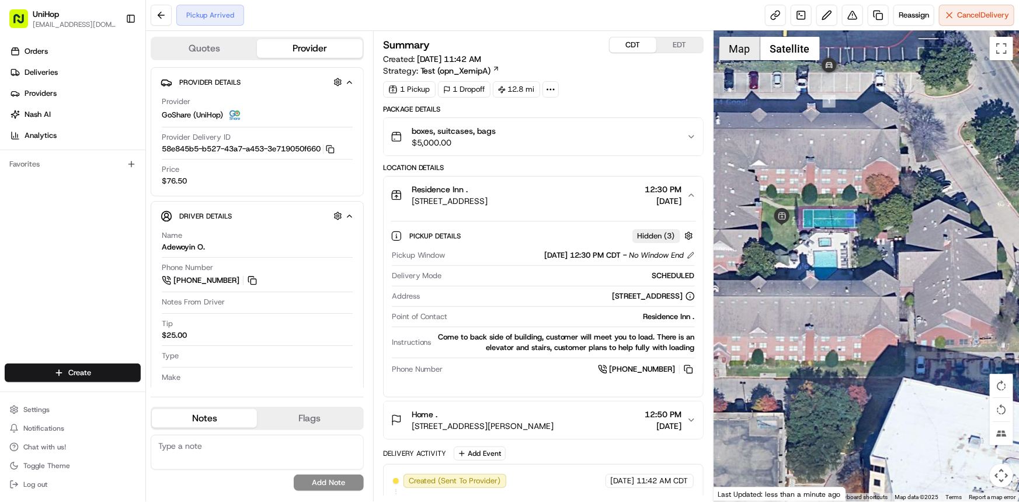
click at [747, 50] on button "Map" at bounding box center [740, 48] width 41 height 23
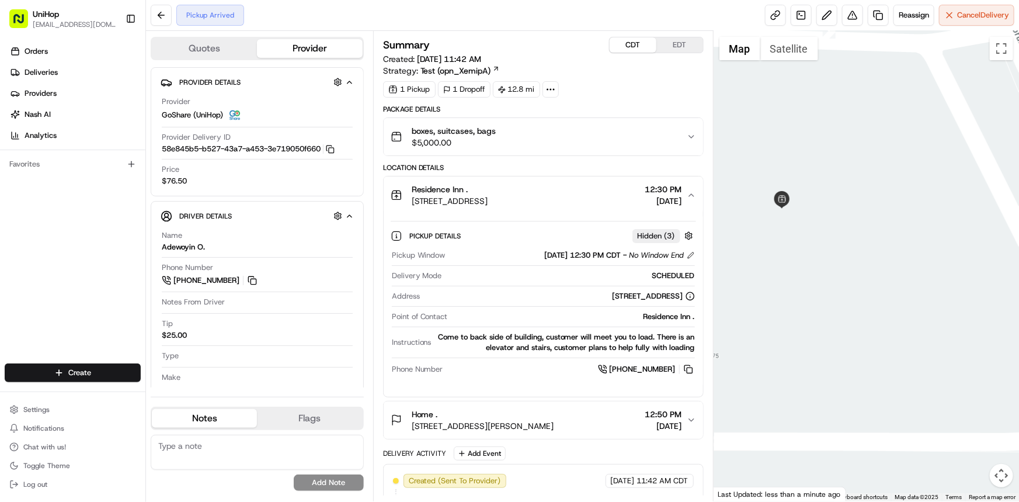
click at [685, 199] on div "Residence Inn . 14975 Quorum Dr #232, Dallas, TX 75254, USA 12:30 PM Aug 19 2025" at bounding box center [539, 194] width 296 height 23
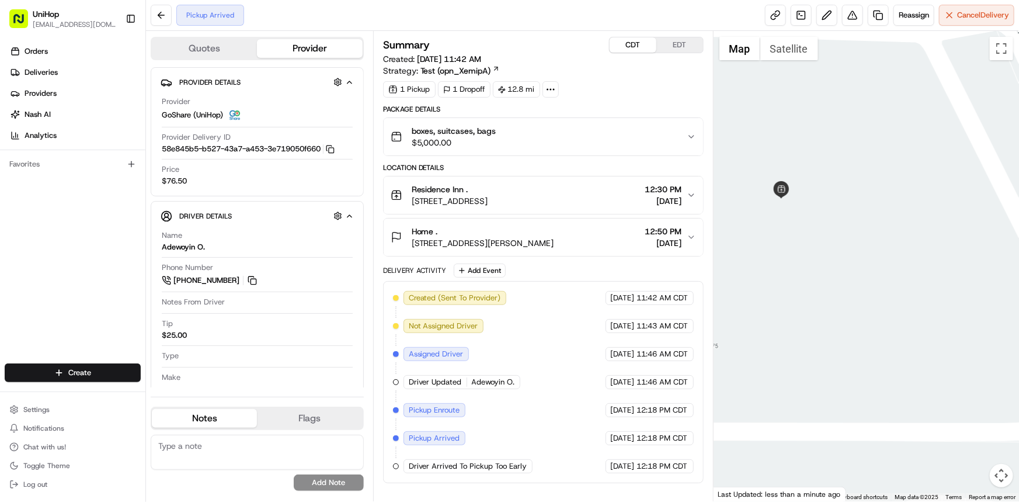
drag, startPoint x: 946, startPoint y: 293, endPoint x: 929, endPoint y: 272, distance: 27.4
click at [933, 273] on div at bounding box center [867, 266] width 306 height 470
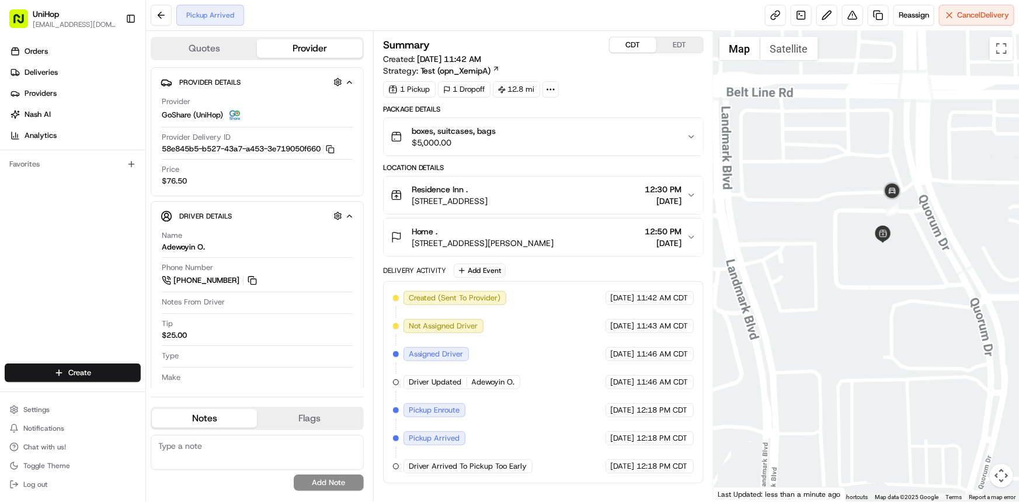
drag, startPoint x: 931, startPoint y: 262, endPoint x: 869, endPoint y: 235, distance: 68.0
click at [870, 238] on div at bounding box center [867, 266] width 306 height 470
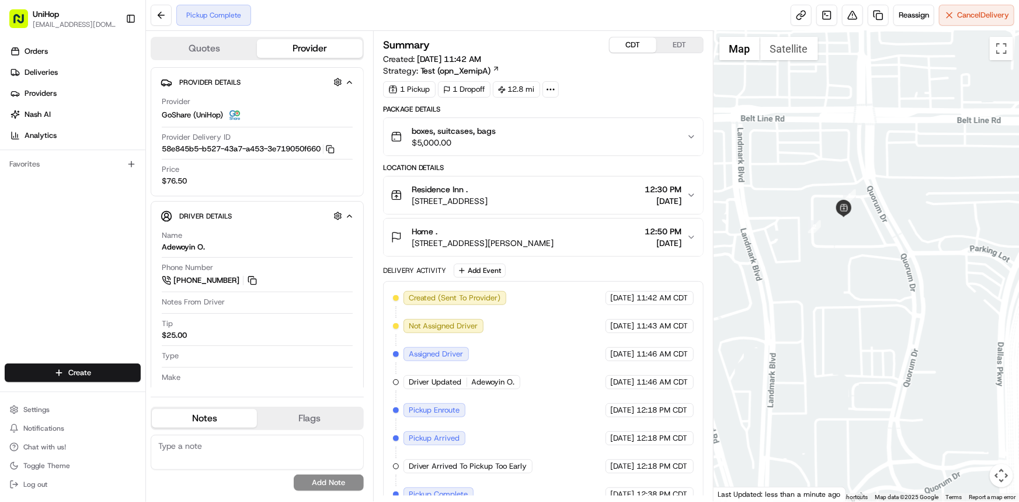
drag, startPoint x: 822, startPoint y: 303, endPoint x: 816, endPoint y: 304, distance: 6.0
click at [814, 300] on div at bounding box center [867, 266] width 306 height 470
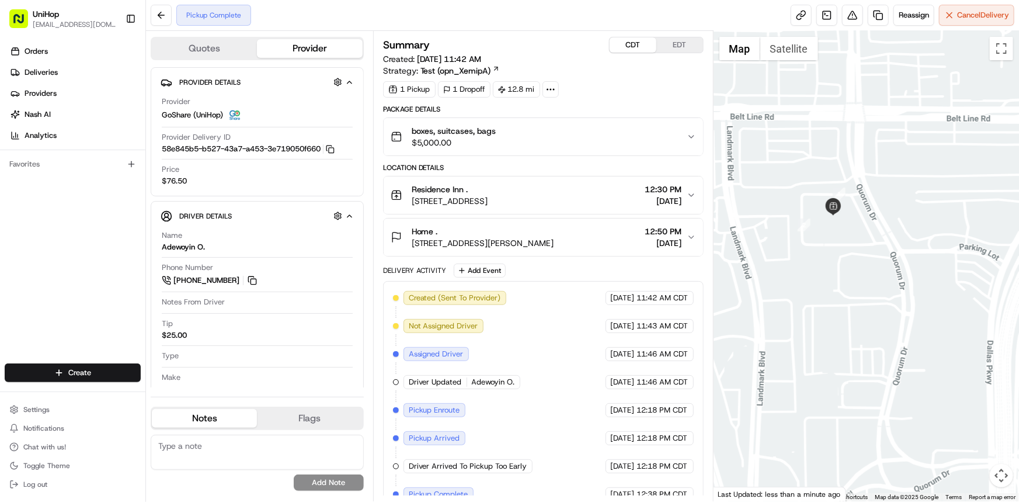
click at [812, 293] on div at bounding box center [867, 266] width 306 height 470
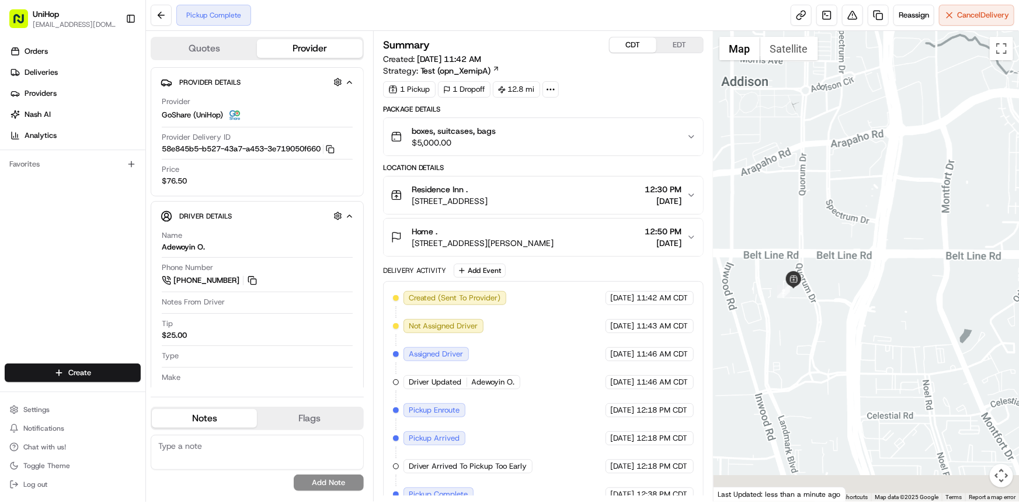
drag, startPoint x: 868, startPoint y: 325, endPoint x: 880, endPoint y: 292, distance: 35.5
click at [879, 303] on div at bounding box center [867, 266] width 306 height 470
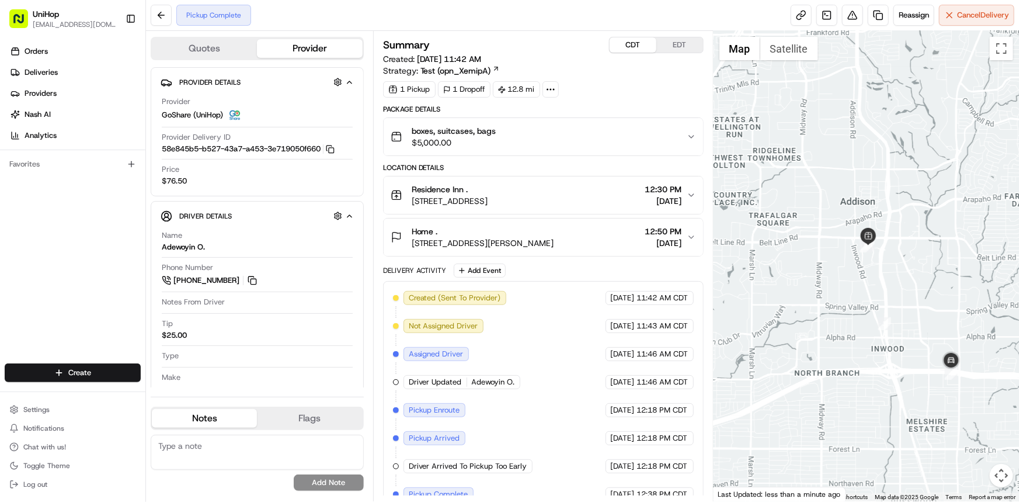
drag, startPoint x: 884, startPoint y: 353, endPoint x: 850, endPoint y: 256, distance: 102.9
click at [854, 264] on div at bounding box center [867, 266] width 306 height 470
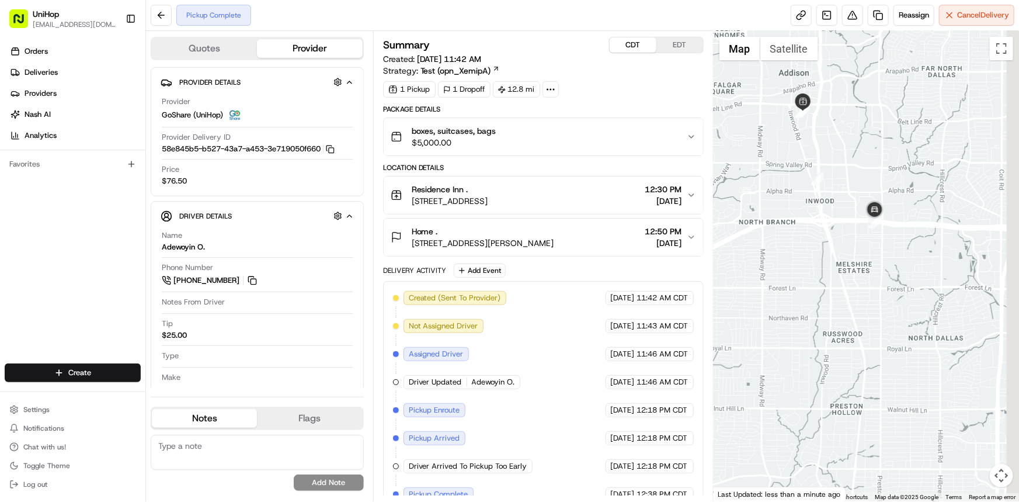
drag, startPoint x: 850, startPoint y: 256, endPoint x: 804, endPoint y: 216, distance: 61.2
click at [804, 216] on div at bounding box center [867, 266] width 306 height 470
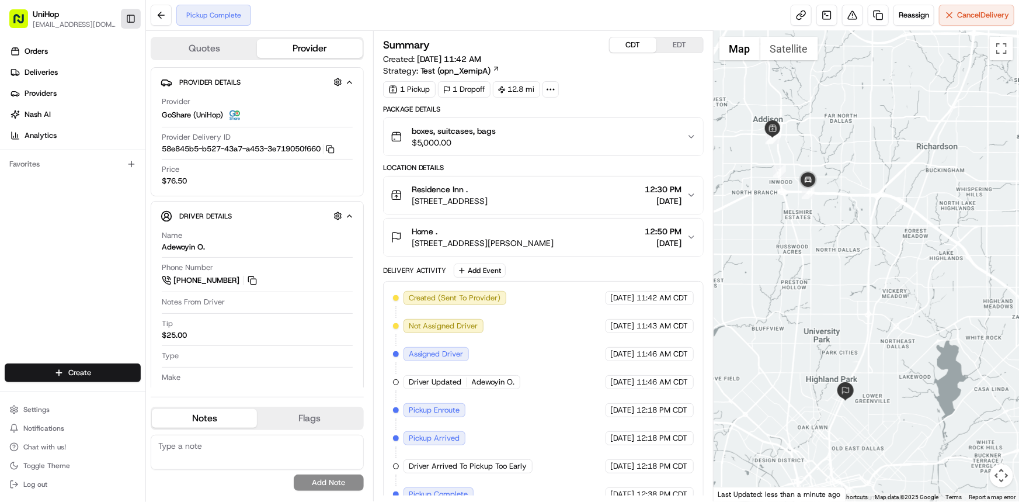
drag, startPoint x: 69, startPoint y: 257, endPoint x: 124, endPoint y: 20, distance: 243.0
click at [69, 257] on div "Orders Deliveries Providers Nash AI Analytics Favorites" at bounding box center [72, 203] width 145 height 333
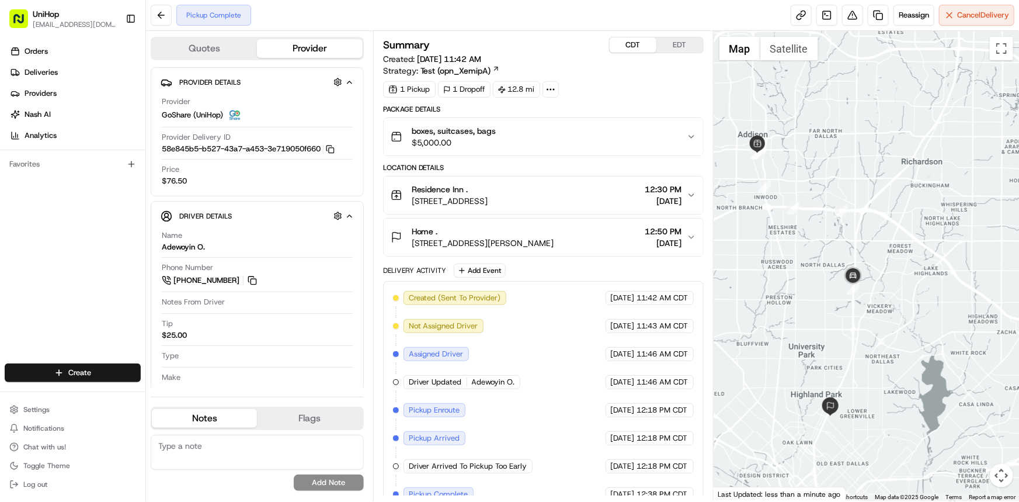
drag, startPoint x: 848, startPoint y: 268, endPoint x: 838, endPoint y: 284, distance: 18.6
click at [838, 284] on div at bounding box center [867, 266] width 306 height 470
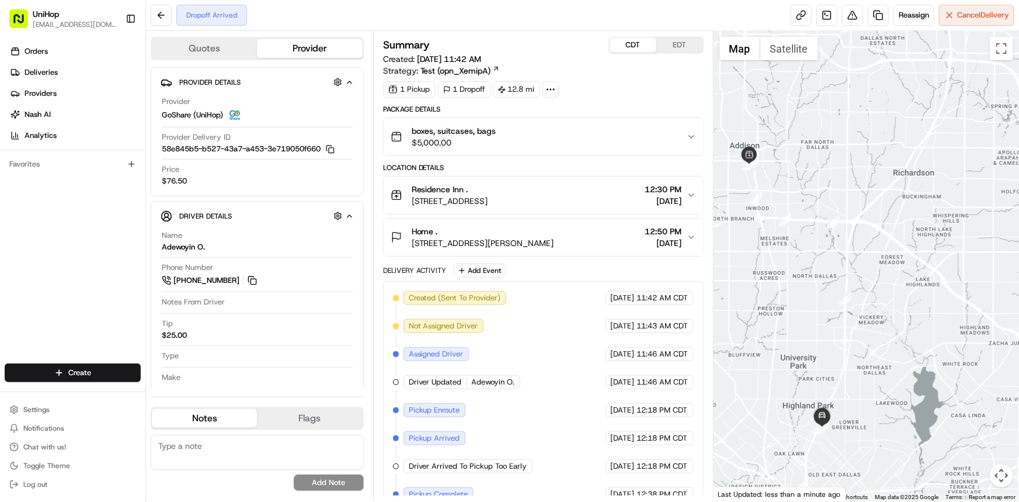
drag, startPoint x: 790, startPoint y: 251, endPoint x: 791, endPoint y: 240, distance: 11.2
click at [791, 247] on div "To navigate, press the arrow keys." at bounding box center [867, 266] width 306 height 470
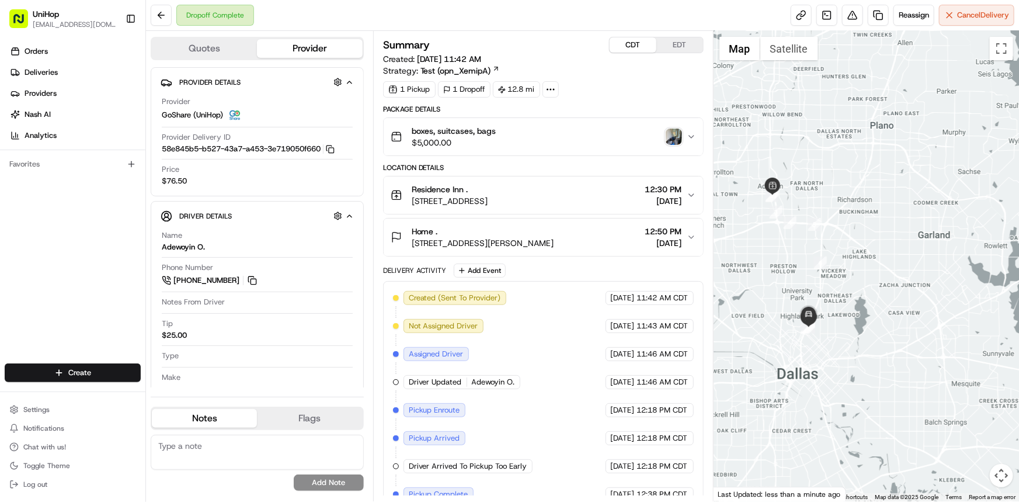
click at [680, 134] on img "button" at bounding box center [674, 137] width 16 height 16
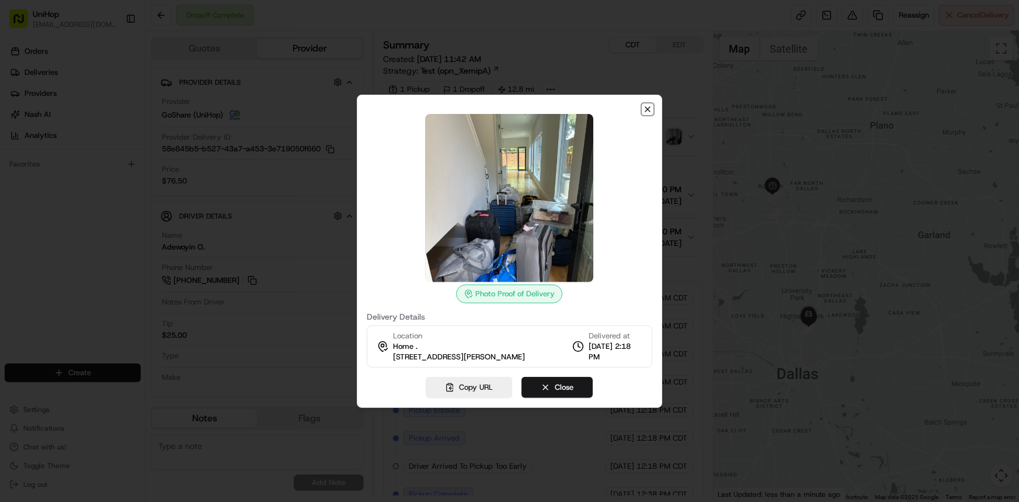
click at [650, 105] on icon "button" at bounding box center [647, 109] width 9 height 9
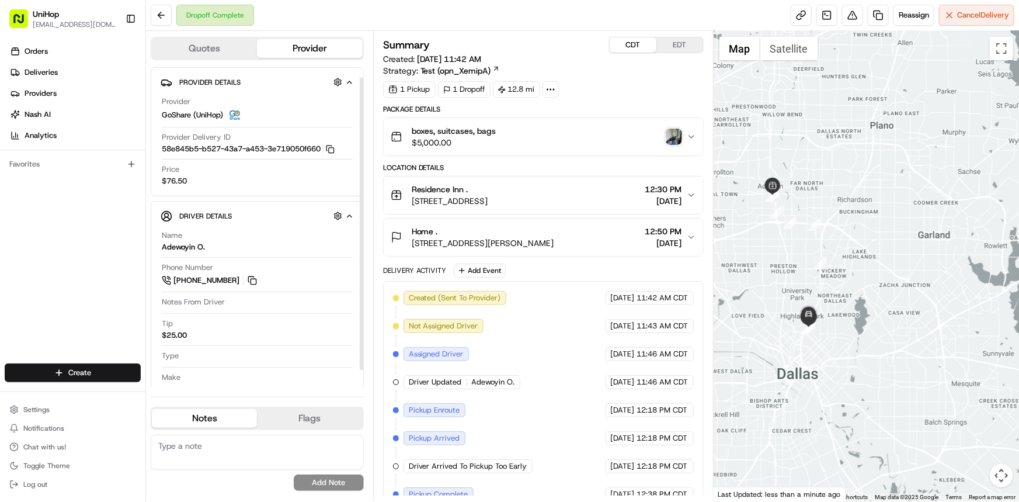
scroll to position [29, 0]
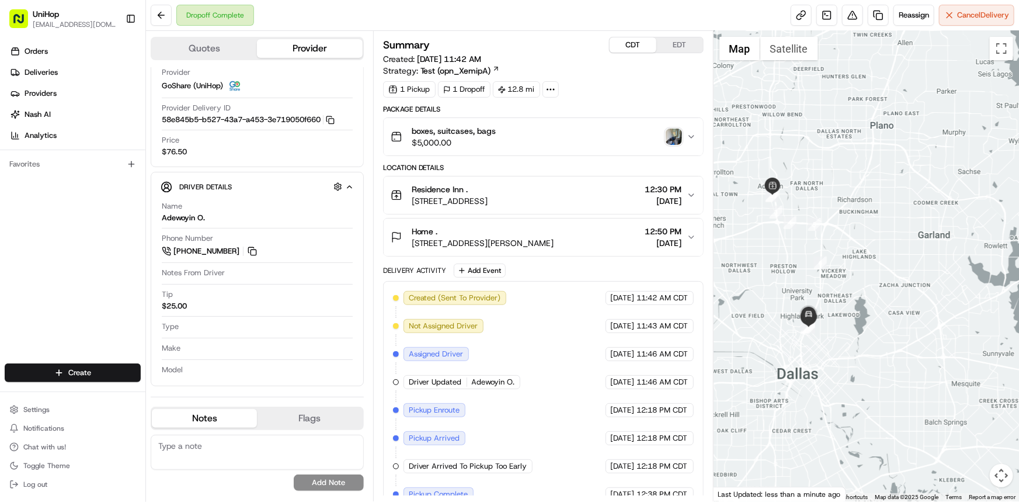
click at [678, 141] on img "button" at bounding box center [674, 137] width 16 height 16
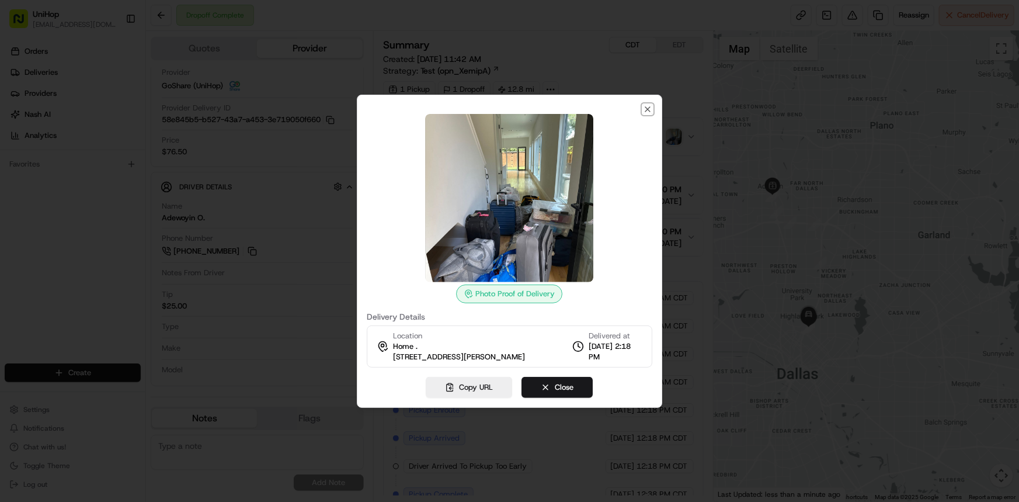
click at [643, 106] on icon "button" at bounding box center [647, 109] width 9 height 9
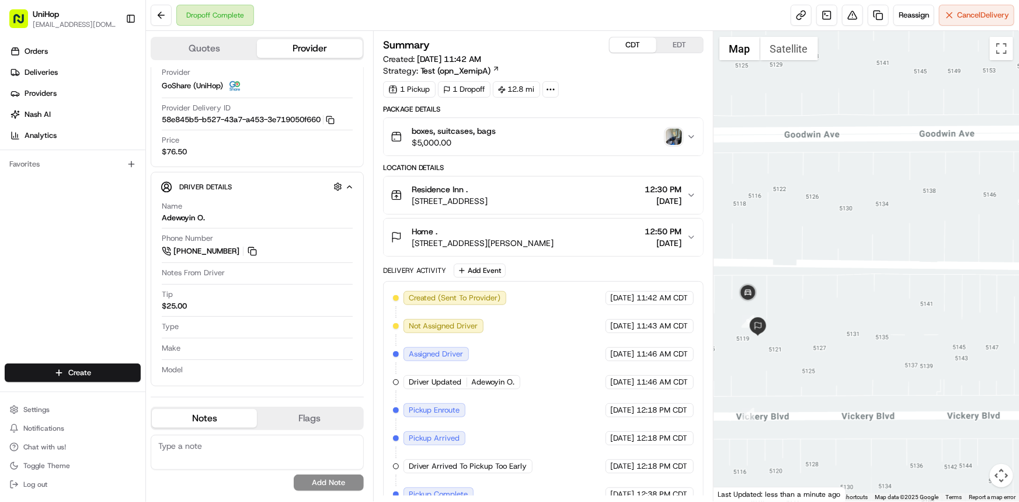
drag, startPoint x: 786, startPoint y: 343, endPoint x: 812, endPoint y: 342, distance: 26.3
click at [812, 342] on div at bounding box center [867, 266] width 306 height 470
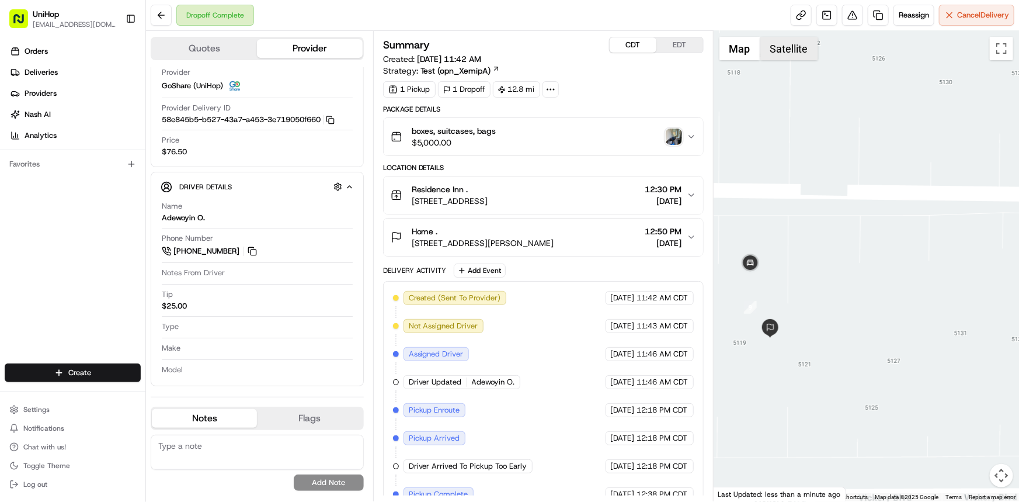
click at [784, 51] on button "Satellite" at bounding box center [790, 48] width 58 height 23
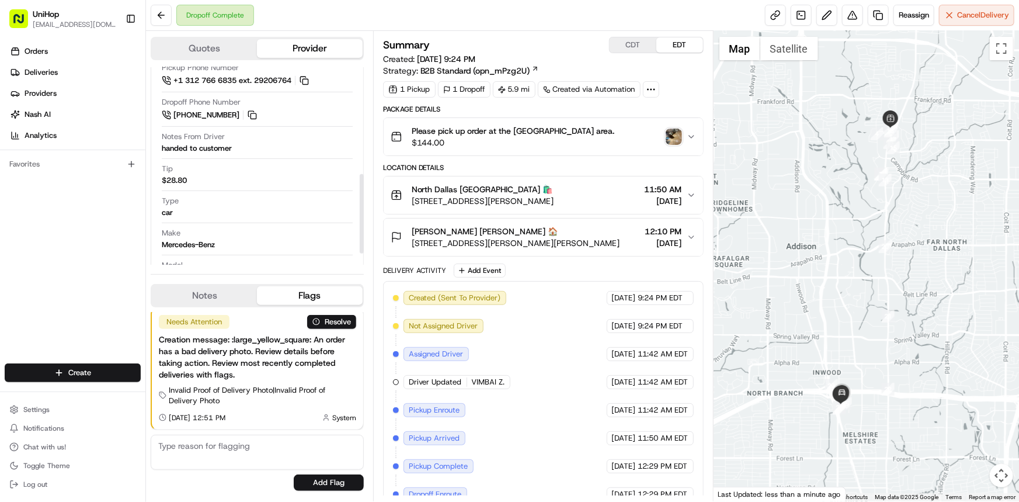
click at [224, 296] on button "Notes" at bounding box center [204, 295] width 105 height 19
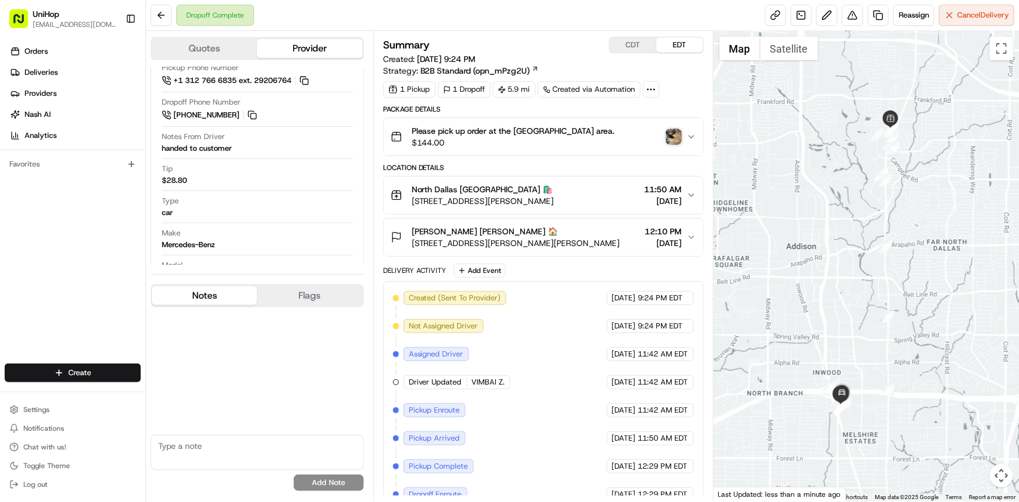
click at [669, 125] on div "Please pick up order at the [GEOGRAPHIC_DATA] area. $144.00" at bounding box center [539, 136] width 296 height 23
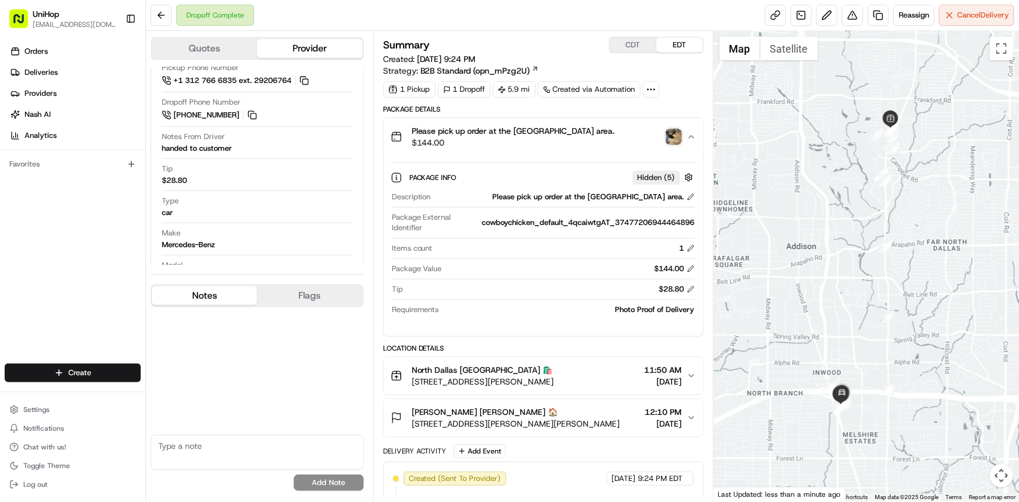
click at [669, 127] on div "Please pick up order at the [GEOGRAPHIC_DATA] area. $144.00" at bounding box center [539, 136] width 296 height 23
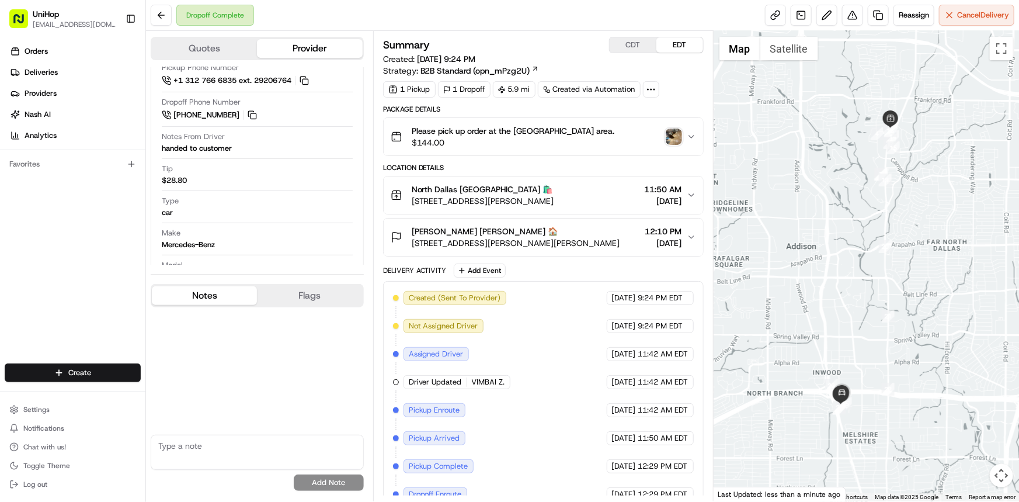
click at [668, 131] on img "button" at bounding box center [674, 137] width 16 height 16
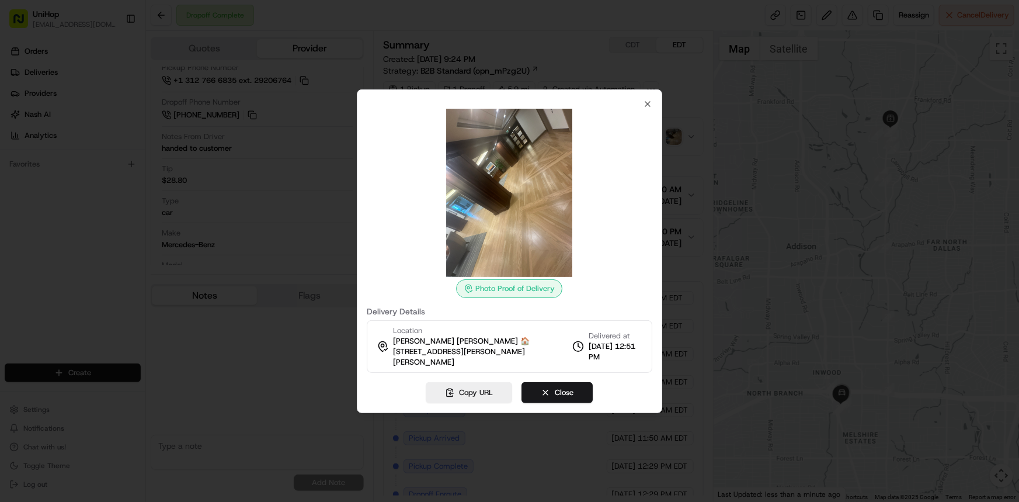
click at [653, 105] on div "Photo Proof of Delivery Delivery Details Location [PERSON_NAME] [PERSON_NAME] 🏠…" at bounding box center [510, 251] width 306 height 324
click at [648, 103] on icon "button" at bounding box center [648, 104] width 5 height 5
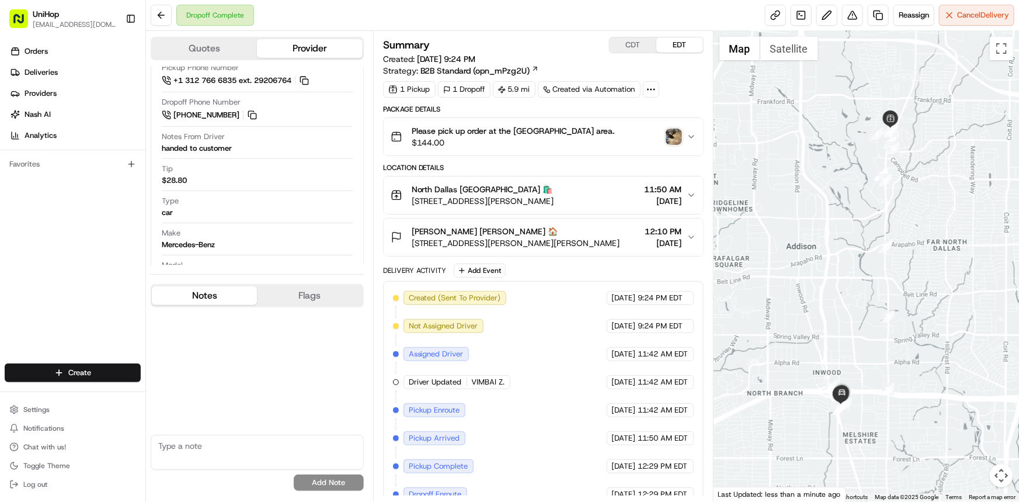
click at [33, 290] on div "Orders Deliveries Providers [PERSON_NAME] Analytics Favorites" at bounding box center [72, 203] width 145 height 333
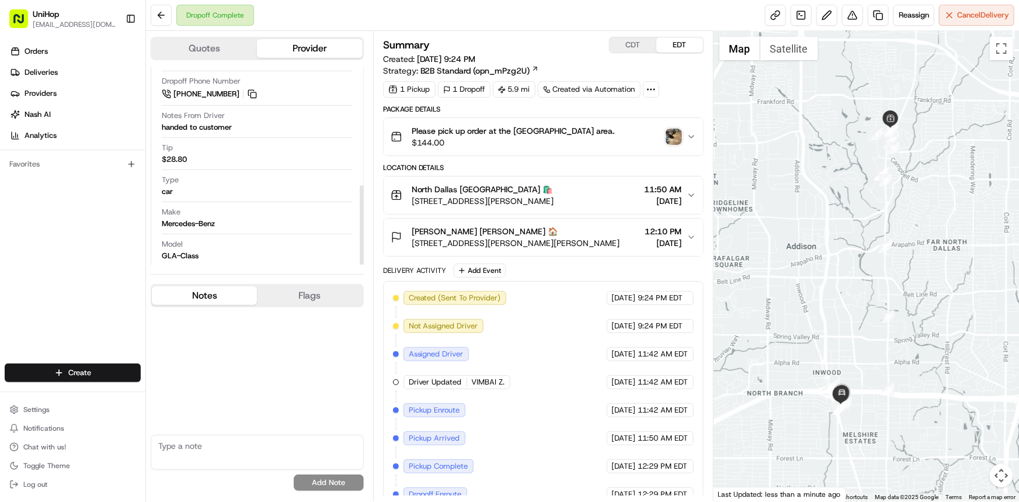
scroll to position [294, 0]
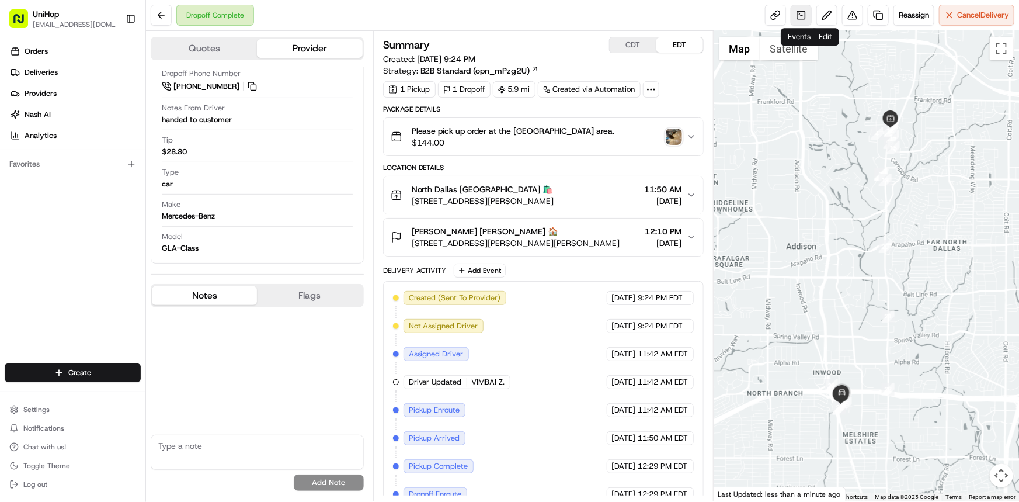
click at [807, 11] on link at bounding box center [801, 15] width 21 height 21
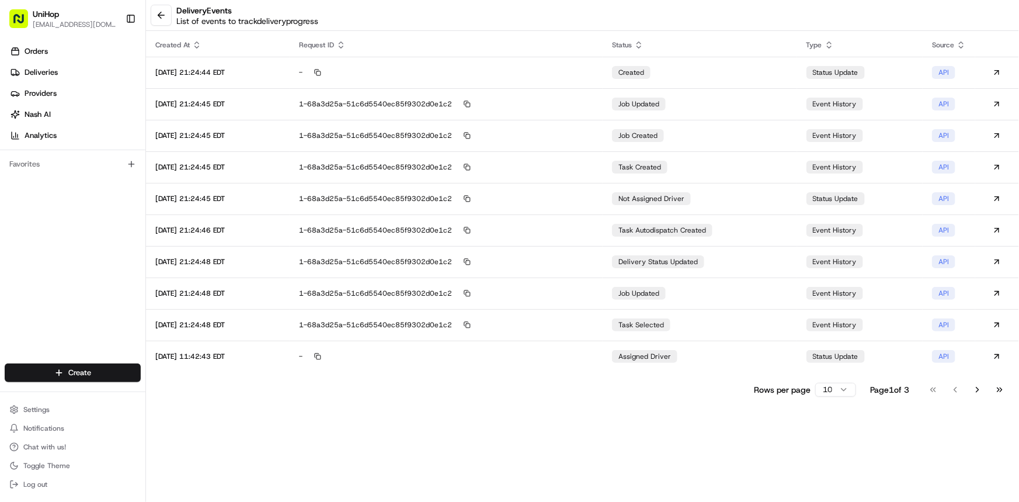
click at [997, 391] on button "Go to last page" at bounding box center [1000, 389] width 20 height 16
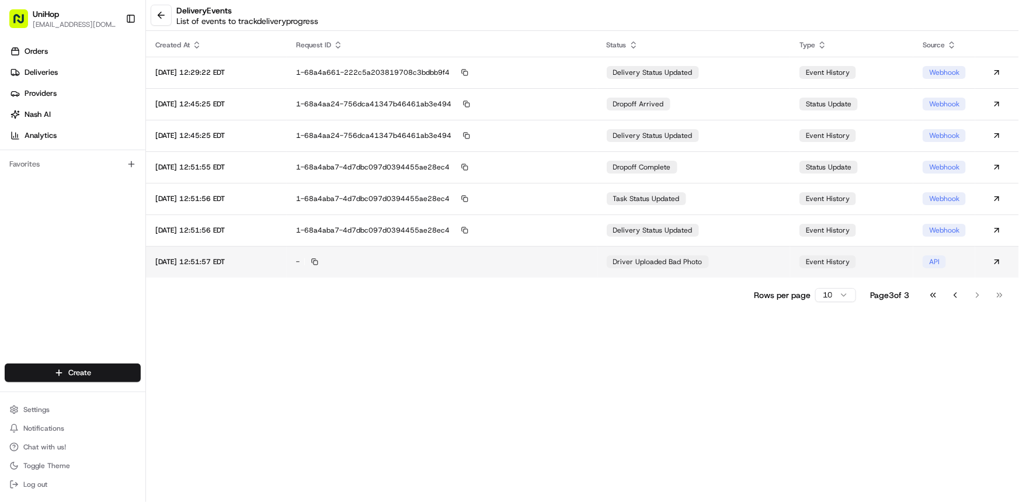
click at [560, 252] on td "-" at bounding box center [442, 262] width 311 height 32
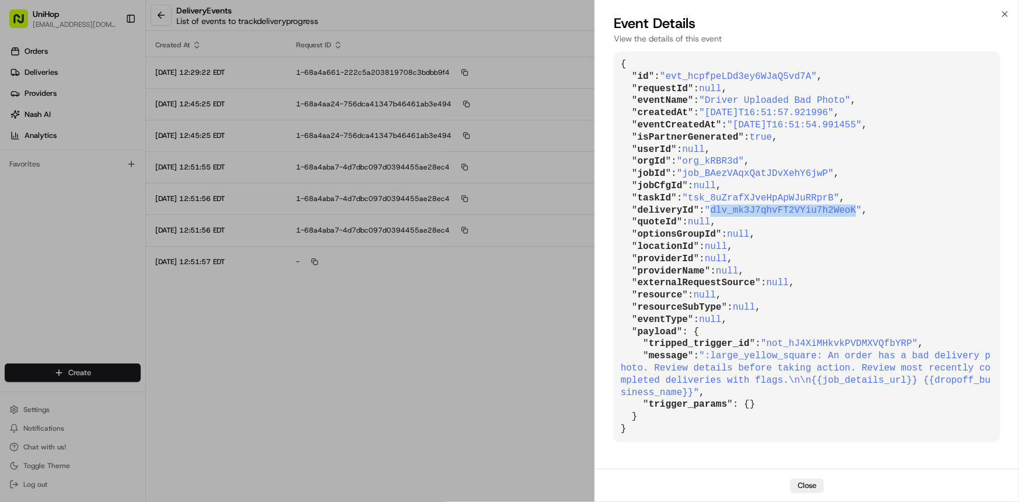
copy span "dlv_mk3J7qhvFT2VYiu7h2WeoK"
drag, startPoint x: 710, startPoint y: 211, endPoint x: 831, endPoint y: 228, distance: 121.5
click at [841, 213] on span ""dlv_mk3J7qhvFT2VYiu7h2WeoK"" at bounding box center [783, 210] width 157 height 11
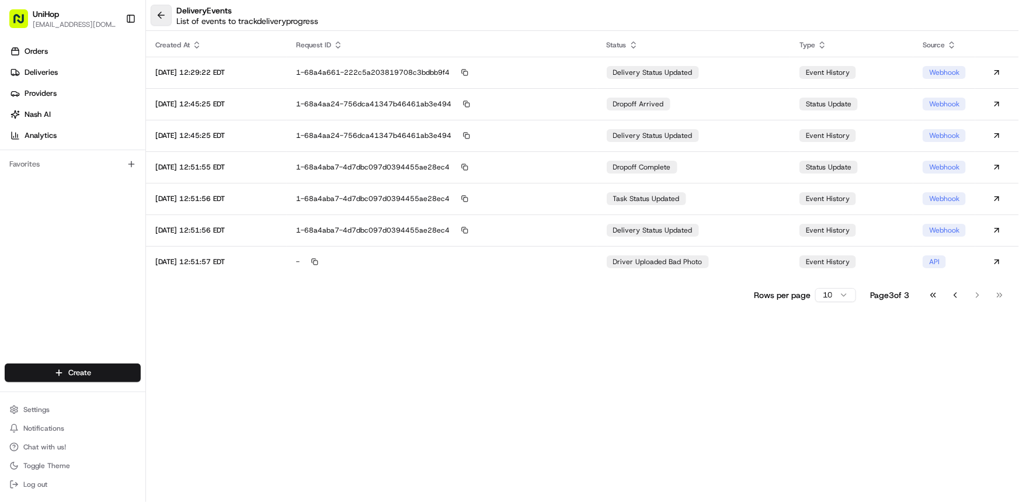
click at [165, 14] on button at bounding box center [161, 15] width 21 height 21
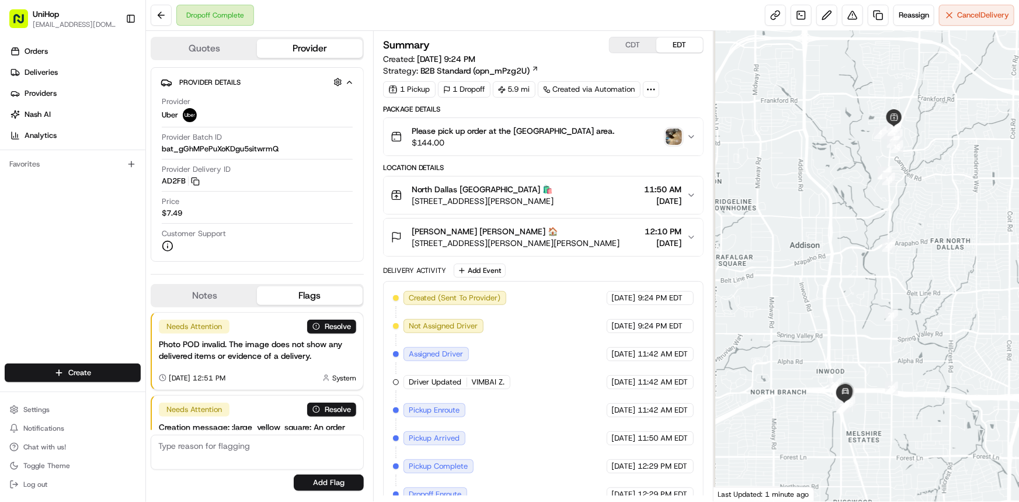
scroll to position [88, 0]
